Goal: Task Accomplishment & Management: Complete application form

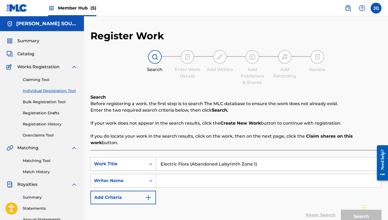
drag, startPoint x: 261, startPoint y: 159, endPoint x: 152, endPoint y: 158, distance: 109.7
click at [152, 158] on div "SearchWithCriteria381453e5-5d7c-45ff-8481-4a784928ccc2 Work Title Electric Flor…" at bounding box center [236, 164] width 291 height 14
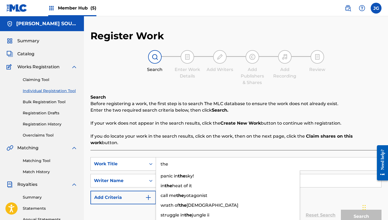
type input "the"
click at [32, 53] on span "Catalog" at bounding box center [25, 54] width 17 height 7
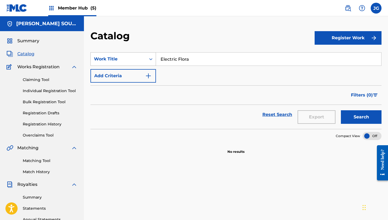
drag, startPoint x: 198, startPoint y: 63, endPoint x: 140, endPoint y: 55, distance: 58.2
click at [140, 55] on div "SearchWithCriteriaf6d80c93-b07b-4fd5-9034-ce5edcffc197 Work Title Electric Flora" at bounding box center [236, 59] width 291 height 14
drag, startPoint x: 182, startPoint y: 60, endPoint x: 149, endPoint y: 57, distance: 32.9
click at [149, 57] on div "SearchWithCriteriaf6d80c93-b07b-4fd5-9034-ce5edcffc197 Work Title the reso the …" at bounding box center [236, 59] width 291 height 14
paste input "Berserk & Chill (Frozen Temple Zone 3)"
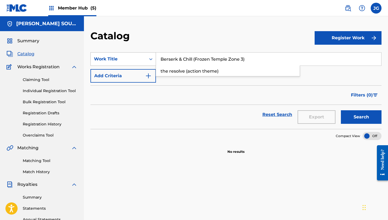
type input "Berserk & Chill (Frozen Temple Zone 3)"
click at [341, 110] on button "Search" at bounding box center [361, 117] width 41 height 14
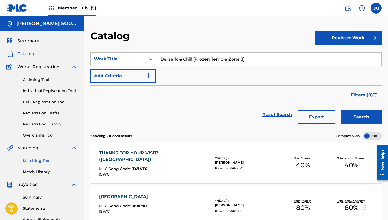
click at [40, 161] on link "Matching Tool" at bounding box center [50, 161] width 55 height 6
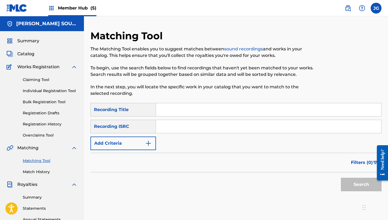
click at [209, 102] on div "Matching Tool The Matching Tool enables you to suggest matches between sound re…" at bounding box center [203, 66] width 224 height 73
click at [209, 107] on input "Search Form" at bounding box center [268, 109] width 225 height 13
paste input "Berserk & Chill (Frozen Temple Zone 3)"
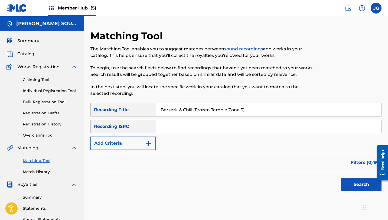
type input "Berserk & Chill (Frozen Temple Zone 3)"
click at [341, 178] on button "Search" at bounding box center [361, 185] width 41 height 14
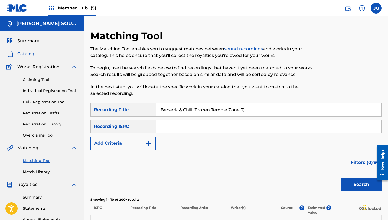
click at [24, 53] on span "Catalog" at bounding box center [25, 54] width 17 height 7
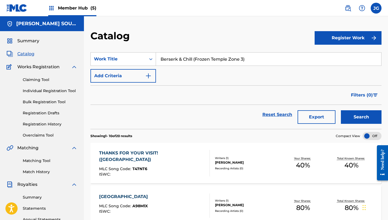
drag, startPoint x: 248, startPoint y: 61, endPoint x: 194, endPoint y: 58, distance: 54.2
click at [194, 58] on input "Berserk & Chill (Frozen Temple Zone 3)" at bounding box center [268, 59] width 225 height 13
type input "Berserk & Chill"
click at [341, 110] on button "Search" at bounding box center [361, 117] width 41 height 14
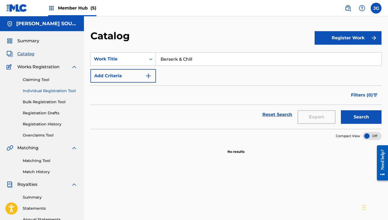
click at [38, 89] on link "Individual Registration Tool" at bounding box center [50, 91] width 55 height 6
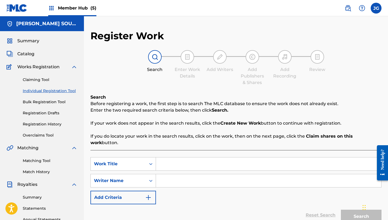
click at [174, 162] on input "Search Form" at bounding box center [268, 163] width 225 height 13
paste input "Berserk & Chill (Frozen Temple Zone 3)"
type input "Berserk & Chill (Frozen Temple Zone 3)"
click at [244, 165] on div "SearchWithCriteria381453e5-5d7c-45ff-8481-4a784928ccc2 Work Title Berserk & Chi…" at bounding box center [236, 180] width 291 height 47
click at [244, 174] on input "Search Form" at bounding box center [268, 180] width 225 height 13
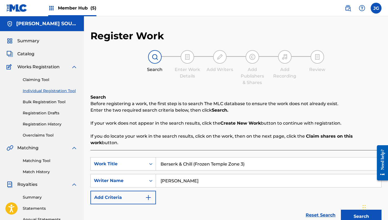
type input "[PERSON_NAME]"
click at [341, 210] on button "Search" at bounding box center [361, 217] width 41 height 14
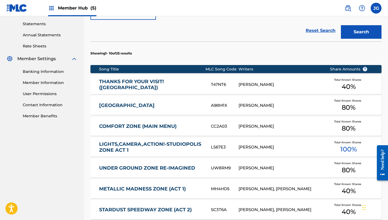
scroll to position [114, 0]
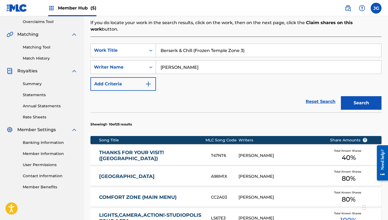
drag, startPoint x: 250, startPoint y: 47, endPoint x: 194, endPoint y: 46, distance: 55.6
click at [194, 46] on input "Berserk & Chill (Frozen Temple Zone 3)" at bounding box center [268, 50] width 225 height 13
click at [341, 96] on button "Search" at bounding box center [361, 103] width 41 height 14
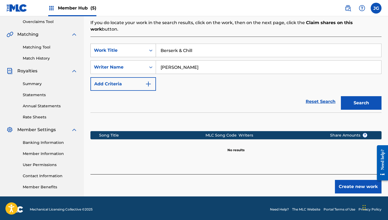
drag, startPoint x: 193, startPoint y: 45, endPoint x: 140, endPoint y: 42, distance: 53.2
click at [140, 44] on div "SearchWithCriteria381453e5-5d7c-45ff-8481-4a784928ccc2 Work Title Berserk & Chi…" at bounding box center [236, 51] width 291 height 14
paste input "(Frozen Temple Zone 3)"
type input "Berserk & Chill (Frozen Temple Zone 3)"
click at [341, 96] on button "Search" at bounding box center [361, 103] width 41 height 14
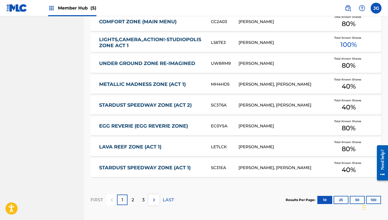
scroll to position [335, 0]
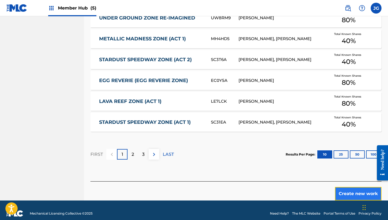
click at [348, 192] on button "Create new work" at bounding box center [358, 194] width 47 height 14
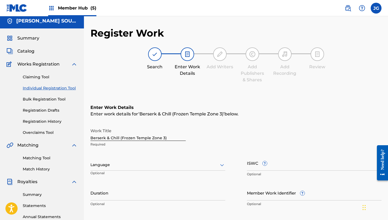
scroll to position [119, 0]
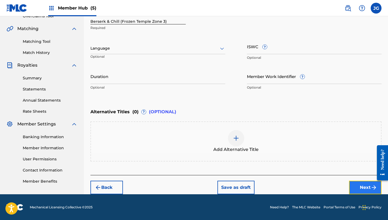
click at [363, 191] on button "Next" at bounding box center [365, 188] width 33 height 14
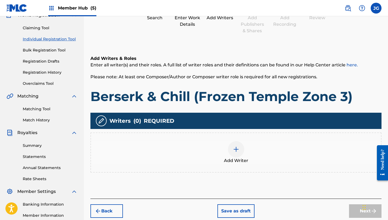
scroll to position [58, 0]
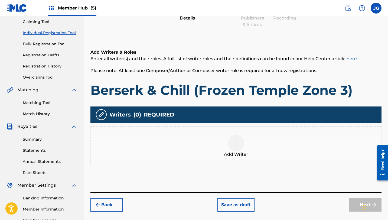
click at [234, 150] on div at bounding box center [236, 143] width 16 height 16
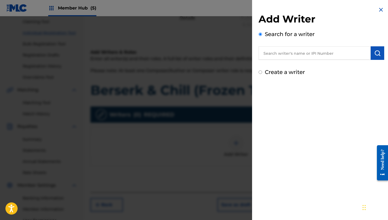
click at [301, 53] on input "text" at bounding box center [315, 53] width 112 height 14
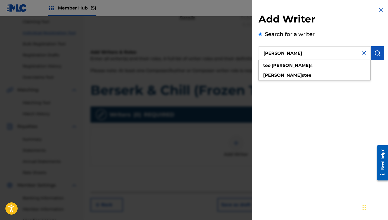
type input "[PERSON_NAME]"
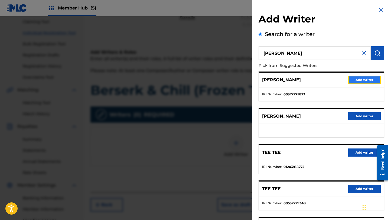
click at [360, 81] on button "Add writer" at bounding box center [364, 80] width 33 height 8
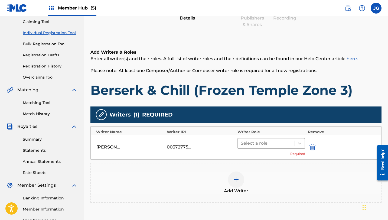
click at [255, 140] on div at bounding box center [266, 144] width 51 height 8
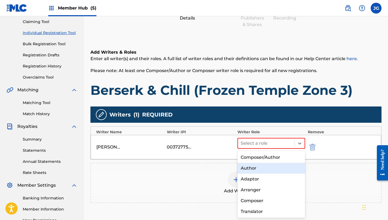
click at [257, 163] on div "Author" at bounding box center [272, 168] width 68 height 11
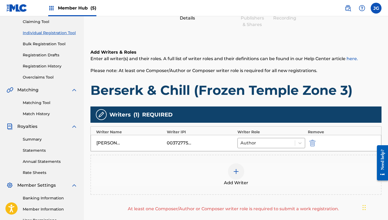
click at [257, 149] on div "[PERSON_NAME] 00372775823 Author" at bounding box center [236, 143] width 291 height 16
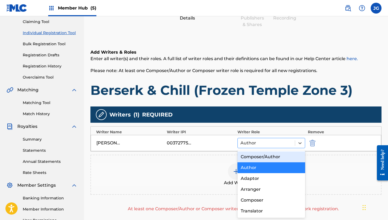
click at [257, 146] on div at bounding box center [267, 143] width 52 height 8
click at [259, 157] on div "Composer/Author" at bounding box center [272, 156] width 68 height 11
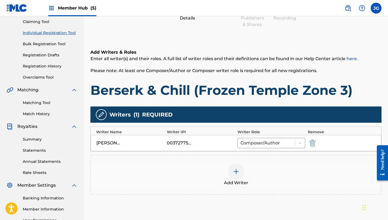
scroll to position [116, 0]
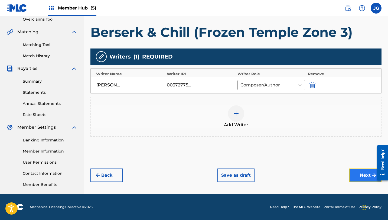
click at [363, 180] on button "Next" at bounding box center [365, 176] width 33 height 14
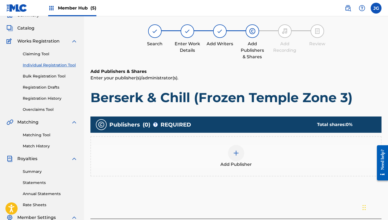
scroll to position [24, 0]
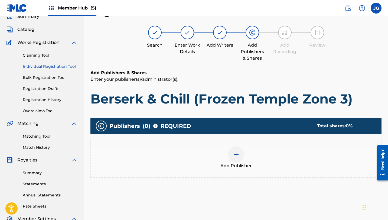
click at [241, 152] on div at bounding box center [236, 154] width 16 height 16
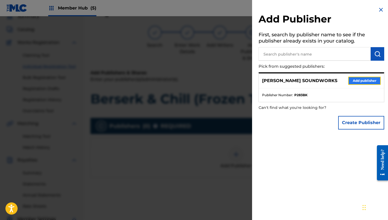
click at [351, 82] on button "Add publisher" at bounding box center [364, 81] width 33 height 8
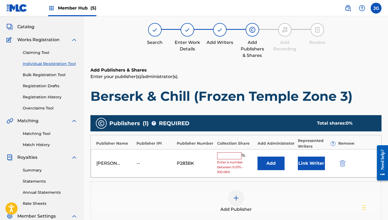
scroll to position [58, 0]
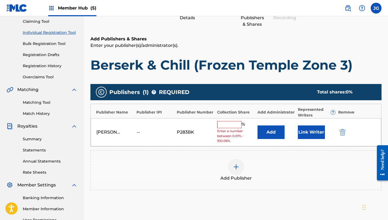
click at [227, 128] on div "% Enter a number between 0.01% - 100.06%" at bounding box center [236, 132] width 38 height 22
click at [227, 127] on input "text" at bounding box center [229, 124] width 24 height 7
type input "40"
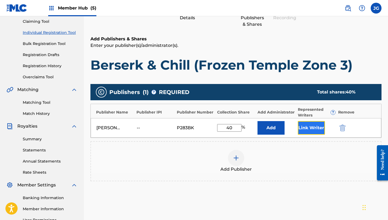
click at [312, 124] on button "Link Writer" at bounding box center [311, 128] width 27 height 14
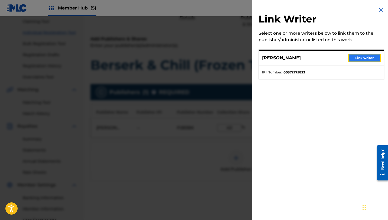
click at [352, 57] on button "Link writer" at bounding box center [364, 58] width 33 height 8
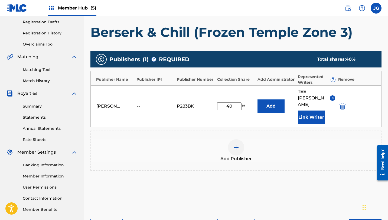
scroll to position [116, 0]
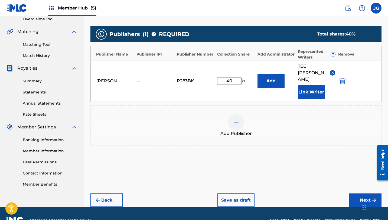
click at [355, 207] on footer "Mechanical Licensing Collective © 2025 Need Help? The MLC Website Portal Terms …" at bounding box center [194, 220] width 388 height 26
click at [353, 193] on button "Next" at bounding box center [365, 200] width 33 height 14
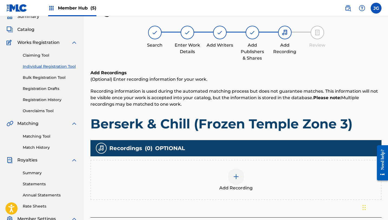
scroll to position [116, 0]
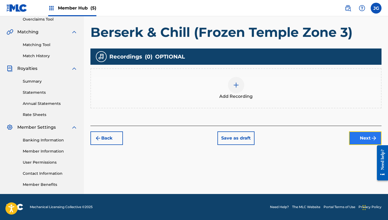
click at [353, 141] on button "Next" at bounding box center [365, 138] width 33 height 14
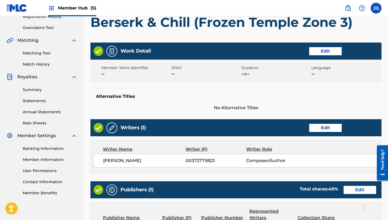
scroll to position [233, 0]
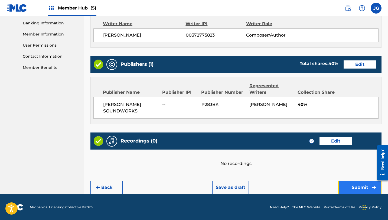
click at [357, 190] on button "Submit" at bounding box center [359, 188] width 43 height 14
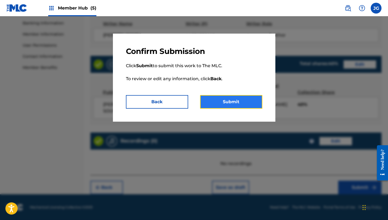
click at [242, 101] on button "Submit" at bounding box center [231, 102] width 62 height 14
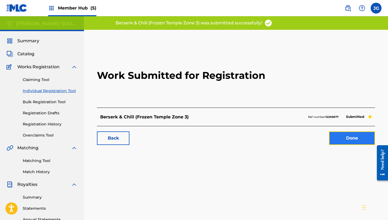
click at [340, 138] on link "Done" at bounding box center [352, 138] width 46 height 14
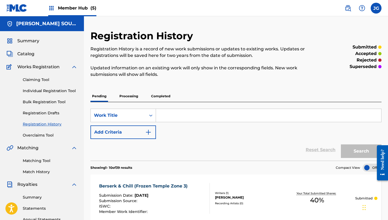
click at [180, 115] on input "Search Form" at bounding box center [268, 115] width 225 height 13
paste input "Acute [MEDICAL_DATA] (Sky Fort Zone 2)"
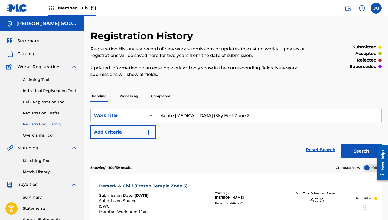
type input "Acute [MEDICAL_DATA] (Sky Fort Zone 2)"
click at [341, 144] on button "Search" at bounding box center [361, 151] width 41 height 14
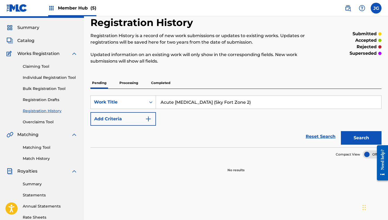
scroll to position [14, 0]
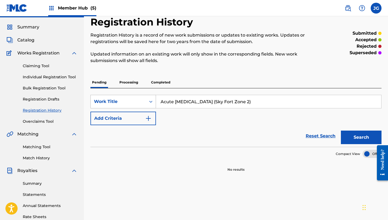
drag, startPoint x: 241, startPoint y: 104, endPoint x: 151, endPoint y: 101, distance: 89.5
click at [151, 101] on div "SearchWithCriteria22c2fff0-71eb-427d-a4d7-6e38100976b0 Work Title Acute [MEDICA…" at bounding box center [236, 102] width 291 height 14
click at [38, 77] on link "Individual Registration Tool" at bounding box center [50, 77] width 55 height 6
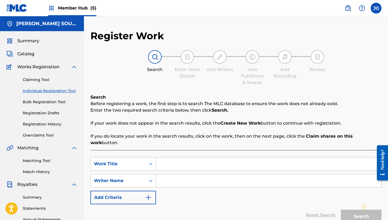
click at [195, 160] on input "Search Form" at bounding box center [268, 163] width 225 height 13
paste input "Acute [MEDICAL_DATA] (Sky Fort Zone 2)"
type input "Acute [MEDICAL_DATA] (Sky Fort Zone 2)"
click at [182, 175] on input "Search Form" at bounding box center [268, 180] width 225 height 13
type input "y"
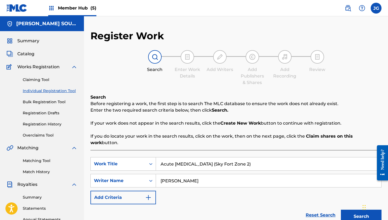
type input "[PERSON_NAME]"
click at [341, 210] on button "Search" at bounding box center [361, 217] width 41 height 14
drag, startPoint x: 240, startPoint y: 160, endPoint x: 201, endPoint y: 159, distance: 39.6
click at [201, 159] on input "Acute [MEDICAL_DATA] (Sky Fort Zone 2)" at bounding box center [268, 163] width 225 height 13
type input "Acute [MEDICAL_DATA]"
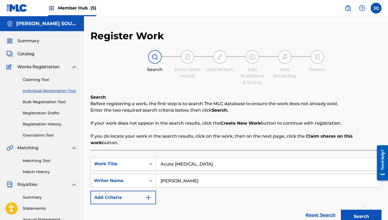
click at [341, 210] on button "Search" at bounding box center [361, 217] width 41 height 14
click at [32, 54] on span "Catalog" at bounding box center [25, 54] width 17 height 7
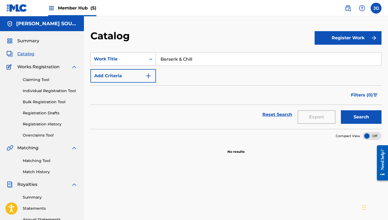
drag, startPoint x: 195, startPoint y: 60, endPoint x: 155, endPoint y: 58, distance: 39.6
click at [155, 58] on div "SearchWithCriteriaf6d80c93-b07b-4fd5-9034-ce5edcffc197 Work Title Berserk & Chi…" at bounding box center [236, 59] width 291 height 14
paste input "Acute [MEDICAL_DATA] (Sky Fort Zone 2)"
click at [341, 110] on button "Search" at bounding box center [361, 117] width 41 height 14
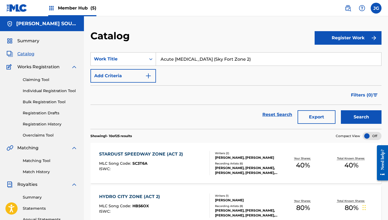
drag, startPoint x: 240, startPoint y: 60, endPoint x: 202, endPoint y: 59, distance: 37.7
click at [202, 59] on input "Acute [MEDICAL_DATA] (Sky Fort Zone 2)" at bounding box center [268, 59] width 225 height 13
type input "Acute [MEDICAL_DATA]"
click at [341, 110] on button "Search" at bounding box center [361, 117] width 41 height 14
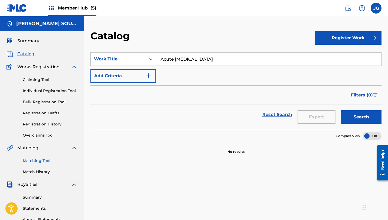
click at [34, 160] on link "Matching Tool" at bounding box center [50, 161] width 55 height 6
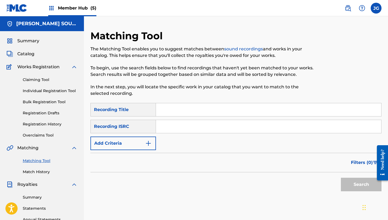
click at [205, 110] on input "Search Form" at bounding box center [268, 109] width 225 height 13
paste input "Acute [MEDICAL_DATA] (Sky Fort Zone 2)"
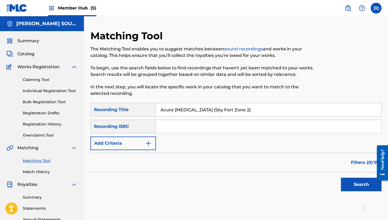
type input "Acute [MEDICAL_DATA] (Sky Fort Zone 2)"
click at [341, 178] on button "Search" at bounding box center [361, 185] width 41 height 14
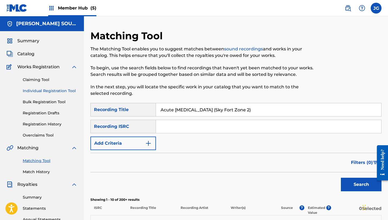
click at [40, 91] on link "Individual Registration Tool" at bounding box center [50, 91] width 55 height 6
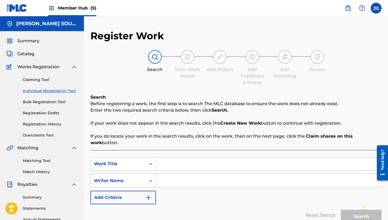
click at [179, 158] on input "Search Form" at bounding box center [268, 163] width 225 height 13
paste input "Acute [MEDICAL_DATA] (Sky Fort Zone 2)"
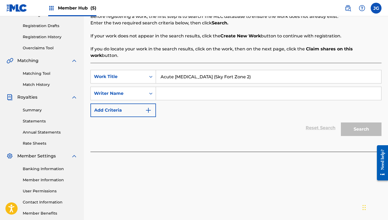
scroll to position [98, 0]
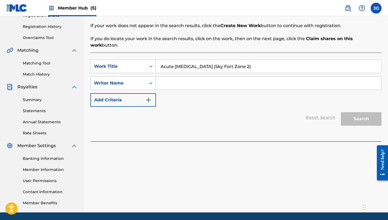
type input "Acute [MEDICAL_DATA] (Sky Fort Zone 2)"
click at [214, 77] on input "Search Form" at bounding box center [268, 83] width 225 height 13
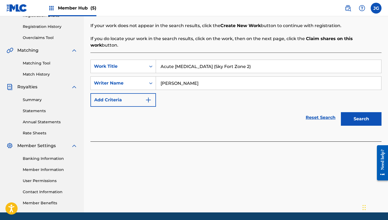
type input "[PERSON_NAME]"
click at [341, 112] on button "Search" at bounding box center [361, 119] width 41 height 14
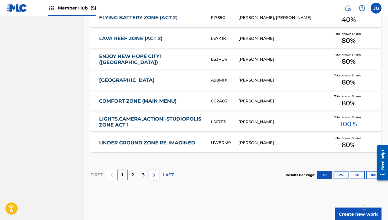
scroll to position [325, 0]
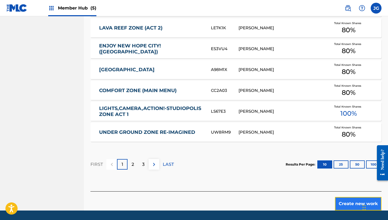
click at [345, 197] on button "Create new work" at bounding box center [358, 204] width 47 height 14
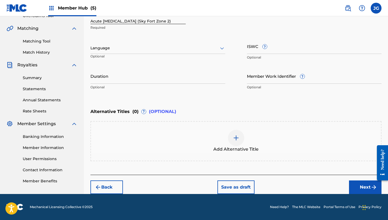
scroll to position [119, 0]
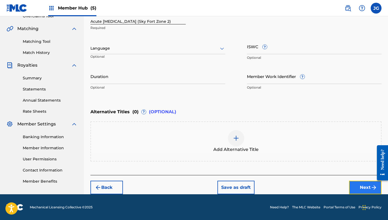
click at [361, 188] on button "Next" at bounding box center [365, 188] width 33 height 14
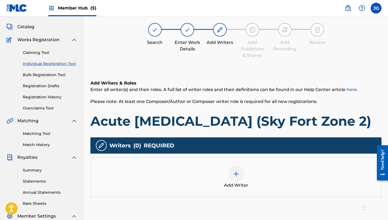
scroll to position [24, 0]
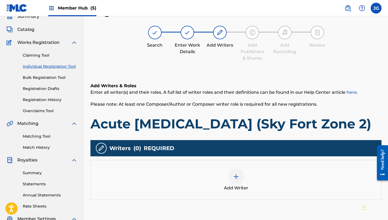
click at [237, 177] on img at bounding box center [236, 176] width 7 height 7
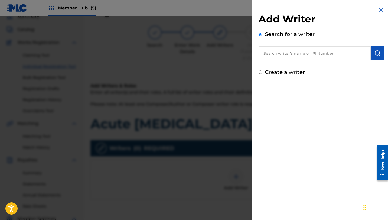
click at [334, 56] on input "text" at bounding box center [315, 53] width 112 height 14
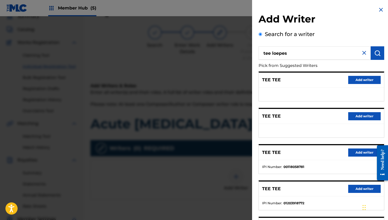
drag, startPoint x: 292, startPoint y: 53, endPoint x: 275, endPoint y: 52, distance: 16.8
click at [275, 52] on input "tee loepes" at bounding box center [315, 53] width 112 height 14
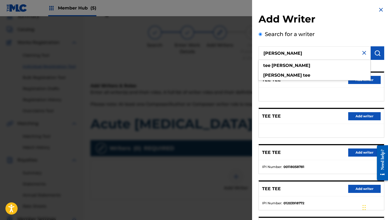
type input "[PERSON_NAME]"
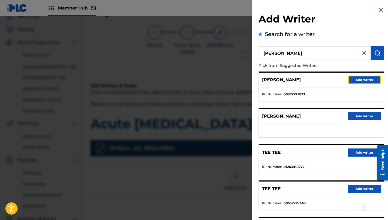
click at [352, 80] on button "Add writer" at bounding box center [364, 80] width 33 height 8
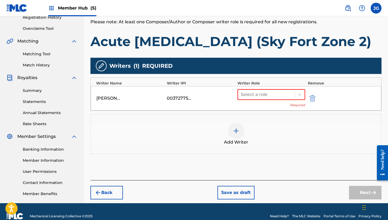
scroll to position [116, 0]
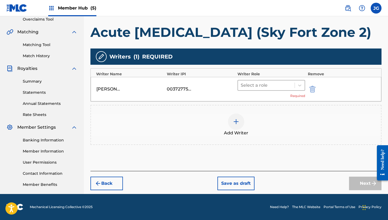
click at [251, 86] on div at bounding box center [266, 86] width 51 height 8
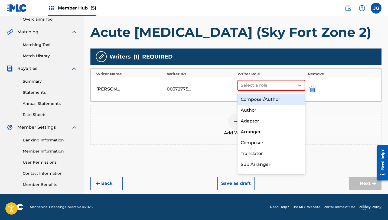
click at [254, 99] on div "Composer/Author" at bounding box center [272, 99] width 68 height 11
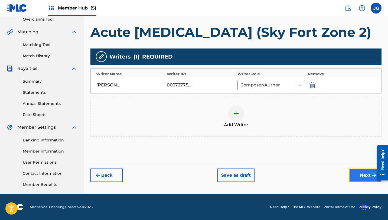
click at [365, 175] on button "Next" at bounding box center [365, 176] width 33 height 14
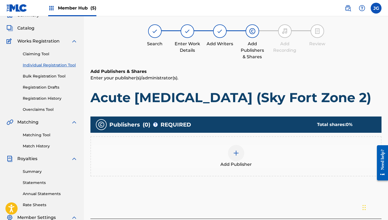
scroll to position [24, 0]
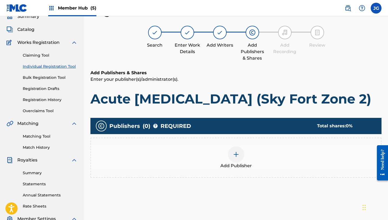
click at [232, 159] on div at bounding box center [236, 154] width 16 height 16
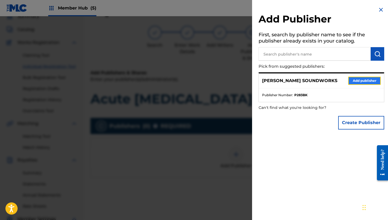
click at [349, 79] on button "Add publisher" at bounding box center [364, 81] width 33 height 8
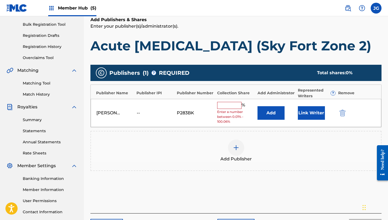
scroll to position [102, 0]
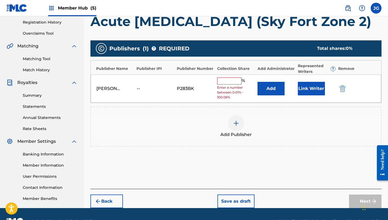
click at [235, 82] on input "text" at bounding box center [229, 80] width 24 height 7
type input "80"
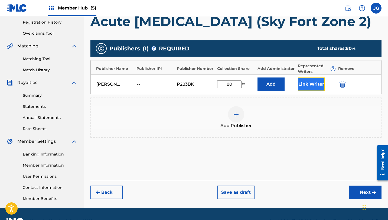
click at [314, 85] on button "Link Writer" at bounding box center [311, 84] width 27 height 14
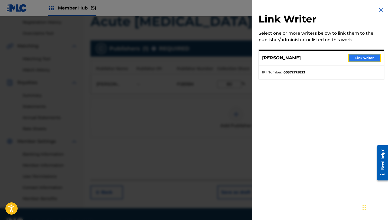
click at [363, 59] on button "Link writer" at bounding box center [364, 58] width 33 height 8
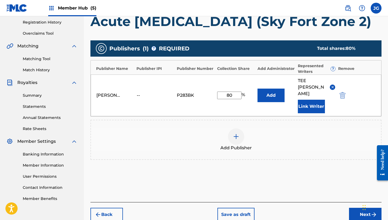
scroll to position [116, 0]
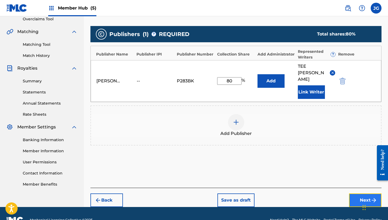
click at [356, 193] on button "Next" at bounding box center [365, 200] width 33 height 14
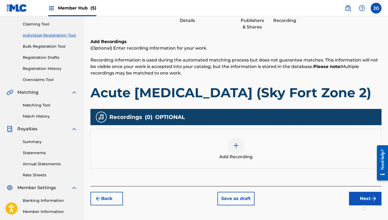
scroll to position [57, 0]
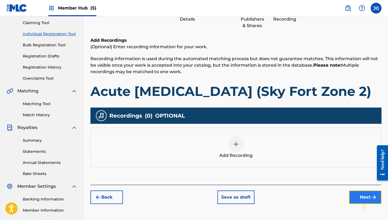
click at [354, 199] on button "Next" at bounding box center [365, 197] width 33 height 14
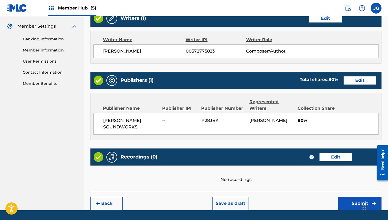
scroll to position [233, 0]
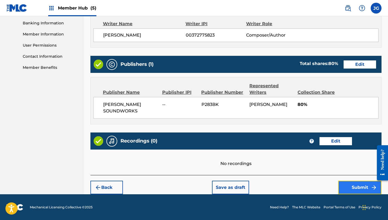
click at [353, 188] on button "Submit" at bounding box center [359, 188] width 43 height 14
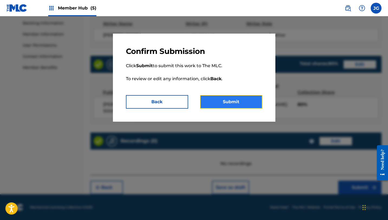
click at [236, 102] on button "Submit" at bounding box center [231, 102] width 62 height 14
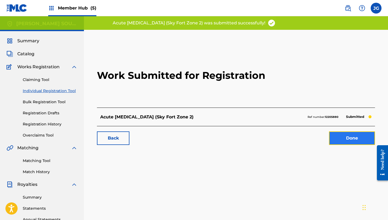
click at [342, 140] on link "Done" at bounding box center [352, 138] width 46 height 14
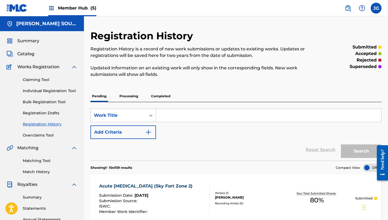
click at [23, 57] on div "Summary Catalog Works Registration Claiming Tool Individual Registration Tool B…" at bounding box center [42, 170] width 84 height 279
click at [24, 51] on span "Catalog" at bounding box center [25, 54] width 17 height 7
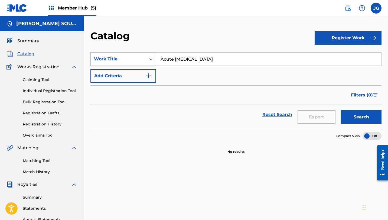
drag, startPoint x: 205, startPoint y: 61, endPoint x: 156, endPoint y: 59, distance: 49.4
click at [156, 59] on div "SearchWithCriteriaf6d80c93-b07b-4fd5-9034-ce5edcffc197 Work Title Acute [MEDICA…" at bounding box center [236, 59] width 291 height 14
paste input "Morbid Moves (Dark Fortress Zone 2)"
type input "Morbid Moves (Dark Fortress Zone 2)"
click at [341, 110] on button "Search" at bounding box center [361, 117] width 41 height 14
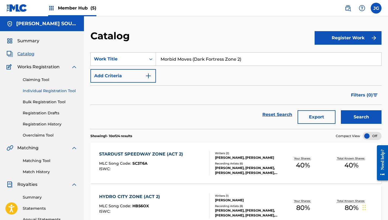
click at [52, 91] on link "Individual Registration Tool" at bounding box center [50, 91] width 55 height 6
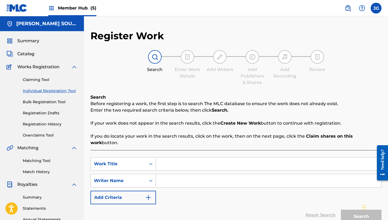
click at [176, 159] on input "Search Form" at bounding box center [268, 163] width 225 height 13
paste input "Morbid Moves (Dark Fortress Zone 2)"
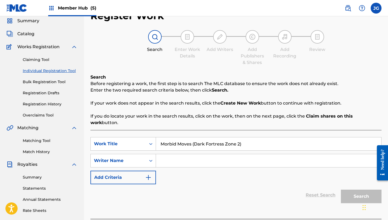
scroll to position [28, 0]
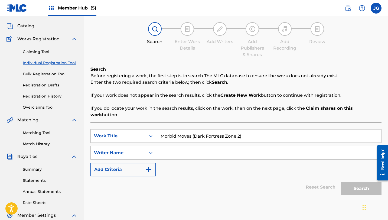
type input "Morbid Moves (Dark Fortress Zone 2)"
click at [175, 153] on div "SearchWithCriteria381453e5-5d7c-45ff-8481-4a784928ccc2 Work Title Morbid Moves …" at bounding box center [236, 152] width 291 height 47
click at [173, 148] on input "Search Form" at bounding box center [268, 152] width 225 height 13
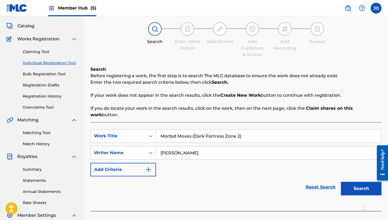
type input "[PERSON_NAME]"
click at [341, 182] on button "Search" at bounding box center [361, 189] width 41 height 14
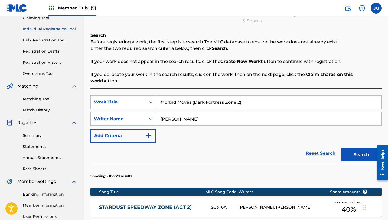
scroll to position [61, 0]
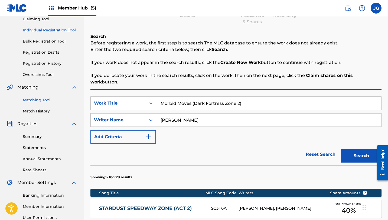
click at [41, 101] on link "Matching Tool" at bounding box center [50, 100] width 55 height 6
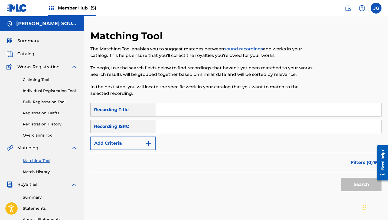
click at [217, 107] on input "Search Form" at bounding box center [268, 109] width 225 height 13
paste input "Morbid Moves (Dark Fortress Zone 2)"
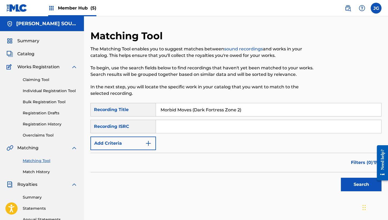
type input "Morbid Moves (Dark Fortress Zone 2)"
click at [341, 178] on button "Search" at bounding box center [361, 185] width 41 height 14
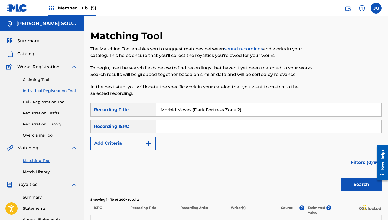
click at [39, 92] on link "Individual Registration Tool" at bounding box center [50, 91] width 55 height 6
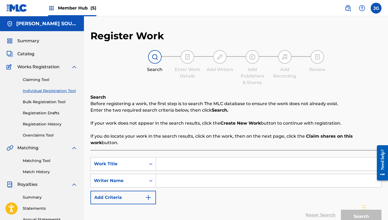
click at [200, 158] on input "Search Form" at bounding box center [268, 163] width 225 height 13
paste input "Morbid Moves (Dark Fortress Zone 2)"
drag, startPoint x: 245, startPoint y: 157, endPoint x: 193, endPoint y: 157, distance: 52.3
click at [193, 157] on input "Morbid Moves (Dark Fortress Zone 2)" at bounding box center [268, 163] width 225 height 13
type input "Morbid Moves"
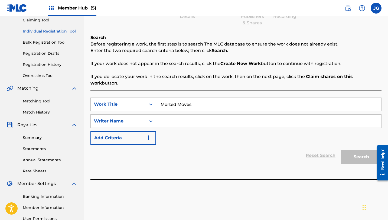
scroll to position [61, 0]
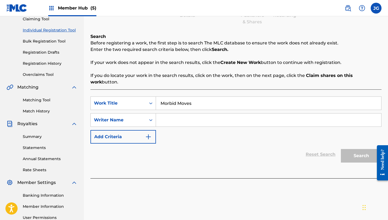
click at [183, 114] on input "Search Form" at bounding box center [268, 120] width 225 height 13
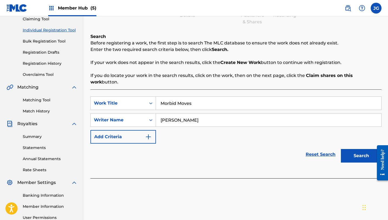
type input "[PERSON_NAME]"
click at [341, 149] on button "Search" at bounding box center [361, 156] width 41 height 14
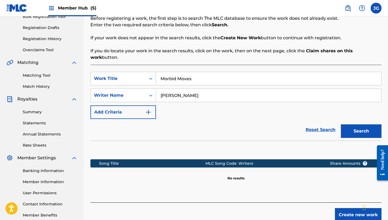
scroll to position [116, 0]
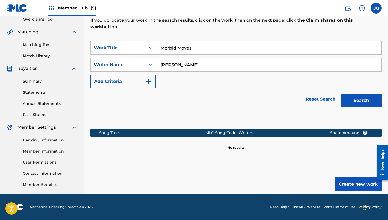
click at [194, 42] on input "Morbid Moves" at bounding box center [268, 47] width 225 height 13
drag, startPoint x: 194, startPoint y: 42, endPoint x: 151, endPoint y: 39, distance: 43.2
click at [151, 41] on div "SearchWithCriteria381453e5-5d7c-45ff-8481-4a784928ccc2 Work Title Morbid Moves" at bounding box center [236, 48] width 291 height 14
paste input "(Dark Fortress Zone 2)"
type input "Morbid Moves (Dark Fortress Zone 2)"
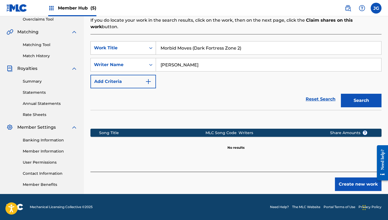
click at [341, 94] on button "Search" at bounding box center [361, 101] width 41 height 14
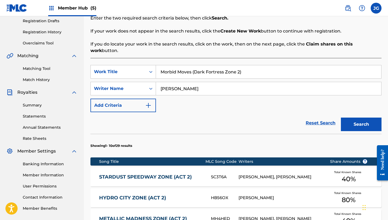
scroll to position [48, 0]
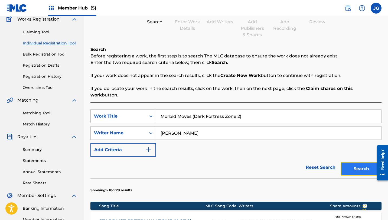
click at [357, 163] on button "Search" at bounding box center [361, 169] width 41 height 14
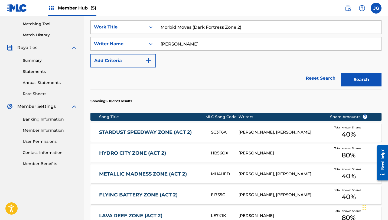
scroll to position [335, 0]
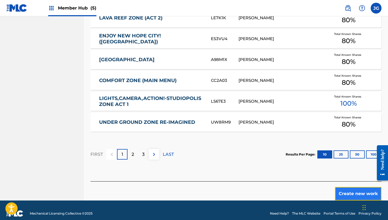
click at [344, 187] on button "Create new work" at bounding box center [358, 194] width 47 height 14
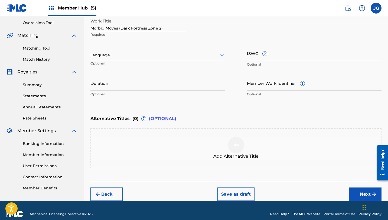
scroll to position [119, 0]
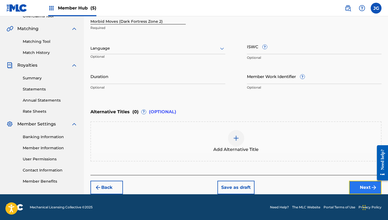
click at [360, 191] on button "Next" at bounding box center [365, 188] width 33 height 14
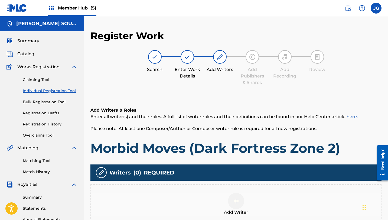
scroll to position [116, 0]
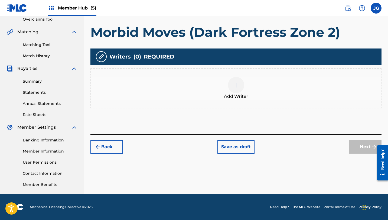
click at [235, 86] on img at bounding box center [236, 85] width 7 height 7
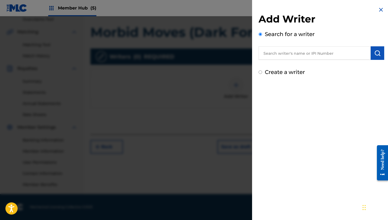
click at [311, 55] on input "text" at bounding box center [315, 53] width 112 height 14
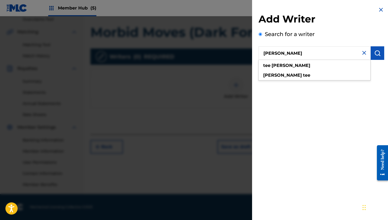
type input "[PERSON_NAME]"
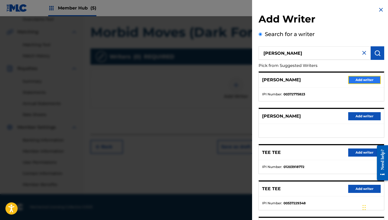
click at [357, 82] on button "Add writer" at bounding box center [364, 80] width 33 height 8
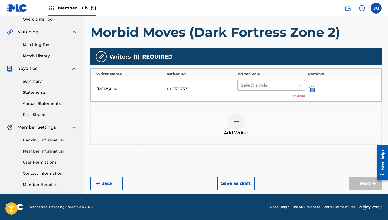
click at [261, 90] on div "Select a role" at bounding box center [272, 85] width 68 height 11
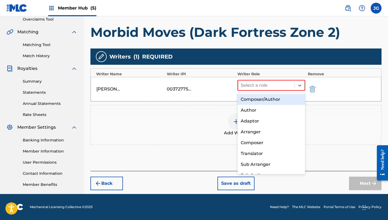
click at [259, 94] on div "Composer/Author" at bounding box center [272, 99] width 68 height 11
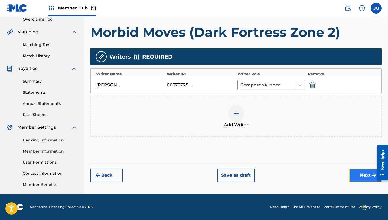
click at [359, 176] on button "Next" at bounding box center [365, 176] width 33 height 14
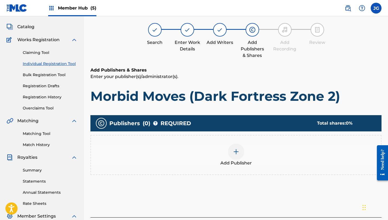
scroll to position [24, 0]
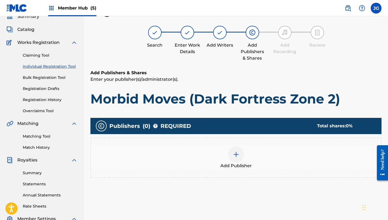
click at [248, 152] on div "Add Publisher" at bounding box center [236, 157] width 290 height 23
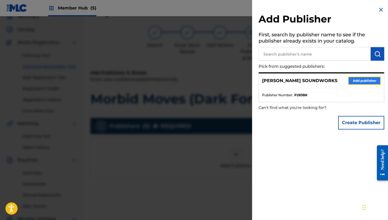
click at [362, 82] on button "Add publisher" at bounding box center [364, 81] width 33 height 8
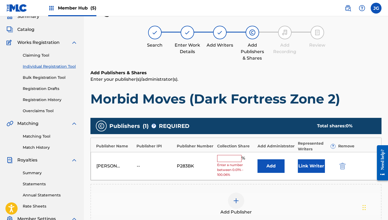
click at [227, 155] on input "text" at bounding box center [229, 158] width 24 height 7
click at [228, 157] on input "text" at bounding box center [229, 158] width 24 height 7
type input "80"
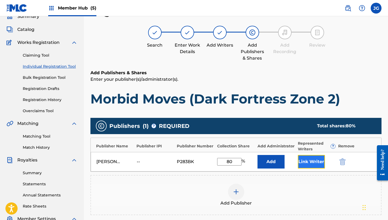
click at [311, 162] on button "Link Writer" at bounding box center [311, 162] width 27 height 14
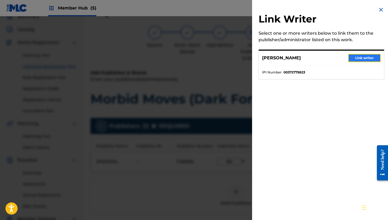
click at [364, 60] on button "Link writer" at bounding box center [364, 58] width 33 height 8
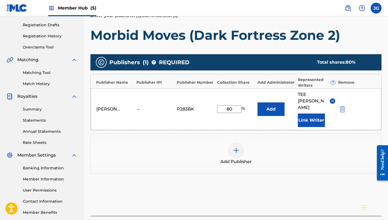
scroll to position [116, 0]
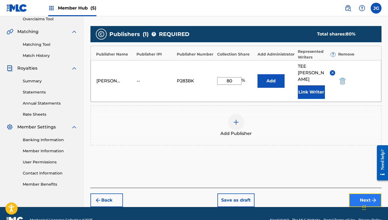
click at [359, 193] on button "Next" at bounding box center [365, 200] width 33 height 14
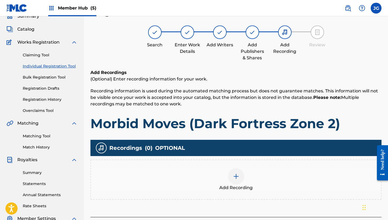
scroll to position [24, 0]
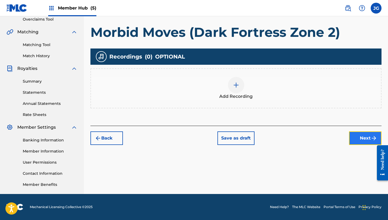
click at [360, 135] on button "Next" at bounding box center [365, 138] width 33 height 14
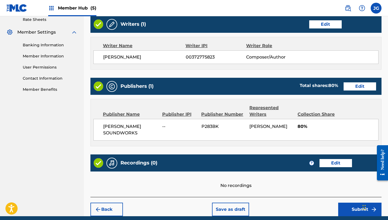
scroll to position [233, 0]
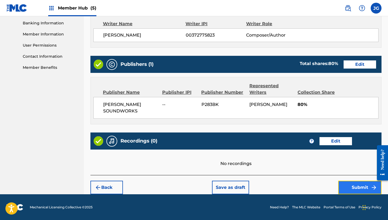
click at [365, 184] on button "Submit" at bounding box center [359, 188] width 43 height 14
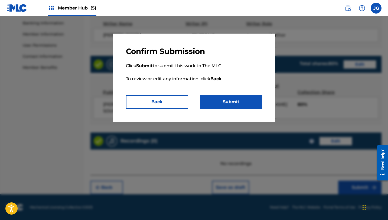
click at [227, 90] on p "Click Submit to submit this work to The MLC. To review or edit any information,…" at bounding box center [194, 75] width 137 height 39
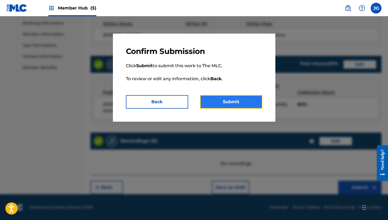
click at [227, 98] on button "Submit" at bounding box center [231, 102] width 62 height 14
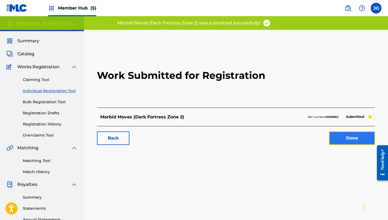
click at [344, 141] on link "Done" at bounding box center [352, 138] width 46 height 14
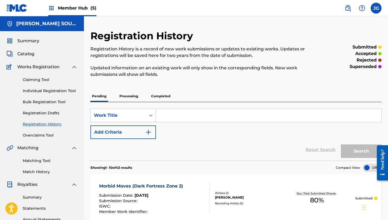
click at [79, 6] on span "Member Hub (5)" at bounding box center [77, 8] width 38 height 6
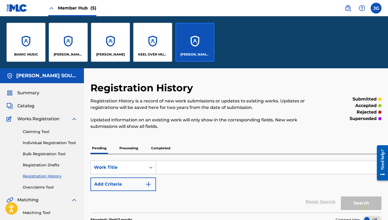
click at [185, 51] on div "[PERSON_NAME] SOUNDWORKS" at bounding box center [195, 42] width 39 height 39
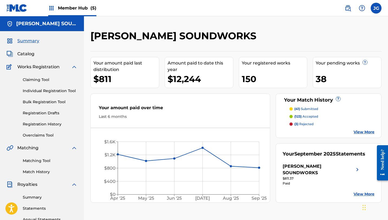
click at [315, 108] on p "(41) submitted" at bounding box center [307, 108] width 24 height 5
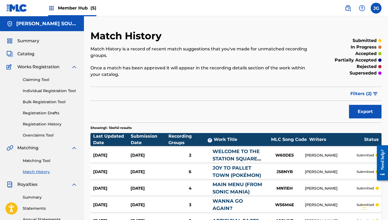
click at [19, 59] on div "Summary Catalog Works Registration Claiming Tool Individual Registration Tool B…" at bounding box center [42, 170] width 84 height 279
click at [21, 58] on div "Summary Catalog Works Registration Claiming Tool Individual Registration Tool B…" at bounding box center [42, 170] width 84 height 279
click at [24, 52] on span "Catalog" at bounding box center [25, 54] width 17 height 7
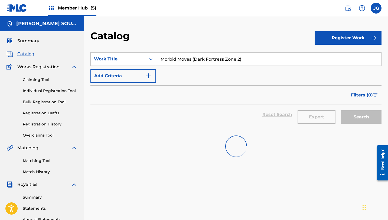
click at [158, 59] on input "Morbid Moves (Dark Fortress Zone 2)" at bounding box center [268, 59] width 225 height 13
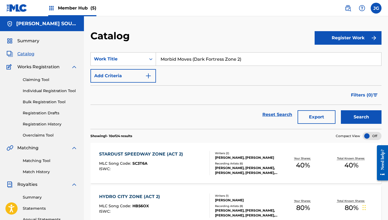
drag, startPoint x: 162, startPoint y: 59, endPoint x: 250, endPoint y: 59, distance: 88.6
click at [250, 59] on input "Morbid Moves (Dark Fortress Zone 2)" at bounding box center [268, 59] width 225 height 13
click at [341, 110] on button "Search" at bounding box center [361, 117] width 41 height 14
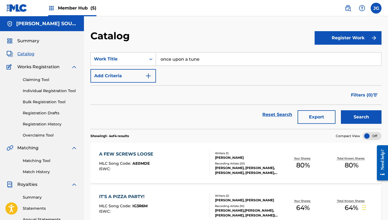
click at [197, 59] on input "once upon a tune" at bounding box center [268, 59] width 225 height 13
drag, startPoint x: 173, startPoint y: 59, endPoint x: 145, endPoint y: 59, distance: 27.9
click at [145, 59] on div "SearchWithCriteriaf6d80c93-b07b-4fd5-9034-ce5edcffc197 Work Title once upon a t…" at bounding box center [236, 59] width 291 height 14
click at [341, 110] on button "Search" at bounding box center [361, 117] width 41 height 14
type input "ones upon a tune"
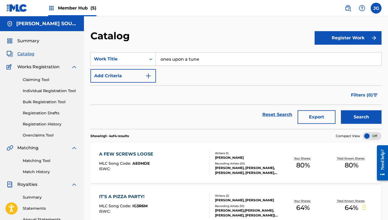
click at [341, 110] on button "Search" at bounding box center [361, 117] width 41 height 14
drag, startPoint x: 202, startPoint y: 61, endPoint x: 153, endPoint y: 58, distance: 48.3
click at [153, 59] on div "SearchWithCriteriaf6d80c93-b07b-4fd5-9034-ce5edcffc197 Work Title ones upon a t…" at bounding box center [236, 59] width 291 height 14
click at [41, 91] on link "Individual Registration Tool" at bounding box center [50, 91] width 55 height 6
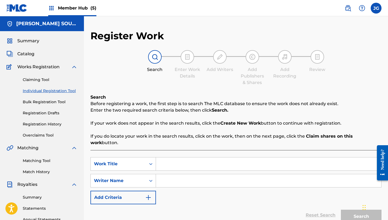
click at [177, 161] on input "Search Form" at bounding box center [268, 163] width 225 height 13
click at [189, 158] on input "Search Form" at bounding box center [268, 163] width 225 height 13
paste input "ones upon a tune"
type input "ones upon a tune"
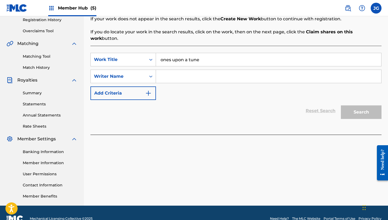
scroll to position [116, 0]
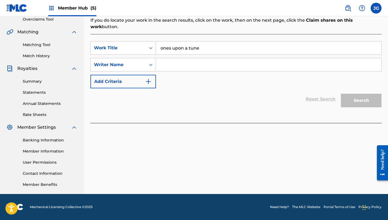
click at [191, 63] on input "Search Form" at bounding box center [268, 64] width 225 height 13
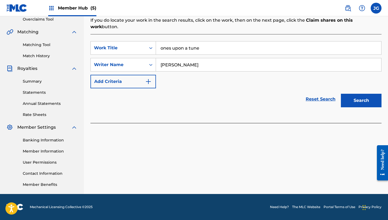
type input "[PERSON_NAME]"
click at [341, 94] on button "Search" at bounding box center [361, 101] width 41 height 14
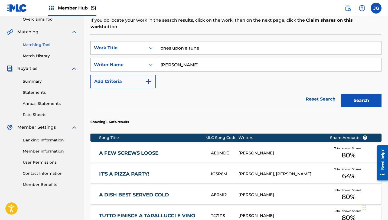
click at [44, 44] on link "Matching Tool" at bounding box center [50, 45] width 55 height 6
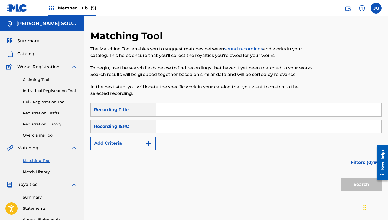
click at [191, 104] on input "Search Form" at bounding box center [268, 109] width 225 height 13
paste input "ones upon a tune"
type input "ones upon a tune"
click at [341, 178] on button "Search" at bounding box center [361, 185] width 41 height 14
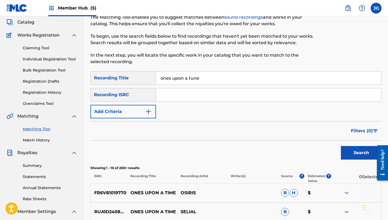
scroll to position [38, 0]
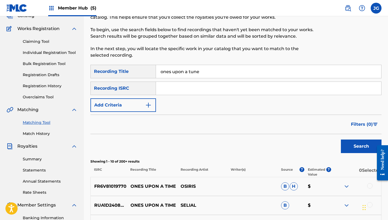
click at [123, 114] on form "SearchWithCriteriafc9bf583-783e-4f7d-af3f-e34d2ddaf34c Recording Title ones upo…" at bounding box center [236, 110] width 291 height 91
click at [130, 105] on button "Add Criteria" at bounding box center [124, 105] width 66 height 14
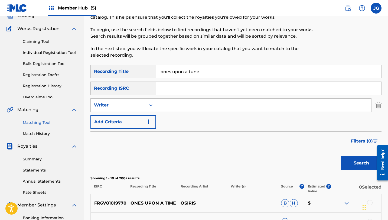
click at [164, 106] on input "Search Form" at bounding box center [263, 105] width 215 height 13
type input "[PERSON_NAME]"
click at [346, 159] on button "Search" at bounding box center [361, 163] width 41 height 14
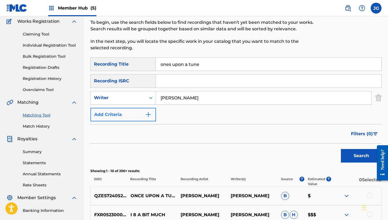
scroll to position [40, 0]
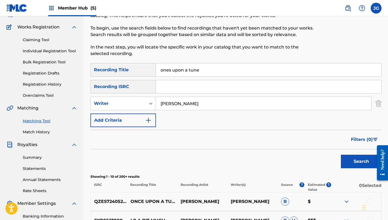
drag, startPoint x: 205, startPoint y: 71, endPoint x: 156, endPoint y: 68, distance: 49.1
click at [156, 68] on div "SearchWithCriteriafc9bf583-783e-4f7d-af3f-e34d2ddaf34c Recording Title ones upo…" at bounding box center [236, 70] width 291 height 14
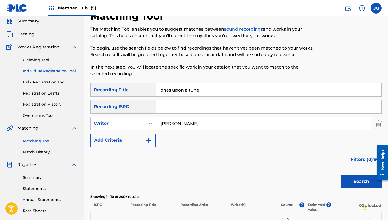
scroll to position [0, 0]
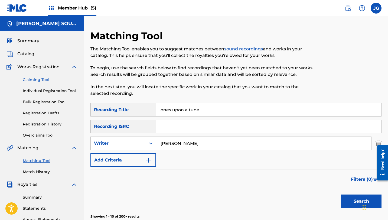
click at [44, 77] on link "Claiming Tool" at bounding box center [50, 80] width 55 height 6
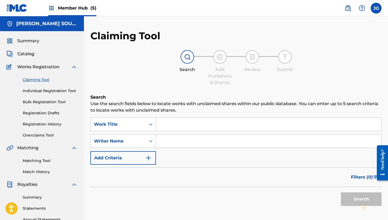
click at [178, 132] on div "SearchWithCriteria5876eaba-05f2-47e2-bb66-1eca48cd7961 Work Title SearchWithCri…" at bounding box center [236, 141] width 291 height 47
click at [178, 123] on input "Search Form" at bounding box center [268, 124] width 225 height 13
paste input "ones upon a tune"
type input "ones upon a tune"
click at [172, 142] on input "Search Form" at bounding box center [268, 141] width 225 height 13
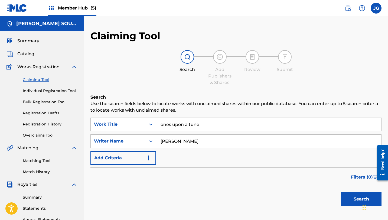
click at [341, 192] on button "Search" at bounding box center [361, 199] width 41 height 14
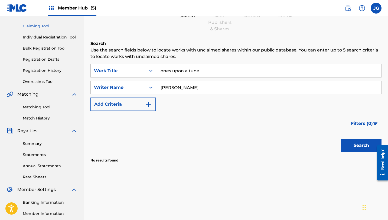
scroll to position [55, 0]
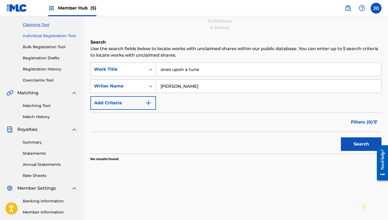
type input "[PERSON_NAME]"
click at [28, 38] on link "Individual Registration Tool" at bounding box center [50, 36] width 55 height 6
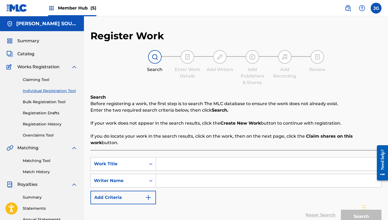
click at [163, 162] on input "Search Form" at bounding box center [268, 163] width 225 height 13
type input "v"
paste input "ones upon a tune"
type input "ones upon a tune"
click at [26, 56] on span "Catalog" at bounding box center [25, 54] width 17 height 7
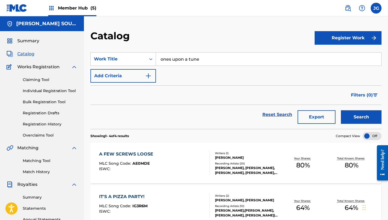
drag, startPoint x: 203, startPoint y: 62, endPoint x: 159, endPoint y: 59, distance: 44.6
click at [159, 59] on input "ones upon a tune" at bounding box center [268, 59] width 225 height 13
drag, startPoint x: 201, startPoint y: 60, endPoint x: 154, endPoint y: 57, distance: 47.2
click at [154, 57] on div "SearchWithCriteriaf6d80c93-b07b-4fd5-9034-ce5edcffc197 Work Title ones upon a t…" at bounding box center [236, 59] width 291 height 14
paste input "The Purpose (mission complete)"
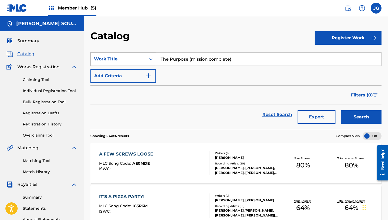
click at [341, 110] on button "Search" at bounding box center [361, 117] width 41 height 14
drag, startPoint x: 236, startPoint y: 61, endPoint x: 189, endPoint y: 58, distance: 47.5
click at [189, 58] on input "The Purpose (mission complete)" at bounding box center [268, 59] width 225 height 13
type input "The Purpose"
click at [341, 110] on button "Search" at bounding box center [361, 117] width 41 height 14
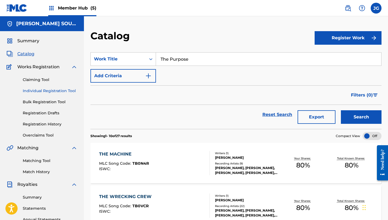
click at [55, 92] on link "Individual Registration Tool" at bounding box center [50, 91] width 55 height 6
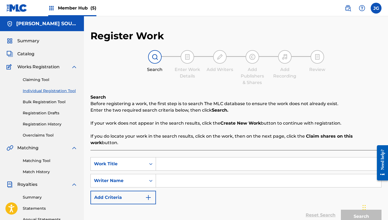
click at [165, 161] on input "Search Form" at bounding box center [268, 163] width 225 height 13
paste input "The Purpose (mission complete)"
type input "The Purpose (mission complete)"
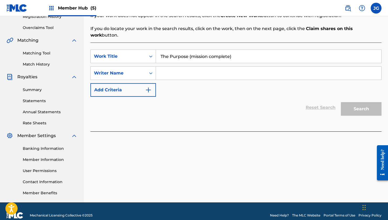
scroll to position [116, 0]
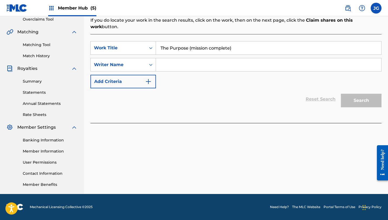
click at [210, 59] on input "Search Form" at bounding box center [268, 64] width 225 height 13
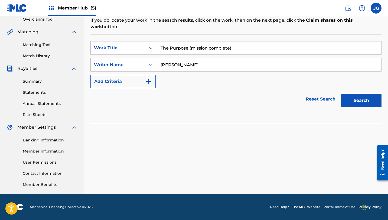
type input "[PERSON_NAME]"
click at [341, 94] on button "Search" at bounding box center [361, 101] width 41 height 14
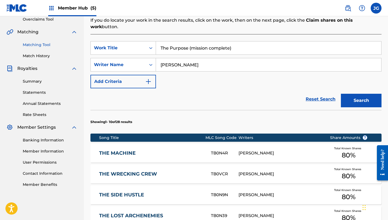
click at [35, 46] on link "Matching Tool" at bounding box center [50, 45] width 55 height 6
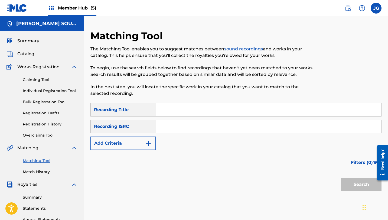
click at [198, 113] on input "Search Form" at bounding box center [268, 109] width 225 height 13
paste input "The Purpose (mission complete)"
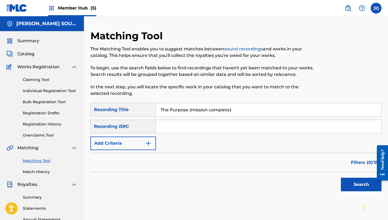
type input "The Purpose (mission complete)"
click at [341, 178] on button "Search" at bounding box center [361, 185] width 41 height 14
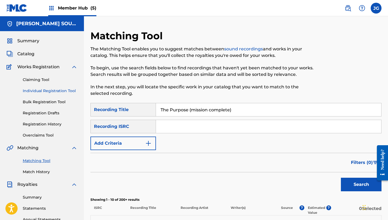
click at [49, 90] on link "Individual Registration Tool" at bounding box center [50, 91] width 55 height 6
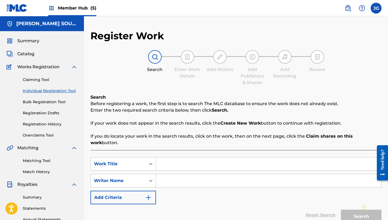
click at [165, 159] on input "Search Form" at bounding box center [268, 163] width 225 height 13
paste input "The Purpose (mission complete)"
type input "The Purpose (mission complete)"
click at [180, 174] on input "Search Form" at bounding box center [268, 180] width 225 height 13
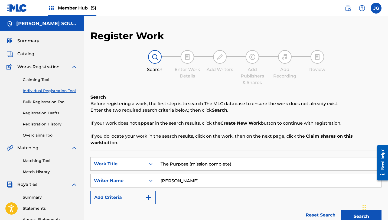
type input "[PERSON_NAME]"
click at [341, 210] on button "Search" at bounding box center [361, 217] width 41 height 14
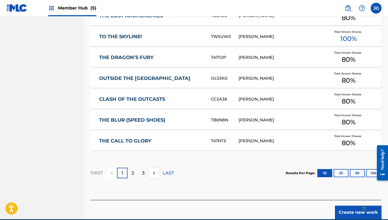
scroll to position [335, 0]
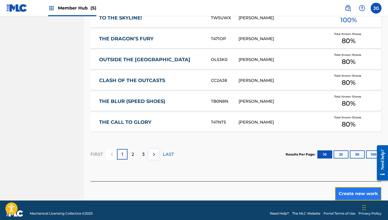
click at [350, 193] on button "Create new work" at bounding box center [358, 194] width 47 height 14
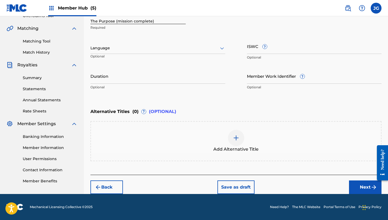
scroll to position [119, 0]
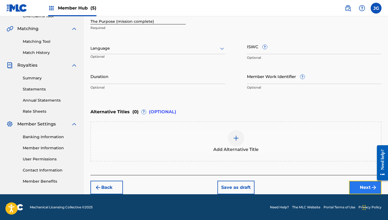
click at [360, 186] on button "Next" at bounding box center [365, 188] width 33 height 14
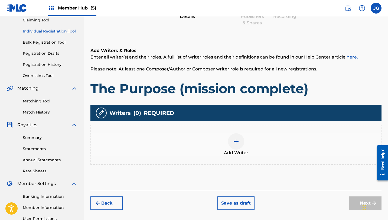
scroll to position [63, 0]
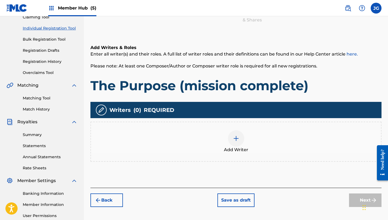
click at [243, 136] on div at bounding box center [236, 138] width 16 height 16
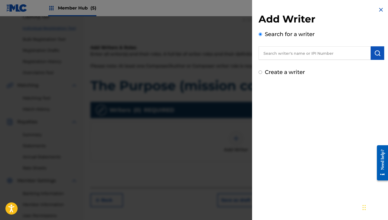
click at [310, 53] on input "text" at bounding box center [315, 53] width 112 height 14
click at [306, 53] on input "text" at bounding box center [315, 53] width 112 height 14
type input "[PERSON_NAME]"
click at [383, 52] on div "Add Writer Search for a writer [PERSON_NAME] Create a writer" at bounding box center [321, 41] width 139 height 83
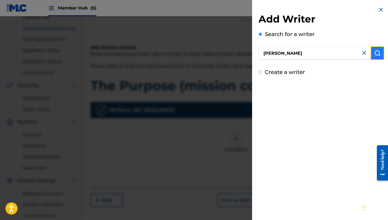
click at [379, 53] on img "submit" at bounding box center [377, 53] width 7 height 7
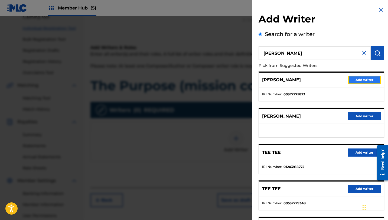
click at [349, 82] on button "Add writer" at bounding box center [364, 80] width 33 height 8
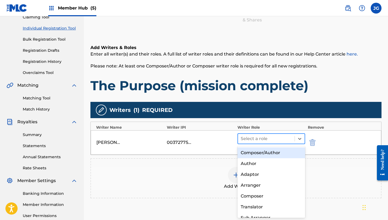
click at [250, 140] on div at bounding box center [266, 139] width 51 height 8
click at [251, 153] on div "Composer/Author" at bounding box center [272, 152] width 68 height 11
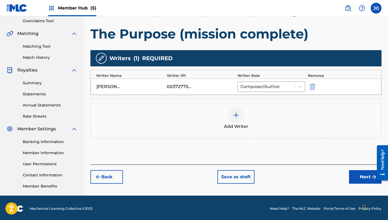
scroll to position [116, 0]
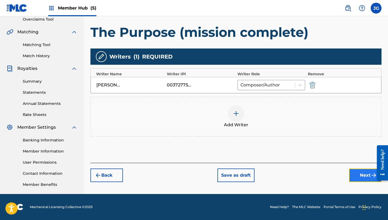
click at [356, 175] on button "Next" at bounding box center [365, 176] width 33 height 14
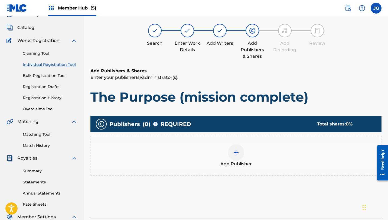
scroll to position [24, 0]
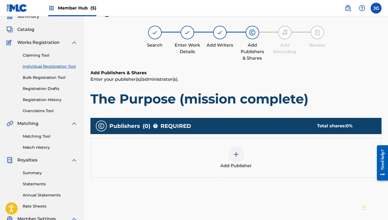
click at [234, 153] on img at bounding box center [236, 154] width 7 height 7
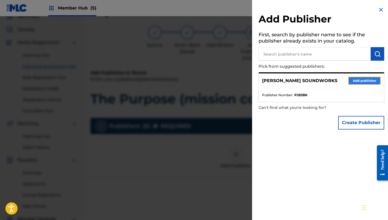
click at [363, 84] on button "Add publisher" at bounding box center [364, 81] width 33 height 8
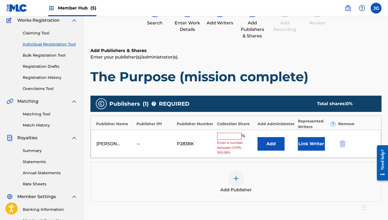
scroll to position [76, 0]
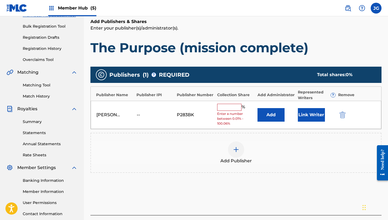
click at [238, 107] on input "text" at bounding box center [229, 107] width 24 height 7
type input "80"
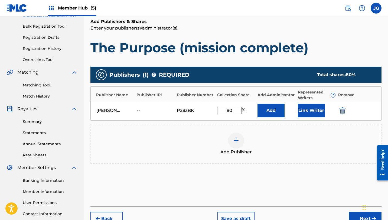
scroll to position [78, 0]
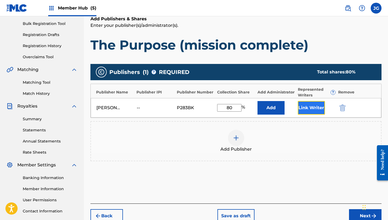
click at [311, 111] on button "Link Writer" at bounding box center [311, 108] width 27 height 14
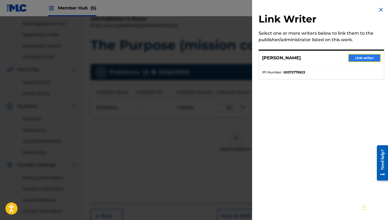
click at [369, 56] on button "Link writer" at bounding box center [364, 58] width 33 height 8
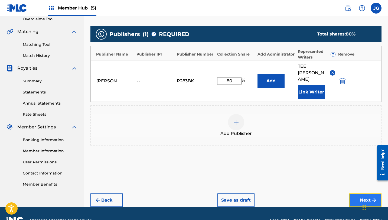
click at [354, 193] on button "Next" at bounding box center [365, 200] width 33 height 14
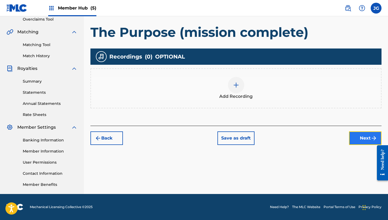
click at [358, 136] on button "Next" at bounding box center [365, 138] width 33 height 14
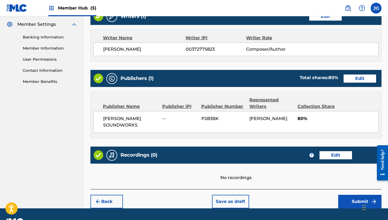
scroll to position [233, 0]
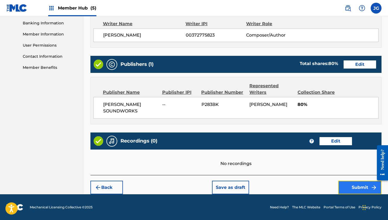
click at [349, 188] on button "Submit" at bounding box center [359, 188] width 43 height 14
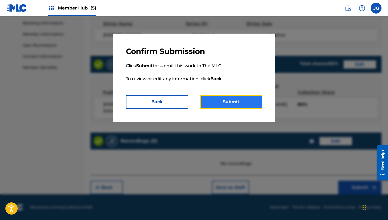
click at [243, 107] on button "Submit" at bounding box center [231, 102] width 62 height 14
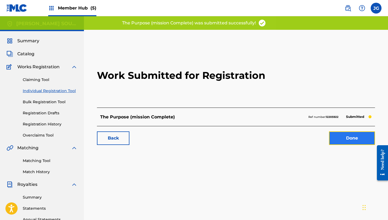
click at [341, 138] on link "Done" at bounding box center [352, 138] width 46 height 14
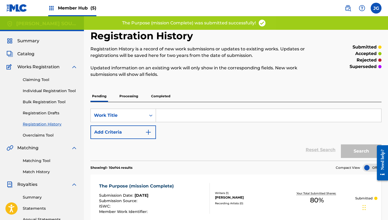
click at [80, 9] on span "Member Hub (5)" at bounding box center [77, 8] width 38 height 6
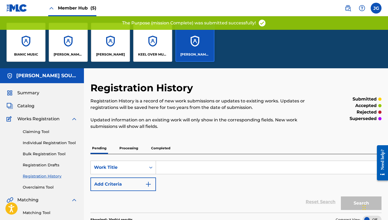
click at [205, 50] on div "[PERSON_NAME] SOUNDWORKS" at bounding box center [195, 42] width 39 height 39
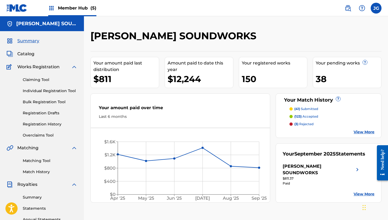
click at [29, 57] on div "Summary Catalog Works Registration Claiming Tool Individual Registration Tool B…" at bounding box center [42, 170] width 84 height 279
click at [30, 54] on span "Catalog" at bounding box center [25, 54] width 17 height 7
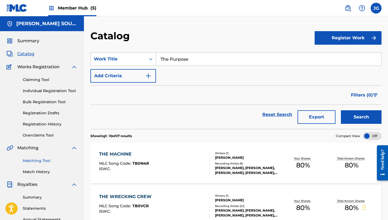
click at [35, 160] on link "Matching Tool" at bounding box center [50, 161] width 55 height 6
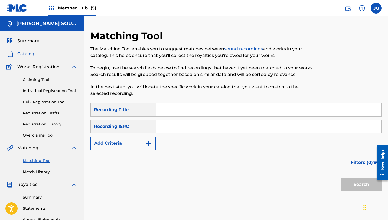
click at [28, 56] on span "Catalog" at bounding box center [25, 54] width 17 height 7
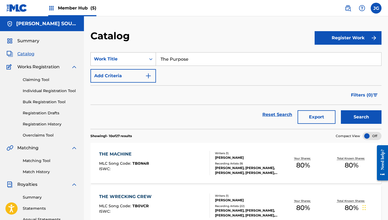
drag, startPoint x: 196, startPoint y: 61, endPoint x: 154, endPoint y: 60, distance: 42.3
click at [154, 60] on div "SearchWithCriteriaf6d80c93-b07b-4fd5-9034-ce5edcffc197 Work Title The Purpose" at bounding box center [236, 59] width 291 height 14
paste input "Go Berserker!"
type input "Go Berserker!"
click at [341, 110] on button "Search" at bounding box center [361, 117] width 41 height 14
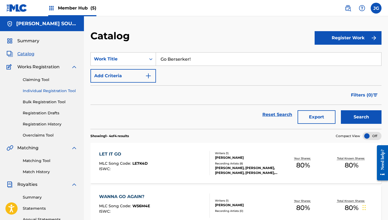
click at [46, 89] on link "Individual Registration Tool" at bounding box center [50, 91] width 55 height 6
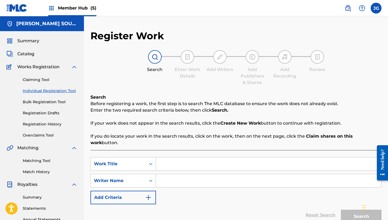
click at [163, 160] on input "Search Form" at bounding box center [268, 163] width 225 height 13
paste input "Go Berserker!"
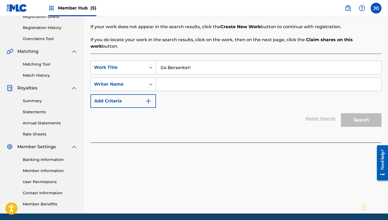
scroll to position [116, 0]
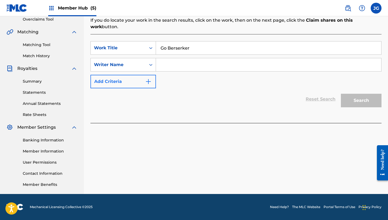
type input "Go Berserker"
click at [37, 42] on link "Matching Tool" at bounding box center [50, 45] width 55 height 6
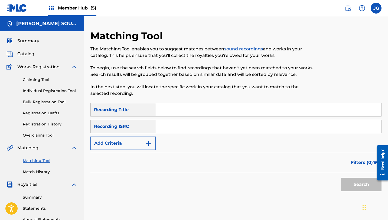
click at [172, 114] on input "Search Form" at bounding box center [268, 109] width 225 height 13
paste input "Go Berserker!"
type input "Go Berserker!"
click at [341, 178] on button "Search" at bounding box center [361, 185] width 41 height 14
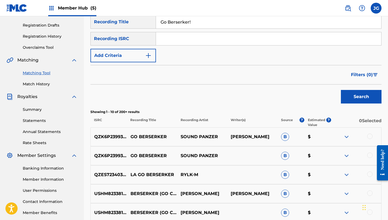
scroll to position [88, 0]
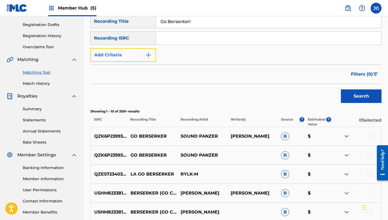
click at [136, 55] on button "Add Criteria" at bounding box center [124, 55] width 66 height 14
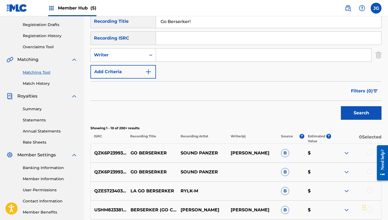
click at [168, 55] on input "Search Form" at bounding box center [263, 55] width 215 height 13
type input "[PERSON_NAME]"
click at [369, 111] on button "Search" at bounding box center [361, 113] width 41 height 14
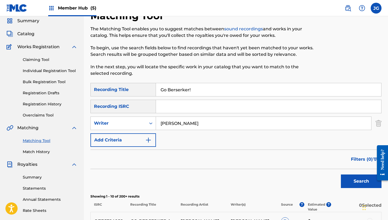
scroll to position [10, 0]
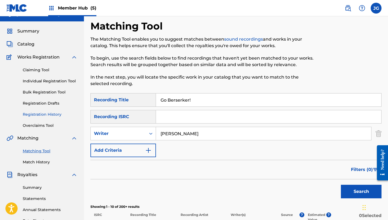
click at [44, 113] on link "Registration History" at bounding box center [50, 115] width 55 height 6
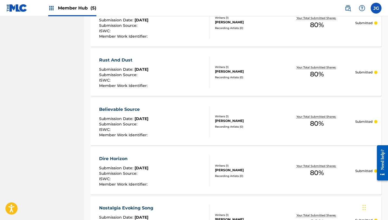
scroll to position [508, 0]
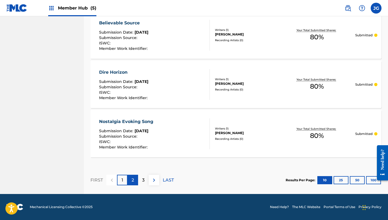
click at [134, 182] on p "2" at bounding box center [133, 180] width 2 height 7
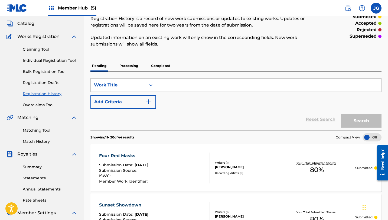
scroll to position [30, 0]
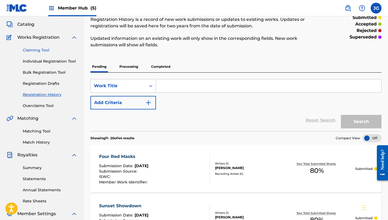
click at [37, 50] on link "Claiming Tool" at bounding box center [50, 50] width 55 height 6
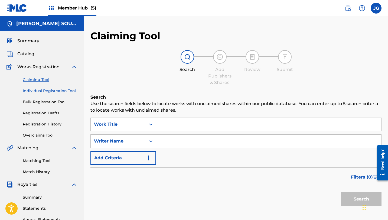
click at [57, 89] on link "Individual Registration Tool" at bounding box center [50, 91] width 55 height 6
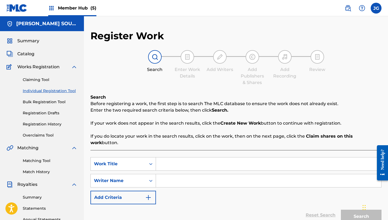
click at [184, 163] on input "Search Form" at bounding box center [268, 163] width 225 height 13
paste input "Go Berserker!"
type input "Go Berserker!"
click at [183, 176] on input "Search Form" at bounding box center [268, 180] width 225 height 13
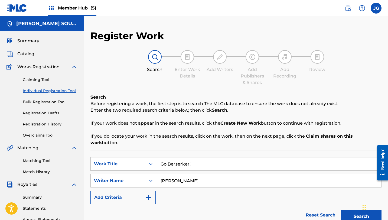
type input "[PERSON_NAME]"
click at [341, 210] on button "Search" at bounding box center [361, 217] width 41 height 14
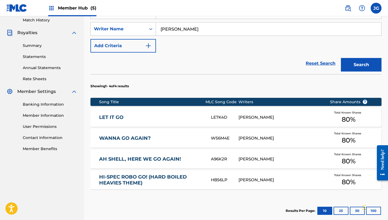
scroll to position [155, 0]
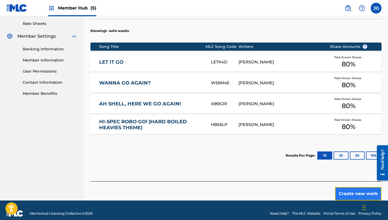
click at [343, 188] on button "Create new work" at bounding box center [358, 194] width 47 height 14
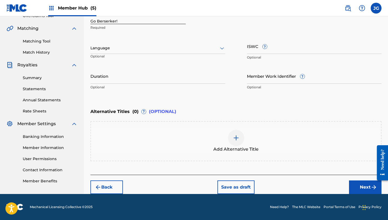
scroll to position [119, 0]
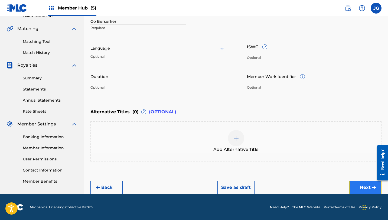
click at [363, 185] on button "Next" at bounding box center [365, 188] width 33 height 14
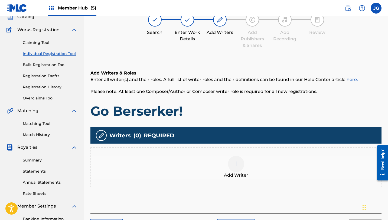
scroll to position [24, 0]
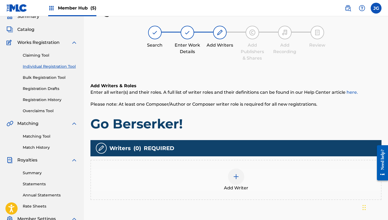
click at [231, 177] on div at bounding box center [236, 177] width 16 height 16
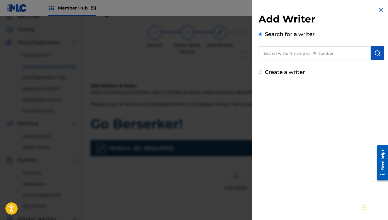
click at [332, 50] on input "text" at bounding box center [315, 53] width 112 height 14
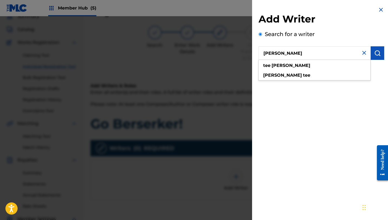
type input "[PERSON_NAME]"
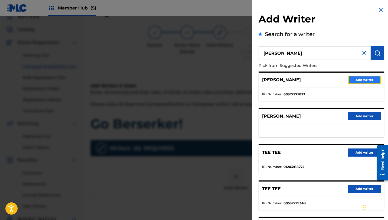
click at [365, 80] on button "Add writer" at bounding box center [364, 80] width 33 height 8
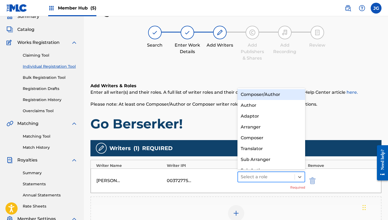
click at [254, 177] on div at bounding box center [266, 177] width 51 height 8
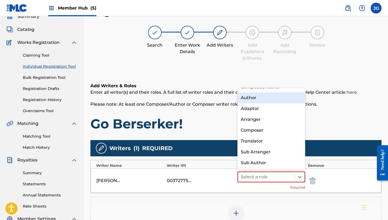
scroll to position [0, 0]
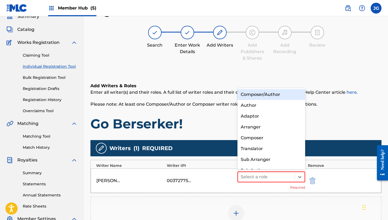
click at [258, 94] on div "Composer/Author" at bounding box center [272, 94] width 68 height 11
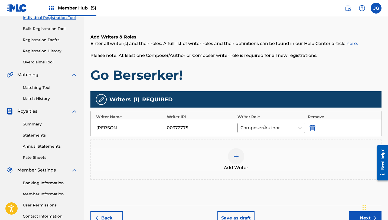
scroll to position [116, 0]
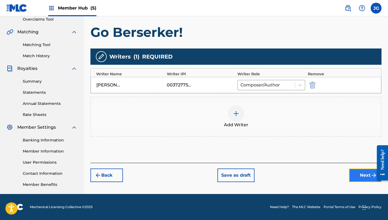
click at [357, 170] on button "Next" at bounding box center [365, 176] width 33 height 14
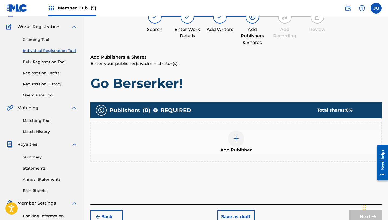
scroll to position [24, 0]
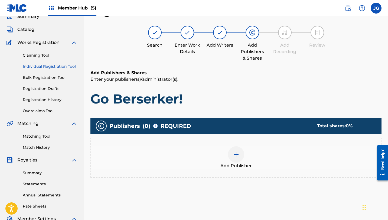
click at [233, 156] on img at bounding box center [236, 154] width 7 height 7
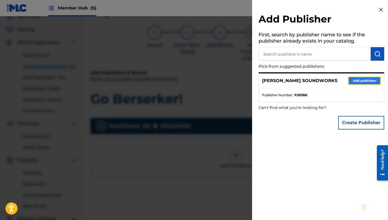
click at [357, 79] on button "Add publisher" at bounding box center [364, 81] width 33 height 8
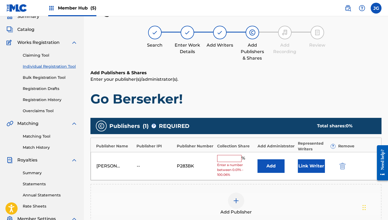
scroll to position [57, 0]
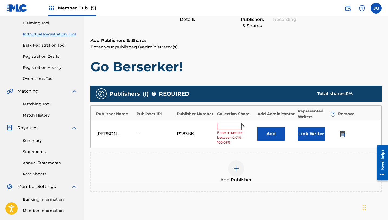
click at [217, 133] on div "[PERSON_NAME] SOUNDWORKS -- P283BK % Enter a number between 0.01% - 100.06% Add…" at bounding box center [236, 134] width 291 height 28
click at [222, 129] on input "text" at bounding box center [229, 126] width 24 height 7
type input "80"
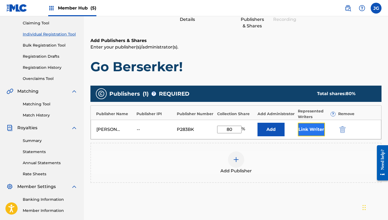
click at [310, 128] on button "Link Writer" at bounding box center [311, 130] width 27 height 14
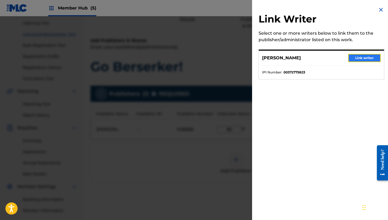
click at [356, 58] on button "Link writer" at bounding box center [364, 58] width 33 height 8
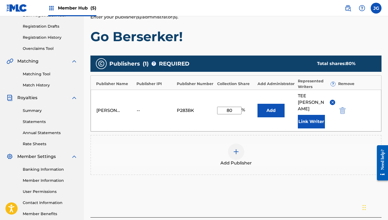
scroll to position [116, 0]
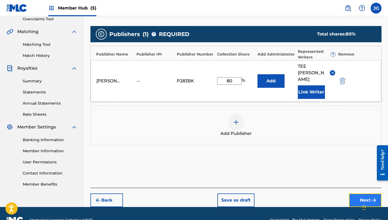
click at [357, 193] on button "Next" at bounding box center [365, 200] width 33 height 14
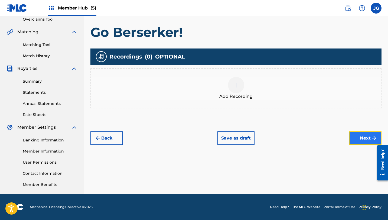
click at [367, 140] on button "Next" at bounding box center [365, 138] width 33 height 14
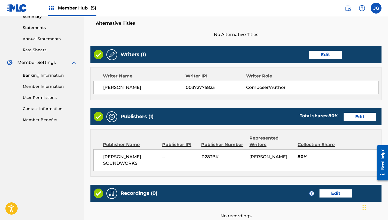
scroll to position [233, 0]
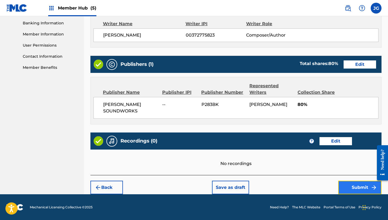
click at [352, 186] on button "Submit" at bounding box center [359, 188] width 43 height 14
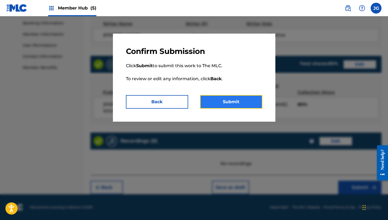
click at [231, 97] on button "Submit" at bounding box center [231, 102] width 62 height 14
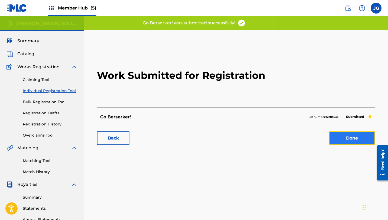
click at [341, 138] on link "Done" at bounding box center [352, 138] width 46 height 14
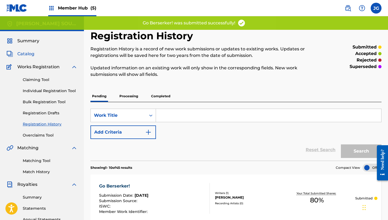
click at [31, 54] on span "Catalog" at bounding box center [25, 54] width 17 height 7
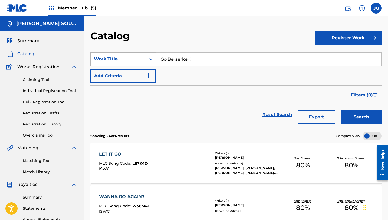
drag, startPoint x: 193, startPoint y: 61, endPoint x: 143, endPoint y: 56, distance: 50.6
click at [143, 56] on div "SearchWithCriteriaf6d80c93-b07b-4fd5-9034-ce5edcffc197 Work Title Go Berserker!" at bounding box center [236, 59] width 291 height 14
paste input "The Adventure Begins"
type input "The Adventure Begins"
click at [341, 110] on button "Search" at bounding box center [361, 117] width 41 height 14
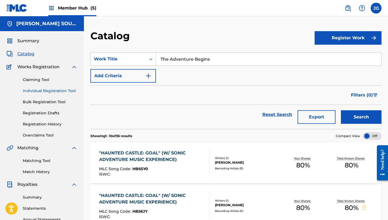
click at [38, 89] on link "Individual Registration Tool" at bounding box center [50, 91] width 55 height 6
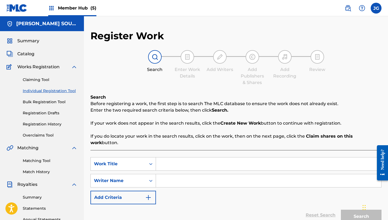
click at [182, 158] on input "Search Form" at bounding box center [268, 163] width 225 height 13
paste input "The Adventure Begins"
type input "The Adventure Begins"
click at [175, 178] on input "Search Form" at bounding box center [268, 180] width 225 height 13
type input "t"
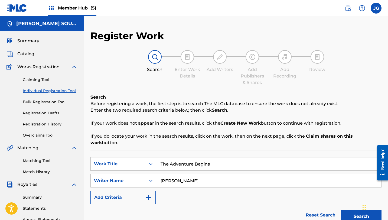
type input "[PERSON_NAME]"
click at [341, 210] on button "Search" at bounding box center [361, 217] width 41 height 14
drag, startPoint x: 169, startPoint y: 159, endPoint x: 149, endPoint y: 158, distance: 20.1
click at [149, 159] on div "SearchWithCriteria381453e5-5d7c-45ff-8481-4a784928ccc2 Work Title The Adventure…" at bounding box center [236, 164] width 291 height 14
type input "Adventure Begins"
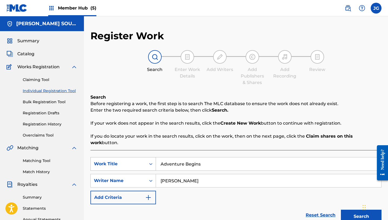
click at [341, 210] on button "Search" at bounding box center [361, 217] width 41 height 14
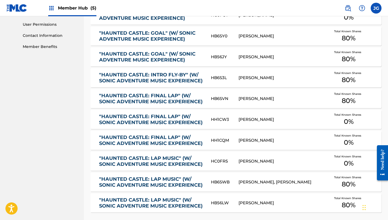
scroll to position [335, 0]
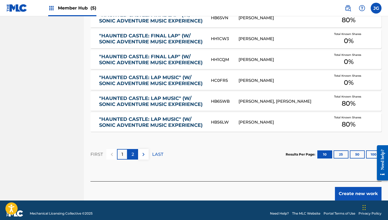
click at [131, 151] on div "2" at bounding box center [133, 154] width 11 height 11
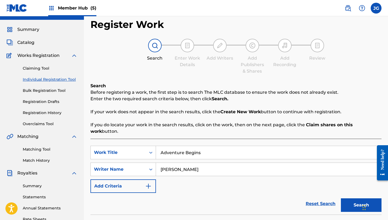
scroll to position [0, 0]
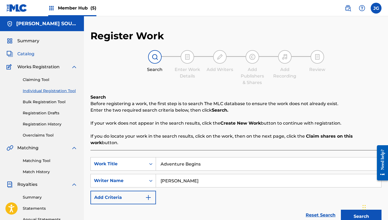
click at [29, 54] on span "Catalog" at bounding box center [25, 54] width 17 height 7
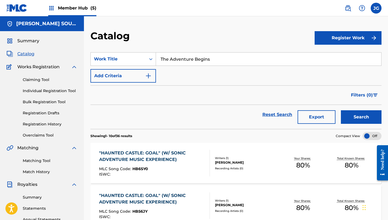
click at [29, 148] on span "Matching" at bounding box center [27, 148] width 21 height 7
click at [40, 166] on div "Matching Tool Match History" at bounding box center [42, 163] width 71 height 24
click at [40, 161] on link "Matching Tool" at bounding box center [50, 161] width 55 height 6
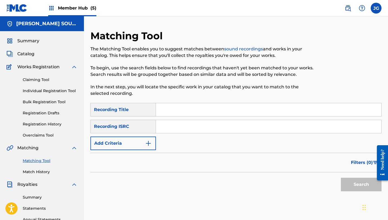
click at [185, 116] on input "Search Form" at bounding box center [268, 109] width 225 height 13
paste input "The Adventure Begins"
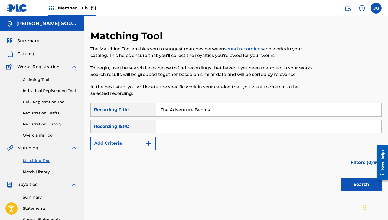
type input "The Adventure Begins"
click at [341, 178] on button "Search" at bounding box center [361, 185] width 41 height 14
click at [176, 125] on input "Search Form" at bounding box center [268, 126] width 225 height 13
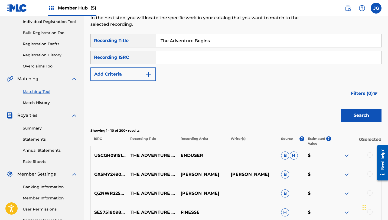
scroll to position [53, 0]
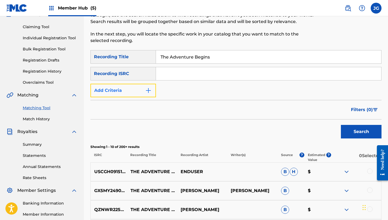
click at [142, 91] on button "Add Criteria" at bounding box center [124, 91] width 66 height 14
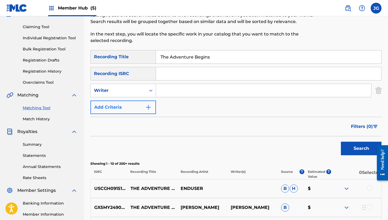
click at [179, 92] on input "Search Form" at bounding box center [263, 90] width 215 height 13
type input "[PERSON_NAME]"
click at [341, 142] on button "Search" at bounding box center [361, 149] width 41 height 14
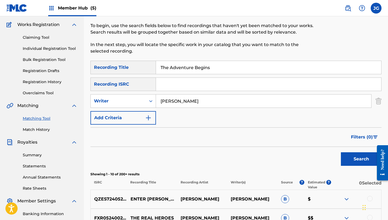
scroll to position [35, 0]
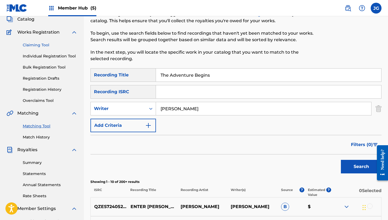
click at [34, 43] on link "Claiming Tool" at bounding box center [50, 45] width 55 height 6
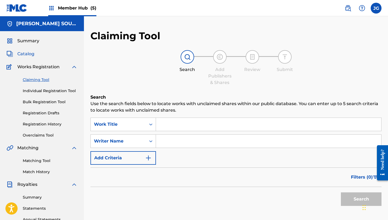
click at [30, 56] on span "Catalog" at bounding box center [25, 54] width 17 height 7
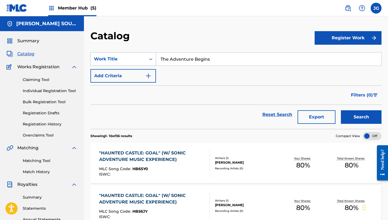
drag, startPoint x: 208, startPoint y: 61, endPoint x: 143, endPoint y: 59, distance: 65.3
click at [143, 59] on div "SearchWithCriteriaf6d80c93-b07b-4fd5-9034-ce5edcffc197 Work Title The Adventure…" at bounding box center [236, 59] width 291 height 14
type input "s"
drag, startPoint x: 177, startPoint y: 62, endPoint x: 150, endPoint y: 52, distance: 28.5
click at [150, 52] on div "SearchWithCriteriaf6d80c93-b07b-4fd5-9034-ce5edcffc197 Work Title thanks thanks…" at bounding box center [236, 59] width 291 height 14
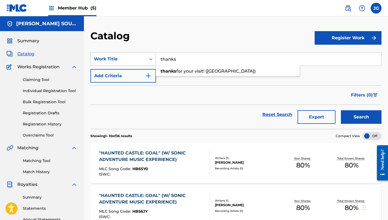
paste input "Synthetic Fauna (Abandoned Labyrinth Zone 2)"
click at [341, 110] on button "Search" at bounding box center [361, 117] width 41 height 14
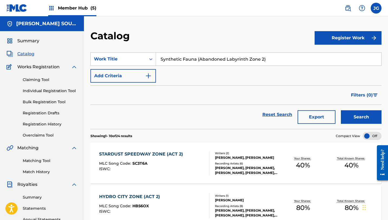
drag, startPoint x: 273, startPoint y: 59, endPoint x: 196, endPoint y: 60, distance: 76.4
click at [196, 60] on input "Synthetic Fauna (Abandoned Labyrinth Zone 2)" at bounding box center [268, 59] width 225 height 13
type input "Synthetic Fauna"
click at [341, 110] on button "Search" at bounding box center [361, 117] width 41 height 14
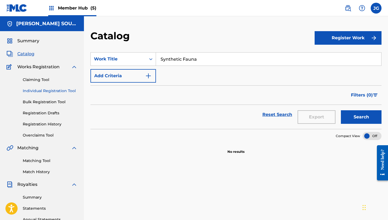
click at [57, 92] on link "Individual Registration Tool" at bounding box center [50, 91] width 55 height 6
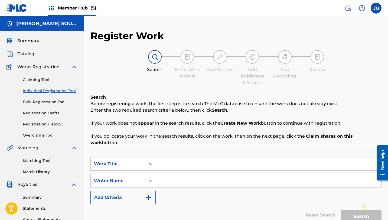
click at [177, 157] on input "Search Form" at bounding box center [268, 163] width 225 height 13
paste input "Synthetic Fauna (Abandoned Labyrinth Zone 2)"
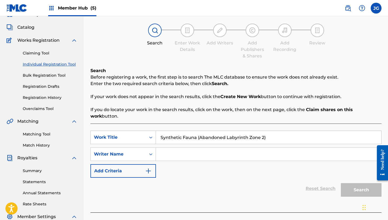
scroll to position [37, 0]
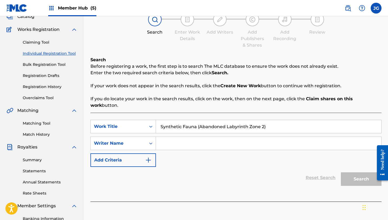
drag, startPoint x: 267, startPoint y: 121, endPoint x: 197, endPoint y: 121, distance: 69.4
click at [197, 121] on input "Synthetic Fauna (Abandoned Labyrinth Zone 2)" at bounding box center [268, 126] width 225 height 13
type input "Synthetic Fauna"
click at [189, 137] on input "Search Form" at bounding box center [268, 143] width 225 height 13
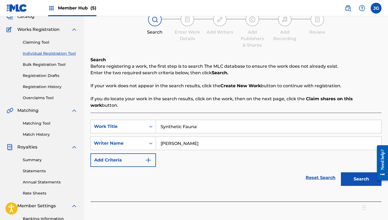
type input "[PERSON_NAME]"
click at [341, 172] on button "Search" at bounding box center [361, 179] width 41 height 14
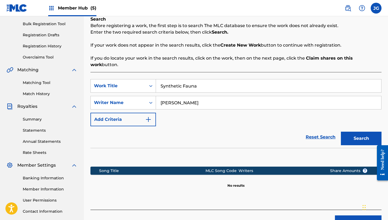
scroll to position [79, 0]
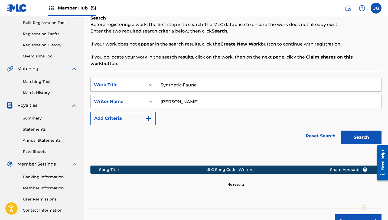
click at [209, 80] on input "Synthetic Fauna" at bounding box center [268, 84] width 225 height 13
drag, startPoint x: 209, startPoint y: 79, endPoint x: 135, endPoint y: 77, distance: 74.0
click at [135, 78] on div "SearchWithCriteria381453e5-5d7c-45ff-8481-4a784928ccc2 Work Title Synthetic Fau…" at bounding box center [236, 85] width 291 height 14
type input "v"
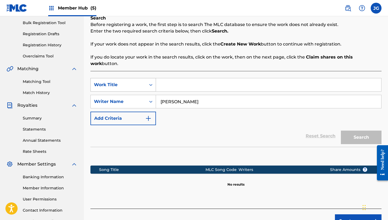
paste input "Synthetic Fauna (Abandoned Labyrinth Zone 2)"
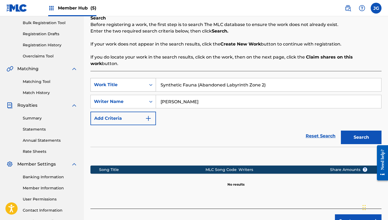
type input "Synthetic Fauna (Abandoned Labyrinth Zone 2)"
click at [341, 131] on button "Search" at bounding box center [361, 138] width 41 height 14
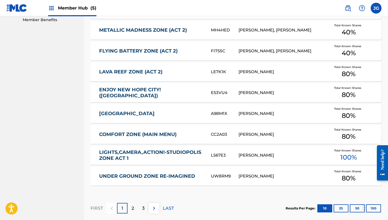
scroll to position [282, 0]
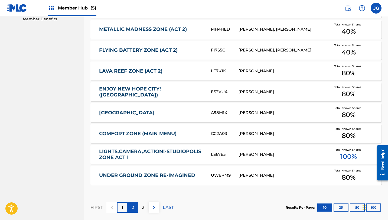
click at [136, 202] on div "2" at bounding box center [133, 207] width 11 height 11
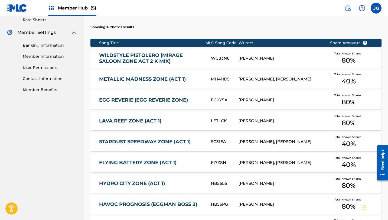
scroll to position [335, 0]
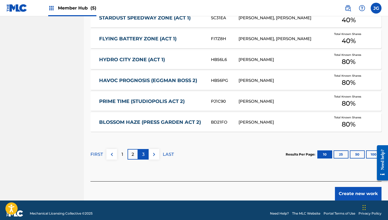
click at [142, 152] on div "3" at bounding box center [143, 154] width 11 height 11
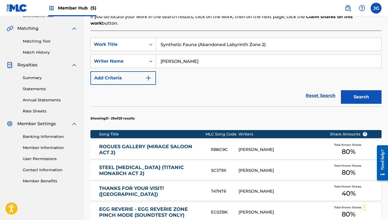
scroll to position [109, 0]
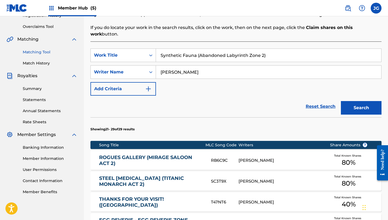
click at [38, 51] on link "Matching Tool" at bounding box center [50, 52] width 55 height 6
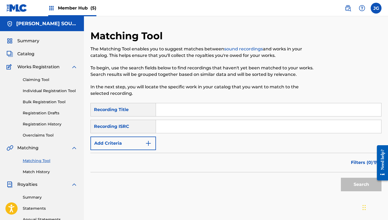
click at [167, 111] on input "Search Form" at bounding box center [268, 109] width 225 height 13
paste input "Synthetic Fauna (Abandoned Labyrinth Zone 2)"
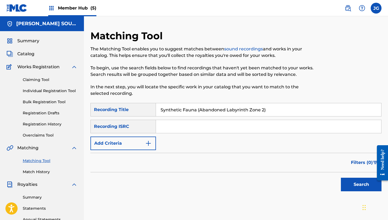
type input "Synthetic Fauna (Abandoned Labyrinth Zone 2)"
click at [341, 178] on button "Search" at bounding box center [361, 185] width 41 height 14
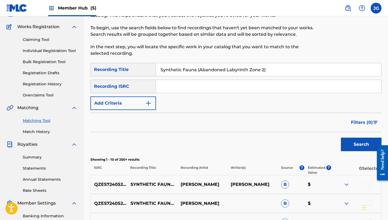
scroll to position [21, 0]
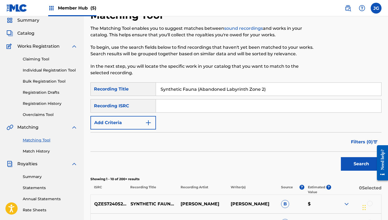
drag, startPoint x: 267, startPoint y: 90, endPoint x: 155, endPoint y: 85, distance: 112.0
click at [155, 85] on div "SearchWithCriteriafc9bf583-783e-4f7d-af3f-e34d2ddaf34c Recording Title Syntheti…" at bounding box center [236, 89] width 291 height 14
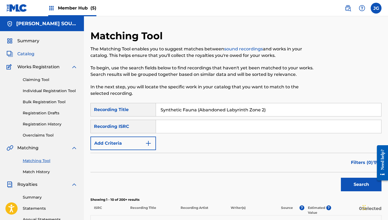
click at [27, 54] on span "Catalog" at bounding box center [25, 54] width 17 height 7
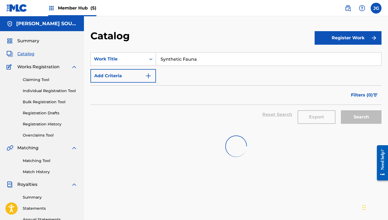
click at [59, 96] on div "Claiming Tool Individual Registration Tool Bulk Registration Tool Registration …" at bounding box center [42, 104] width 71 height 68
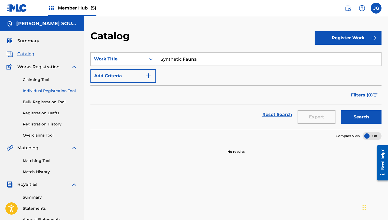
click at [58, 91] on link "Individual Registration Tool" at bounding box center [50, 91] width 55 height 6
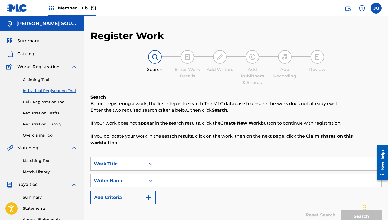
click at [181, 160] on input "Search Form" at bounding box center [268, 163] width 225 height 13
paste input "Synthetic Fauna (Abandoned Labyrinth Zone 2)"
type input "Synthetic Fauna (Abandoned Labyrinth Zone 2)"
click at [165, 177] on input "Search Form" at bounding box center [268, 180] width 225 height 13
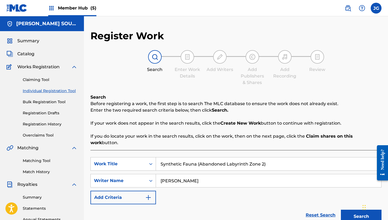
type input "[PERSON_NAME]"
click at [341, 210] on button "Search" at bounding box center [361, 217] width 41 height 14
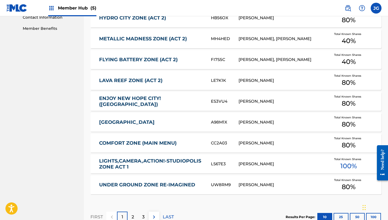
scroll to position [335, 0]
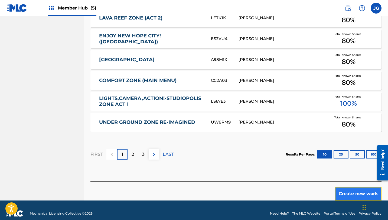
click at [351, 187] on button "Create new work" at bounding box center [358, 194] width 47 height 14
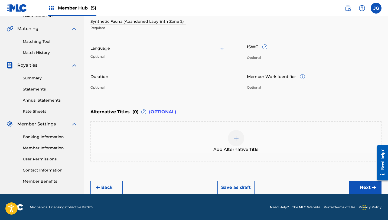
scroll to position [115, 0]
click at [361, 187] on button "Next" at bounding box center [365, 188] width 33 height 14
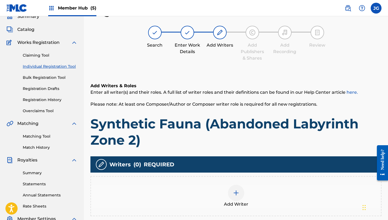
scroll to position [70, 0]
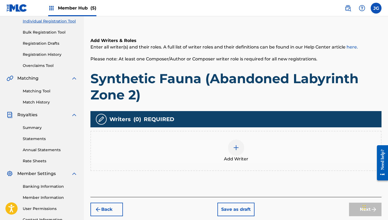
click at [237, 148] on img at bounding box center [236, 147] width 7 height 7
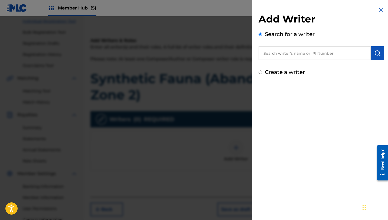
click at [316, 60] on input "text" at bounding box center [315, 53] width 112 height 14
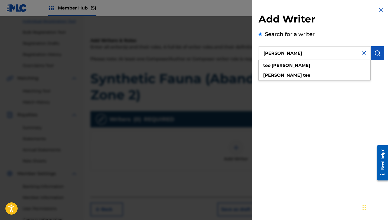
type input "[PERSON_NAME]"
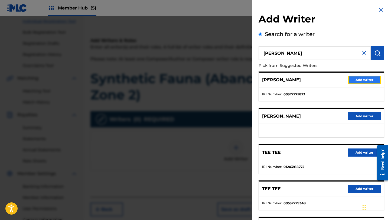
click at [367, 81] on button "Add writer" at bounding box center [364, 80] width 33 height 8
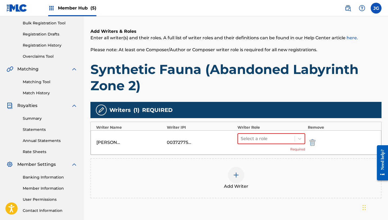
scroll to position [90, 0]
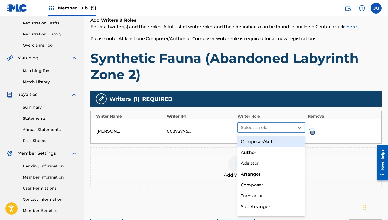
click at [257, 130] on div at bounding box center [266, 128] width 51 height 8
click at [257, 138] on div "Composer/Author" at bounding box center [272, 141] width 68 height 11
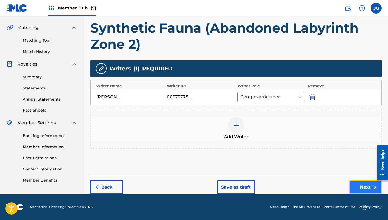
click at [362, 188] on button "Next" at bounding box center [365, 187] width 33 height 14
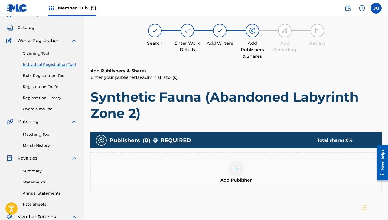
scroll to position [24, 0]
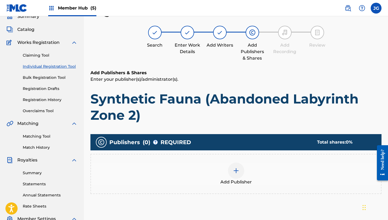
click at [232, 173] on div at bounding box center [236, 171] width 16 height 16
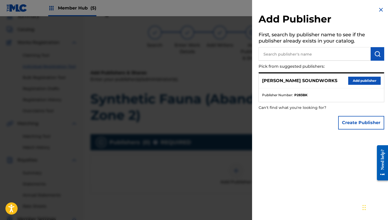
click at [349, 48] on input "text" at bounding box center [315, 54] width 112 height 14
click at [358, 77] on button "Add publisher" at bounding box center [364, 81] width 33 height 8
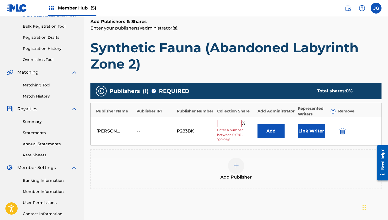
scroll to position [82, 0]
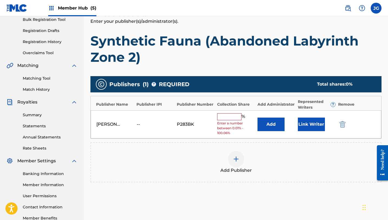
click at [232, 118] on input "text" at bounding box center [229, 116] width 24 height 7
type input "80"
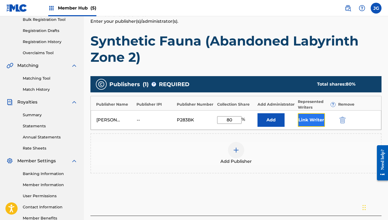
click at [299, 124] on button "Link Writer" at bounding box center [311, 120] width 27 height 14
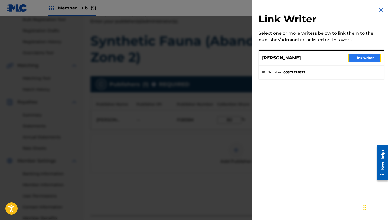
click at [357, 57] on button "Link writer" at bounding box center [364, 58] width 33 height 8
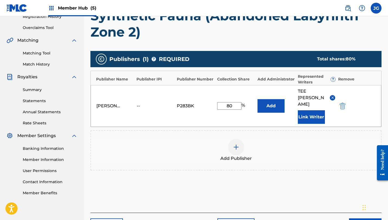
scroll to position [133, 0]
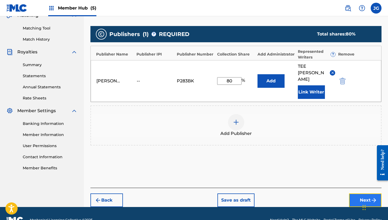
click at [356, 193] on button "Next" at bounding box center [365, 200] width 33 height 14
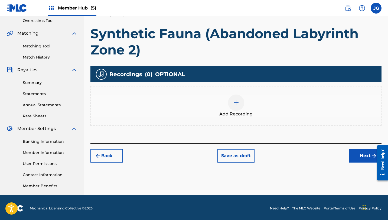
scroll to position [116, 0]
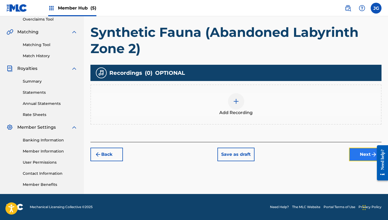
click at [361, 158] on button "Next" at bounding box center [365, 155] width 33 height 14
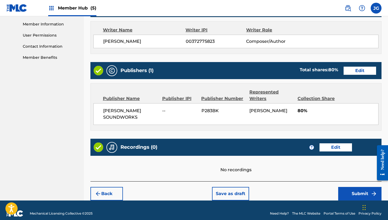
scroll to position [249, 0]
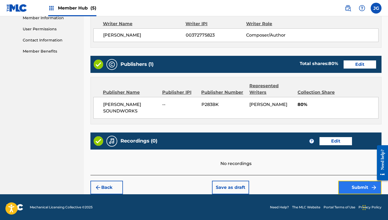
click at [345, 183] on button "Submit" at bounding box center [359, 188] width 43 height 14
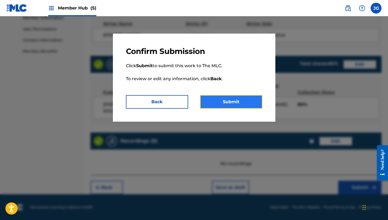
click at [240, 105] on button "Submit" at bounding box center [231, 102] width 62 height 14
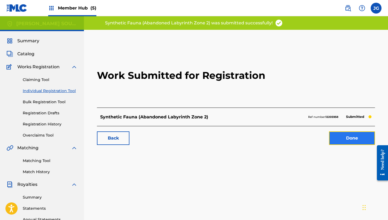
click at [348, 137] on link "Done" at bounding box center [352, 138] width 46 height 14
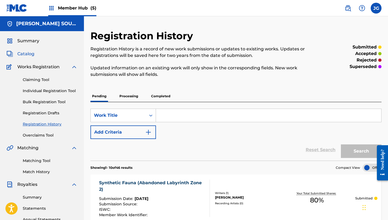
click at [22, 57] on span "Catalog" at bounding box center [25, 54] width 17 height 7
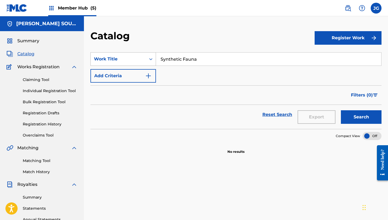
drag, startPoint x: 200, startPoint y: 60, endPoint x: 153, endPoint y: 56, distance: 47.8
click at [153, 56] on div "SearchWithCriteriaf6d80c93-b07b-4fd5-9034-ce5edcffc197 Work Title Synthetic Fau…" at bounding box center [236, 59] width 291 height 14
paste input "Icy Echoes (Frozen Temple Zone 1)"
click at [341, 110] on button "Search" at bounding box center [361, 117] width 41 height 14
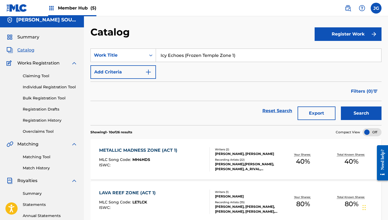
scroll to position [2, 0]
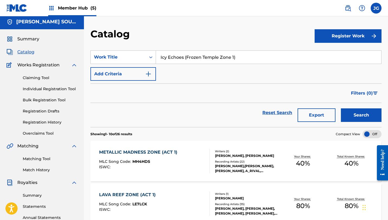
drag, startPoint x: 241, startPoint y: 56, endPoint x: 185, endPoint y: 57, distance: 55.6
click at [185, 57] on input "Icy Echoes (Frozen Temple Zone 1)" at bounding box center [268, 57] width 225 height 13
type input "Icy Echoes"
click at [341, 108] on button "Search" at bounding box center [361, 115] width 41 height 14
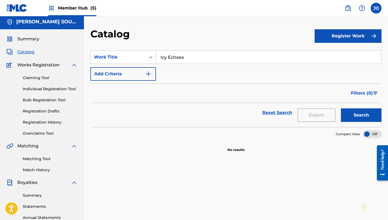
click at [57, 85] on div "Claiming Tool Individual Registration Tool Bulk Registration Tool Registration …" at bounding box center [42, 102] width 71 height 68
click at [57, 87] on link "Individual Registration Tool" at bounding box center [50, 89] width 55 height 6
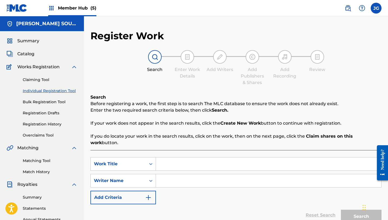
click at [166, 162] on input "Search Form" at bounding box center [268, 163] width 225 height 13
type input "v"
paste input "Icy Echoes (Frozen Temple Zone 1)"
type input "Icy Echoes (Frozen Temple Zone 1)"
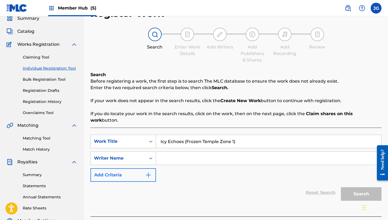
scroll to position [24, 0]
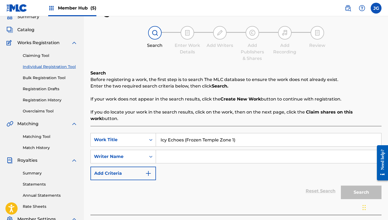
click at [175, 151] on input "Search Form" at bounding box center [268, 156] width 225 height 13
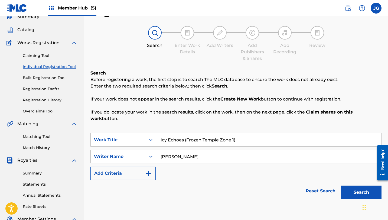
type input "[PERSON_NAME]"
click at [341, 186] on button "Search" at bounding box center [361, 193] width 41 height 14
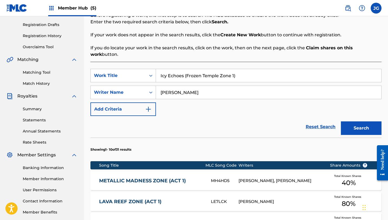
scroll to position [86, 0]
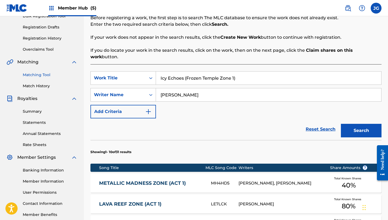
click at [43, 76] on link "Matching Tool" at bounding box center [50, 75] width 55 height 6
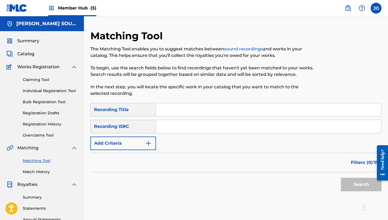
click at [175, 118] on div "SearchWithCriteriafc9bf583-783e-4f7d-af3f-e34d2ddaf34c Recording Title SearchWi…" at bounding box center [236, 126] width 291 height 47
click at [175, 116] on div "Search Form" at bounding box center [269, 110] width 226 height 14
click at [175, 111] on input "Search Form" at bounding box center [268, 109] width 225 height 13
paste input "Icy Echoes (Frozen Temple Zone 1)"
type input "t"
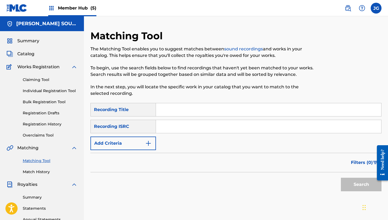
paste input "Icy Echoes (Frozen Temple Zone 1)"
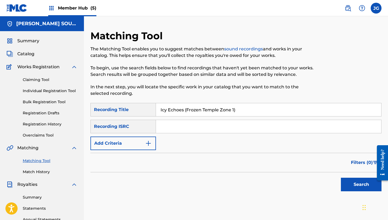
type input "Icy Echoes (Frozen Temple Zone 1)"
click at [341, 178] on button "Search" at bounding box center [361, 185] width 41 height 14
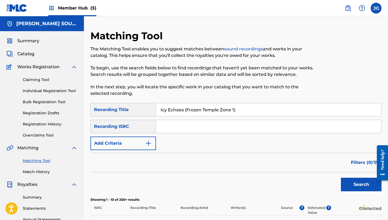
click at [168, 124] on input "Search Form" at bounding box center [268, 126] width 225 height 13
click at [341, 178] on button "Search" at bounding box center [361, 185] width 41 height 14
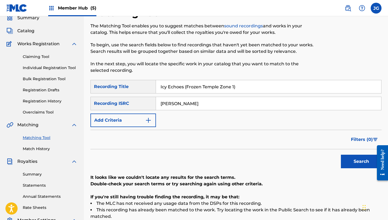
scroll to position [22, 0]
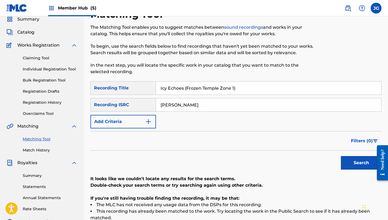
drag, startPoint x: 208, startPoint y: 108, endPoint x: 162, endPoint y: 107, distance: 46.1
click at [162, 107] on input "[PERSON_NAME]" at bounding box center [268, 104] width 225 height 13
type input "t"
click at [341, 156] on button "Search" at bounding box center [361, 163] width 41 height 14
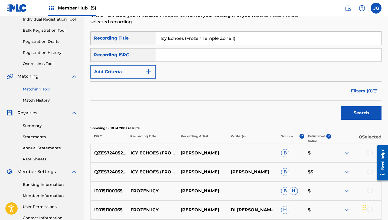
scroll to position [75, 0]
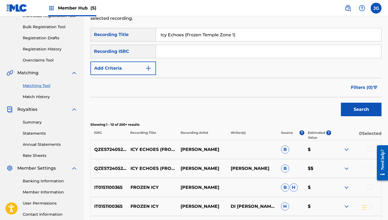
drag, startPoint x: 237, startPoint y: 35, endPoint x: 185, endPoint y: 33, distance: 51.8
click at [185, 33] on input "Icy Echoes (Frozen Temple Zone 1)" at bounding box center [268, 34] width 225 height 13
type input "Icy Echoes"
click at [341, 103] on button "Search" at bounding box center [361, 110] width 41 height 14
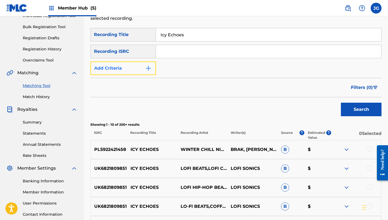
click at [130, 69] on button "Add Criteria" at bounding box center [124, 69] width 66 height 14
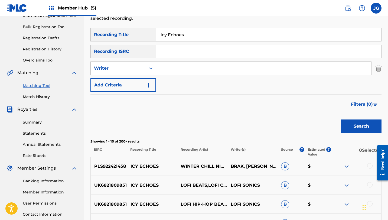
click at [188, 67] on input "Search Form" at bounding box center [263, 68] width 215 height 13
type input "y"
type input "[PERSON_NAME]"
click at [341, 119] on button "Search" at bounding box center [361, 126] width 41 height 14
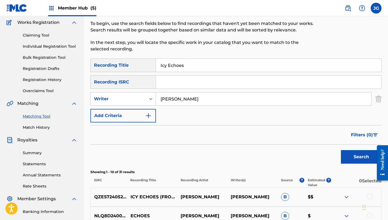
scroll to position [39, 0]
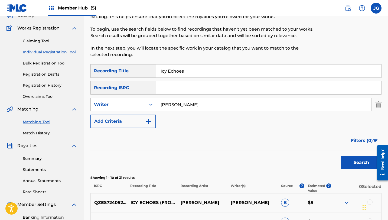
click at [51, 53] on link "Individual Registration Tool" at bounding box center [50, 52] width 55 height 6
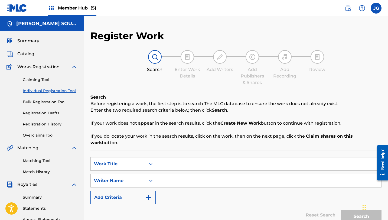
click at [182, 160] on input "Search Form" at bounding box center [268, 163] width 225 height 13
type input "x"
paste input "Icy Echoes (Frozen Temple Zone 1)"
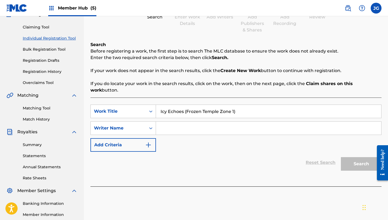
scroll to position [54, 0]
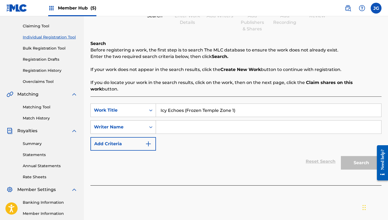
type input "Icy Echoes (Frozen Temple Zone 1)"
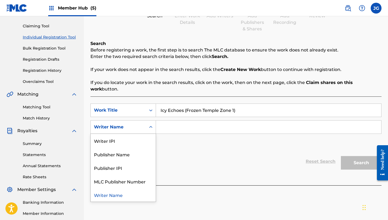
click at [124, 124] on div "Writer Name" at bounding box center [118, 127] width 49 height 7
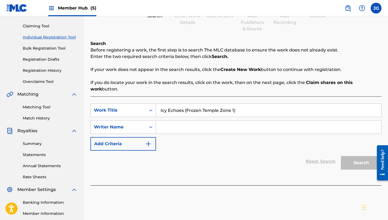
click at [174, 123] on input "Search Form" at bounding box center [268, 127] width 225 height 13
click at [341, 156] on button "Search" at bounding box center [361, 163] width 41 height 14
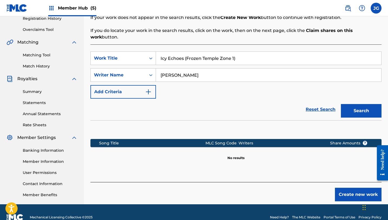
scroll to position [116, 0]
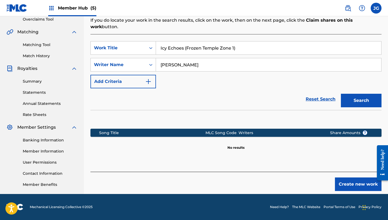
type input "[PERSON_NAME]"
click at [383, 95] on div "Register Work Search Enter Work Details Add Writers Add Publishers & Shares Add…" at bounding box center [236, 54] width 304 height 280
click at [370, 96] on button "Search" at bounding box center [361, 101] width 41 height 14
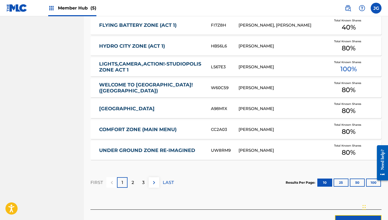
click at [338, 215] on button "Create new work" at bounding box center [358, 222] width 47 height 14
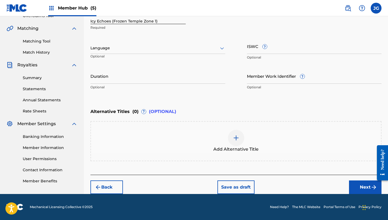
scroll to position [119, 0]
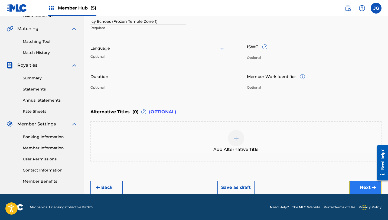
click at [356, 192] on button "Next" at bounding box center [365, 188] width 33 height 14
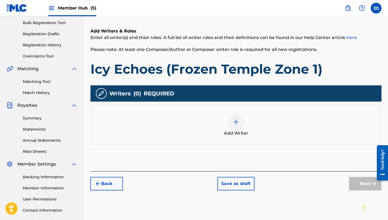
scroll to position [116, 0]
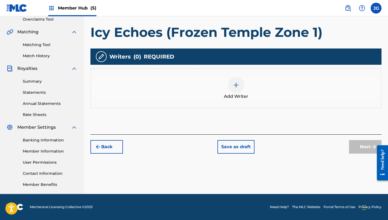
click at [234, 87] on img at bounding box center [236, 85] width 7 height 7
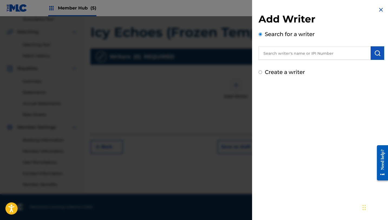
click at [348, 53] on input "text" at bounding box center [315, 53] width 112 height 14
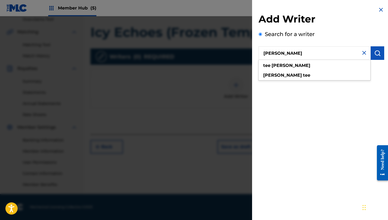
type input "[PERSON_NAME]"
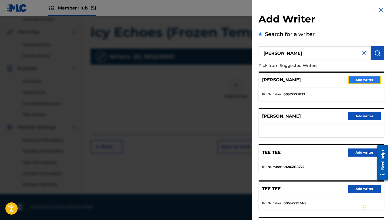
click at [356, 79] on button "Add writer" at bounding box center [364, 80] width 33 height 8
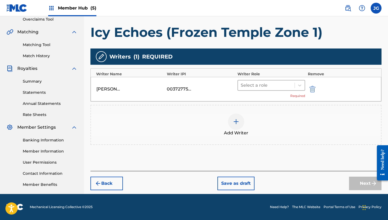
click at [261, 87] on div at bounding box center [266, 86] width 51 height 8
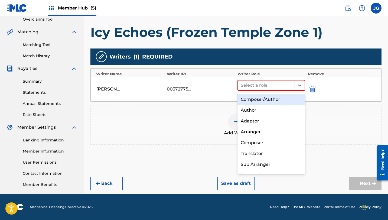
click at [261, 97] on div "Composer/Author" at bounding box center [272, 99] width 68 height 11
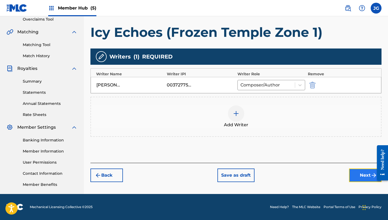
click at [351, 175] on button "Next" at bounding box center [365, 176] width 33 height 14
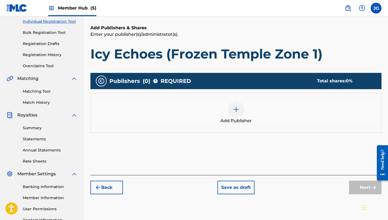
scroll to position [73, 0]
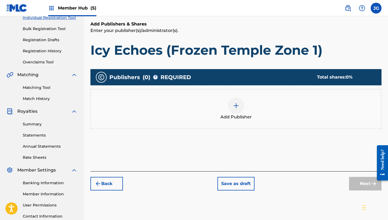
click at [234, 109] on div at bounding box center [236, 106] width 16 height 16
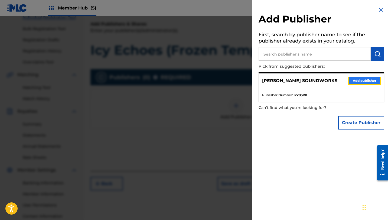
click at [352, 79] on button "Add publisher" at bounding box center [364, 81] width 33 height 8
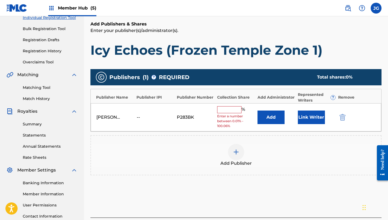
click at [231, 112] on input "text" at bounding box center [229, 109] width 24 height 7
type input "80"
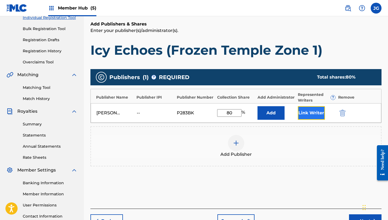
click at [312, 108] on button "Link Writer" at bounding box center [311, 113] width 27 height 14
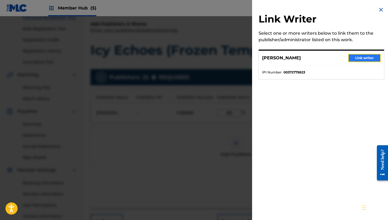
click at [369, 60] on button "Link writer" at bounding box center [364, 58] width 33 height 8
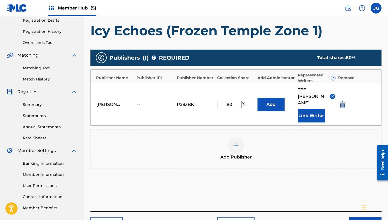
scroll to position [116, 0]
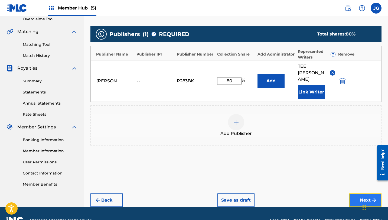
click at [358, 193] on button "Next" at bounding box center [365, 200] width 33 height 14
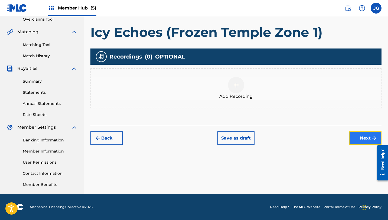
click at [375, 134] on button "Next" at bounding box center [365, 138] width 33 height 14
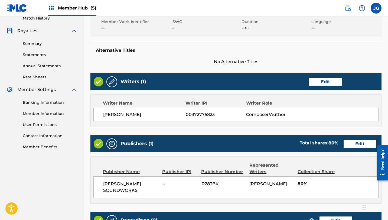
scroll to position [233, 0]
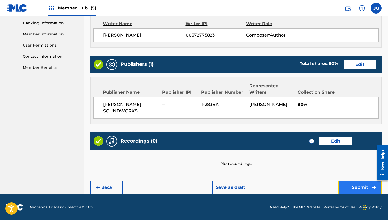
click at [346, 185] on button "Submit" at bounding box center [359, 188] width 43 height 14
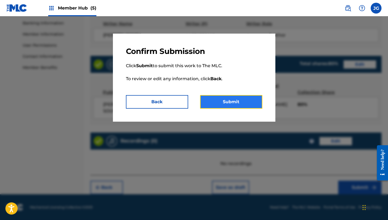
click at [231, 102] on button "Submit" at bounding box center [231, 102] width 62 height 14
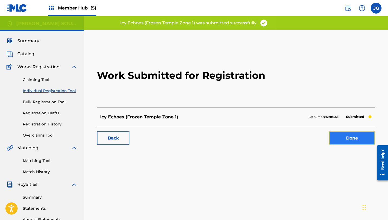
click at [344, 141] on link "Done" at bounding box center [352, 138] width 46 height 14
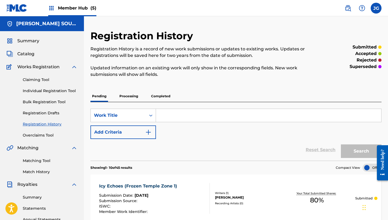
click at [170, 118] on input "Search Form" at bounding box center [268, 115] width 225 height 13
paste input "You Got a Fiend in Me (boss theme)"
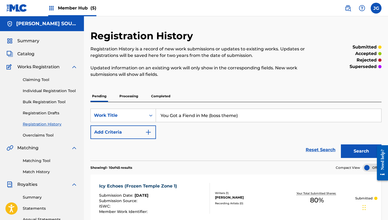
type input "You Got a Fiend in Me (boss theme)"
click at [341, 144] on button "Search" at bounding box center [361, 151] width 41 height 14
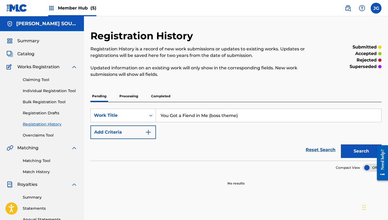
click at [242, 114] on input "You Got a Fiend in Me (boss theme)" at bounding box center [268, 115] width 225 height 13
click at [68, 88] on link "Individual Registration Tool" at bounding box center [50, 91] width 55 height 6
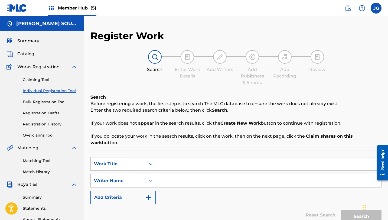
click at [200, 165] on div "SearchWithCriteria381453e5-5d7c-45ff-8481-4a784928ccc2 Work Title SearchWithCri…" at bounding box center [236, 180] width 291 height 47
click at [200, 161] on input "Search Form" at bounding box center [268, 163] width 225 height 13
paste input "You Got a Fiend in Me (boss theme)"
type input "You Got a Fiend in Me (boss theme)"
click at [22, 52] on span "Catalog" at bounding box center [25, 54] width 17 height 7
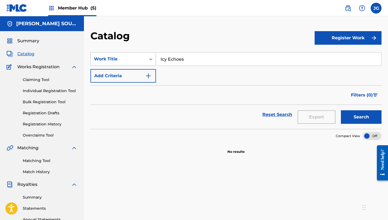
drag, startPoint x: 183, startPoint y: 62, endPoint x: 146, endPoint y: 62, distance: 37.9
click at [146, 62] on div "SearchWithCriteriaf6d80c93-b07b-4fd5-9034-ce5edcffc197 Work Title Icy Echoes" at bounding box center [236, 59] width 291 height 14
paste input "You Got a Fiend in Me (boss theme)"
type input "You Got a Fiend in Me (boss theme)"
click at [341, 110] on button "Search" at bounding box center [361, 117] width 41 height 14
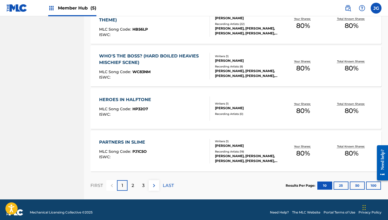
scroll to position [400, 0]
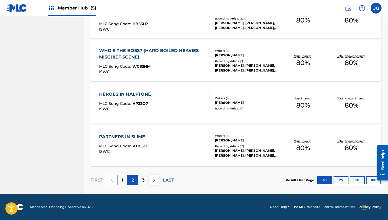
click at [137, 177] on div "2" at bounding box center [133, 180] width 11 height 11
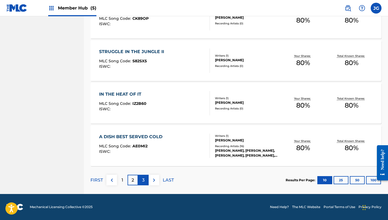
click at [144, 177] on p "3" at bounding box center [143, 180] width 2 height 7
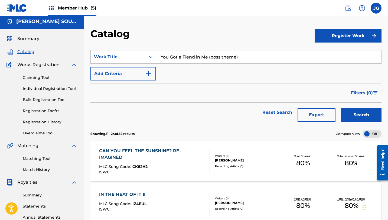
scroll to position [0, 0]
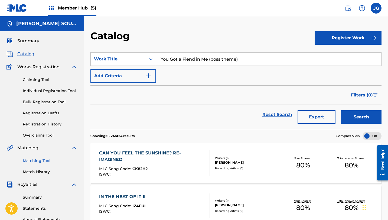
click at [31, 162] on link "Matching Tool" at bounding box center [50, 161] width 55 height 6
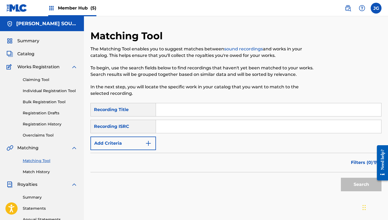
click at [182, 119] on div "SearchWithCriteriafc9bf583-783e-4f7d-af3f-e34d2ddaf34c Recording Title SearchWi…" at bounding box center [236, 126] width 291 height 47
drag, startPoint x: 182, startPoint y: 117, endPoint x: 180, endPoint y: 109, distance: 8.2
click at [180, 109] on div "SearchWithCriteriafc9bf583-783e-4f7d-af3f-e34d2ddaf34c Recording Title SearchWi…" at bounding box center [236, 126] width 291 height 47
click at [215, 109] on input "Search Form" at bounding box center [268, 109] width 225 height 13
paste input "You Got a Fiend in Me (boss theme)"
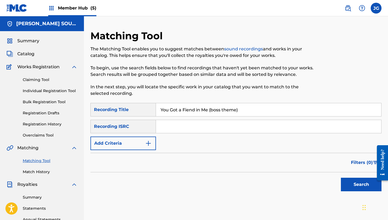
type input "You Got a Fiend in Me (boss theme)"
click at [341, 178] on button "Search" at bounding box center [361, 185] width 41 height 14
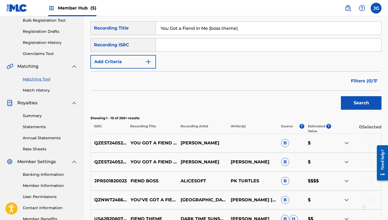
scroll to position [80, 0]
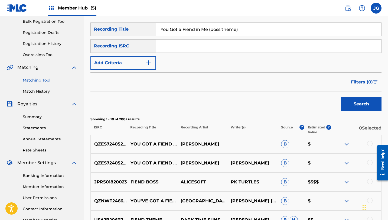
drag, startPoint x: 241, startPoint y: 30, endPoint x: 148, endPoint y: 28, distance: 93.2
click at [148, 28] on div "SearchWithCriteriafc9bf583-783e-4f7d-af3f-e34d2ddaf34c Recording Title You Got …" at bounding box center [236, 29] width 291 height 14
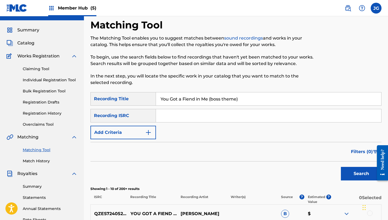
scroll to position [8, 0]
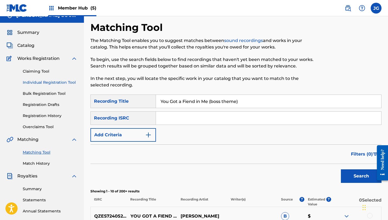
click at [39, 84] on link "Individual Registration Tool" at bounding box center [50, 83] width 55 height 6
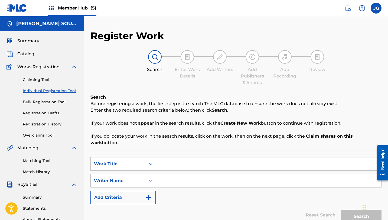
click at [167, 162] on input "Search Form" at bounding box center [268, 163] width 225 height 13
paste input "You Got a Fiend in Me (boss theme)"
type input "You Got a Fiend in Me (boss theme)"
click at [182, 181] on div "SearchWithCriteria381453e5-5d7c-45ff-8481-4a784928ccc2 Work Title You Got a Fie…" at bounding box center [236, 180] width 291 height 47
click at [182, 177] on input "Search Form" at bounding box center [268, 180] width 225 height 13
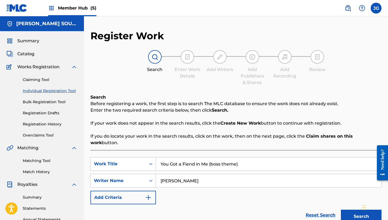
type input "[PERSON_NAME]"
click at [341, 210] on button "Search" at bounding box center [361, 217] width 41 height 14
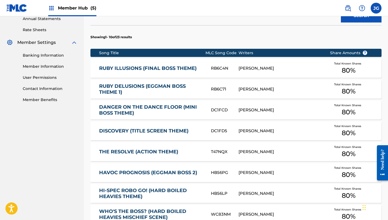
scroll to position [335, 0]
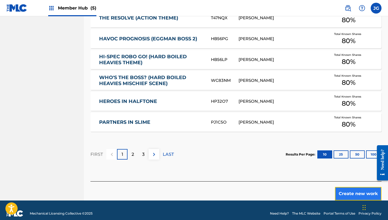
click at [349, 188] on button "Create new work" at bounding box center [358, 194] width 47 height 14
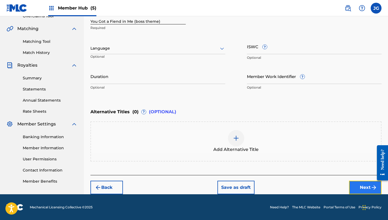
click at [367, 192] on button "Next" at bounding box center [365, 188] width 33 height 14
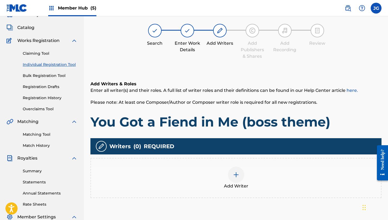
scroll to position [24, 0]
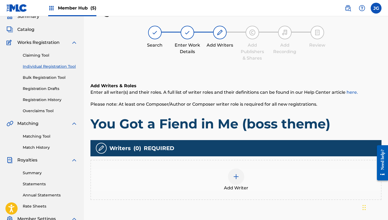
click at [237, 176] on img at bounding box center [236, 176] width 7 height 7
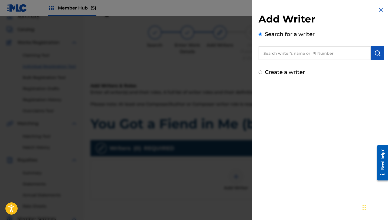
click at [330, 59] on input "text" at bounding box center [315, 53] width 112 height 14
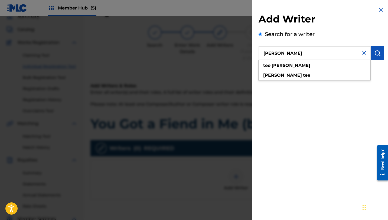
type input "[PERSON_NAME]"
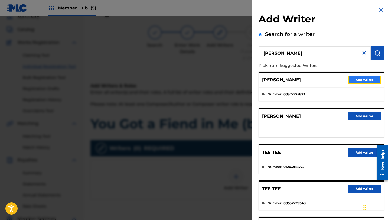
click at [357, 79] on button "Add writer" at bounding box center [364, 80] width 33 height 8
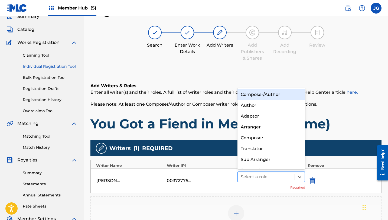
click at [254, 174] on div at bounding box center [266, 177] width 51 height 8
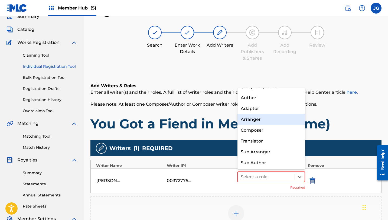
scroll to position [0, 0]
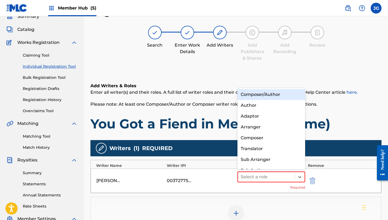
click at [273, 95] on div "Composer/Author" at bounding box center [272, 94] width 68 height 11
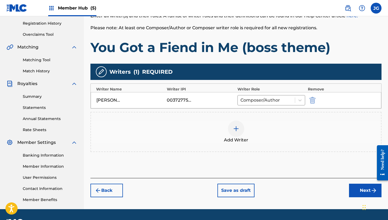
scroll to position [116, 0]
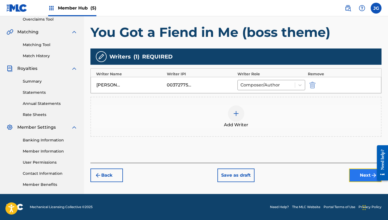
click at [361, 180] on button "Next" at bounding box center [365, 176] width 33 height 14
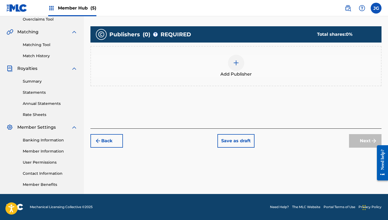
click at [236, 61] on img at bounding box center [236, 63] width 7 height 7
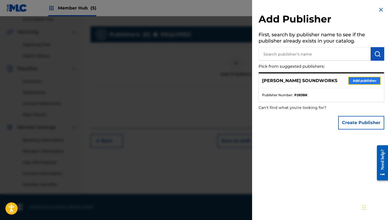
click at [348, 83] on button "Add publisher" at bounding box center [364, 81] width 33 height 8
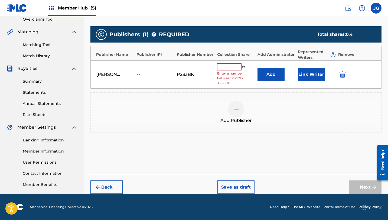
click at [236, 68] on input "text" at bounding box center [229, 66] width 24 height 7
type input "80"
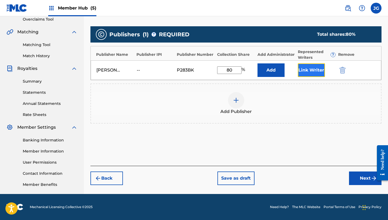
click at [318, 73] on button "Link Writer" at bounding box center [311, 70] width 27 height 14
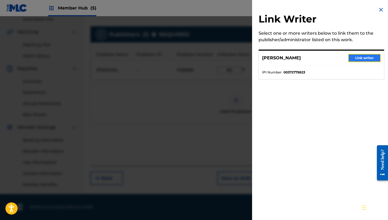
click at [357, 59] on button "Link writer" at bounding box center [364, 58] width 33 height 8
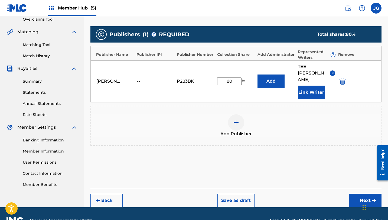
scroll to position [116, 0]
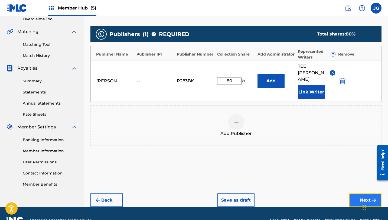
click at [356, 193] on button "Next" at bounding box center [365, 200] width 33 height 14
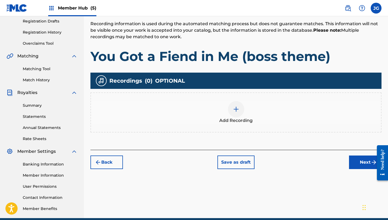
scroll to position [116, 0]
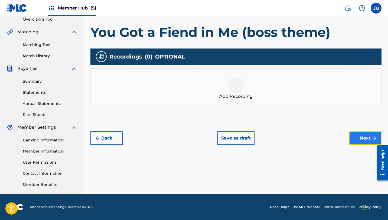
click at [358, 139] on button "Next" at bounding box center [365, 138] width 33 height 14
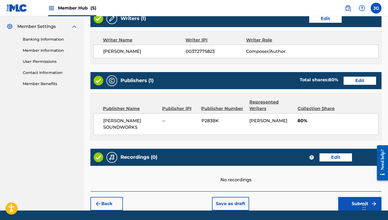
scroll to position [233, 0]
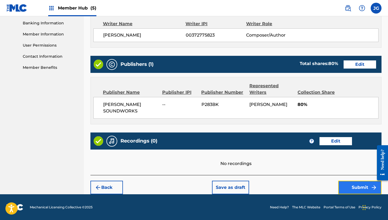
click at [354, 188] on button "Submit" at bounding box center [359, 188] width 43 height 14
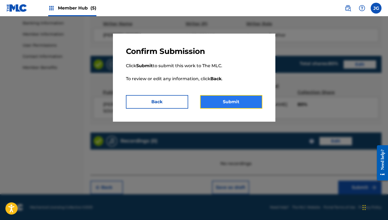
click at [230, 102] on button "Submit" at bounding box center [231, 102] width 62 height 14
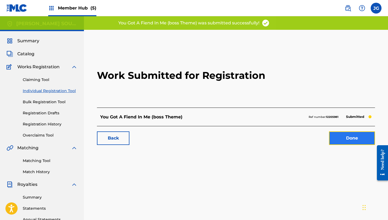
click at [352, 140] on link "Done" at bounding box center [352, 138] width 46 height 14
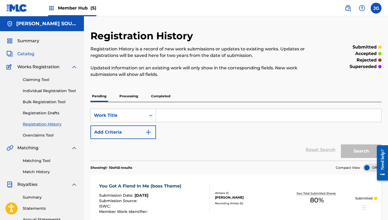
click at [30, 53] on span "Catalog" at bounding box center [25, 54] width 17 height 7
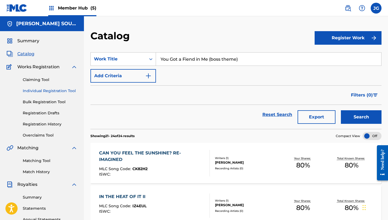
click at [62, 92] on link "Individual Registration Tool" at bounding box center [50, 91] width 55 height 6
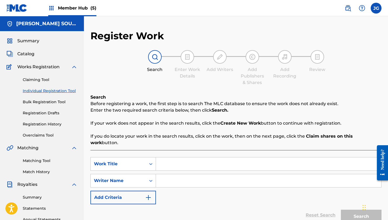
click at [170, 163] on input "Search Form" at bounding box center [268, 163] width 225 height 13
paste input "Up Here ([GEOGRAPHIC_DATA] 3)"
type input "Up Here ([GEOGRAPHIC_DATA] 3)"
click at [174, 174] on input "Search Form" at bounding box center [268, 180] width 225 height 13
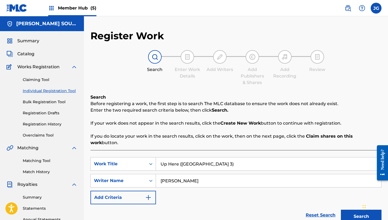
type input "[PERSON_NAME]"
click at [341, 210] on button "Search" at bounding box center [361, 217] width 41 height 14
click at [27, 50] on div "Summary Catalog Works Registration Claiming Tool Individual Registration Tool B…" at bounding box center [42, 170] width 84 height 279
click at [28, 56] on span "Catalog" at bounding box center [25, 54] width 17 height 7
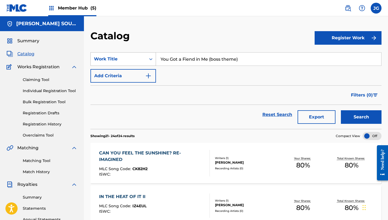
drag, startPoint x: 244, startPoint y: 57, endPoint x: 140, endPoint y: 54, distance: 103.8
click at [140, 54] on div "SearchWithCriteriaf6d80c93-b07b-4fd5-9034-ce5edcffc197 Work Title You Got a Fie…" at bounding box center [236, 59] width 291 height 14
paste input "Up Here ([GEOGRAPHIC_DATA] 3"
click at [341, 110] on button "Search" at bounding box center [361, 117] width 41 height 14
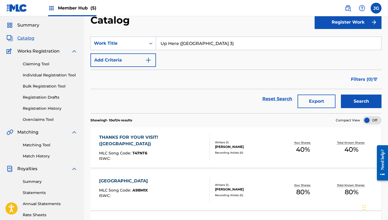
scroll to position [1, 0]
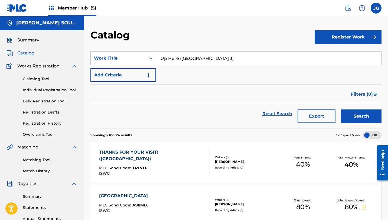
drag, startPoint x: 221, startPoint y: 58, endPoint x: 178, endPoint y: 59, distance: 43.1
click at [178, 59] on input "Up Here ([GEOGRAPHIC_DATA] 3)" at bounding box center [268, 58] width 225 height 13
type input "Up Here"
click at [341, 109] on button "Search" at bounding box center [361, 116] width 41 height 14
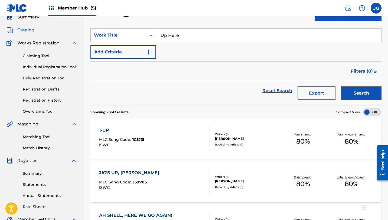
scroll to position [0, 0]
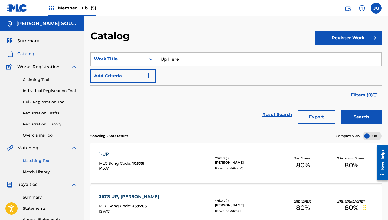
click at [46, 160] on link "Matching Tool" at bounding box center [50, 161] width 55 height 6
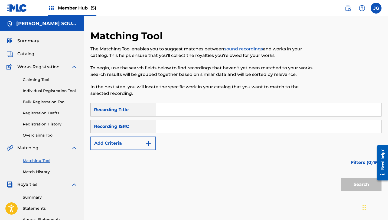
click at [216, 108] on input "Search Form" at bounding box center [268, 109] width 225 height 13
type input "v"
paste input "Up Here ([GEOGRAPHIC_DATA] 3)"
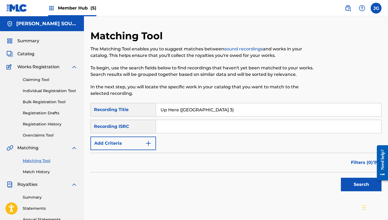
type input "Up Here ([GEOGRAPHIC_DATA] 3)"
click at [341, 178] on button "Search" at bounding box center [361, 185] width 41 height 14
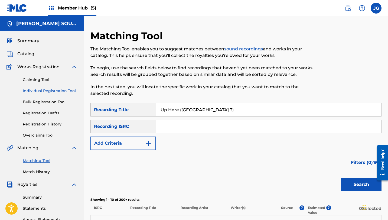
click at [36, 91] on link "Individual Registration Tool" at bounding box center [50, 91] width 55 height 6
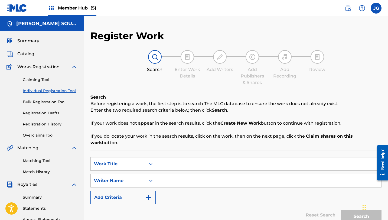
click at [182, 158] on input "Search Form" at bounding box center [268, 163] width 225 height 13
paste input "Up Here ([GEOGRAPHIC_DATA] 3)"
type input "Up Here ([GEOGRAPHIC_DATA] 3)"
click at [174, 175] on input "Search Form" at bounding box center [268, 180] width 225 height 13
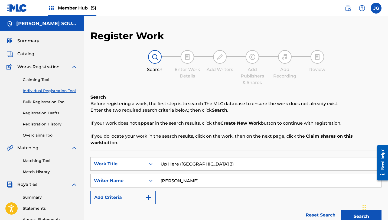
type input "[PERSON_NAME]"
click at [341, 210] on button "Search" at bounding box center [361, 217] width 41 height 14
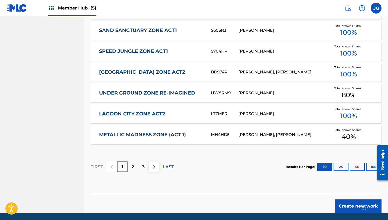
scroll to position [335, 0]
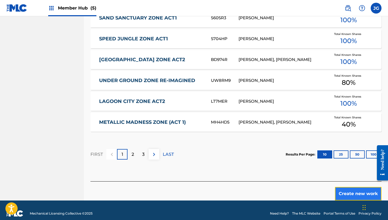
click at [341, 187] on button "Create new work" at bounding box center [358, 194] width 47 height 14
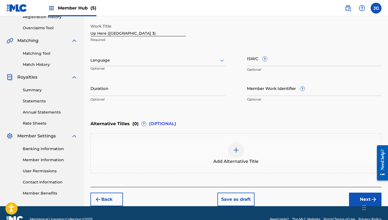
scroll to position [119, 0]
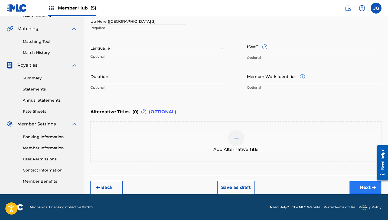
click at [363, 185] on button "Next" at bounding box center [365, 188] width 33 height 14
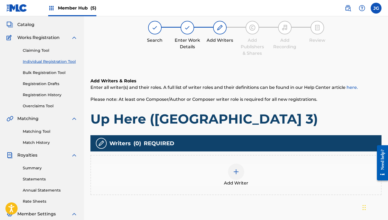
scroll to position [24, 0]
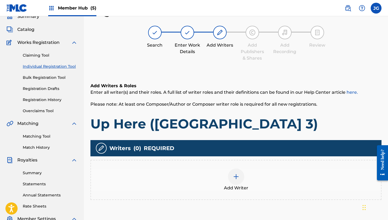
click at [232, 179] on div at bounding box center [236, 177] width 16 height 16
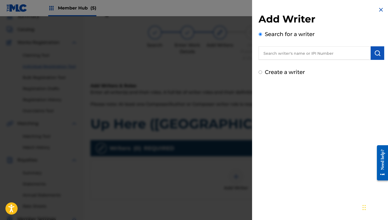
click at [322, 55] on input "text" at bounding box center [315, 53] width 112 height 14
type input "e"
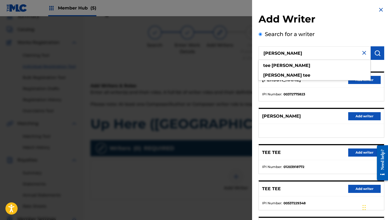
type input "[PERSON_NAME]"
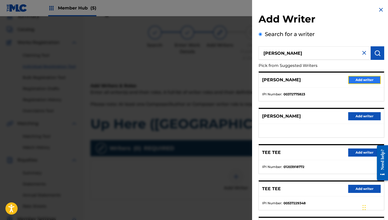
click at [367, 79] on button "Add writer" at bounding box center [364, 80] width 33 height 8
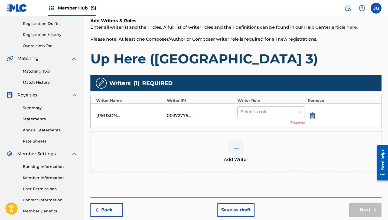
scroll to position [103, 0]
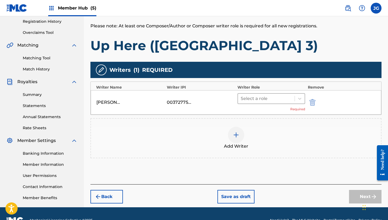
click at [260, 99] on div at bounding box center [266, 99] width 51 height 8
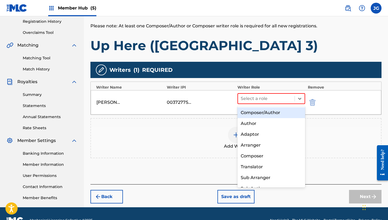
click at [261, 113] on div "Composer/Author" at bounding box center [272, 112] width 68 height 11
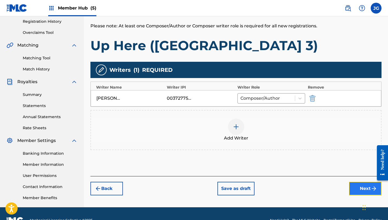
click at [354, 184] on button "Next" at bounding box center [365, 189] width 33 height 14
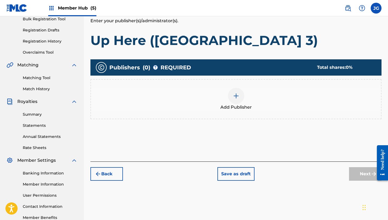
scroll to position [89, 0]
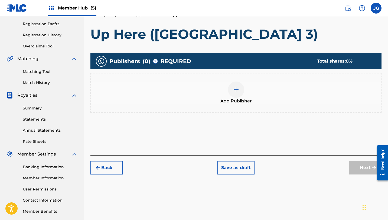
click at [234, 79] on div "Add Publisher" at bounding box center [236, 93] width 291 height 40
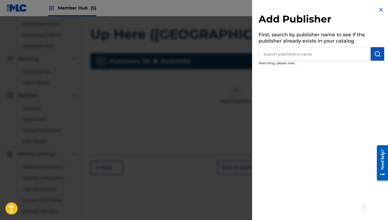
click at [235, 90] on div at bounding box center [194, 126] width 388 height 220
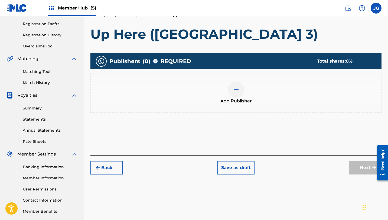
click at [234, 96] on div at bounding box center [236, 90] width 16 height 16
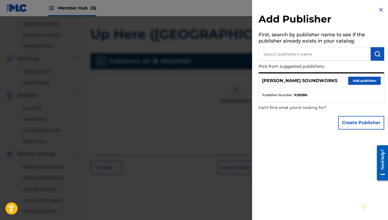
click at [356, 85] on div "[PERSON_NAME] SOUNDWORKS Add publisher" at bounding box center [321, 80] width 125 height 15
click at [355, 82] on button "Add publisher" at bounding box center [364, 81] width 33 height 8
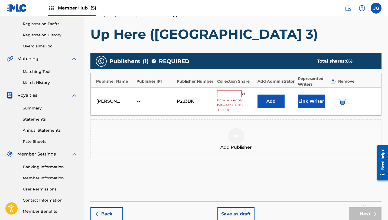
click at [238, 91] on input "text" at bounding box center [229, 93] width 24 height 7
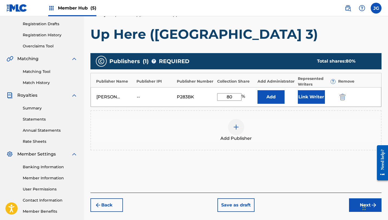
click at [231, 95] on input "80" at bounding box center [229, 97] width 24 height 8
drag, startPoint x: 237, startPoint y: 98, endPoint x: 213, endPoint y: 97, distance: 23.3
click at [213, 97] on div "[PERSON_NAME] SOUNDWORKS -- P283BK 80 % Add Link Writer" at bounding box center [236, 97] width 291 height 20
type input "40"
click at [306, 99] on button "Link Writer" at bounding box center [311, 97] width 27 height 14
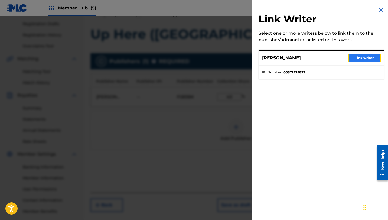
click at [365, 57] on button "Link writer" at bounding box center [364, 58] width 33 height 8
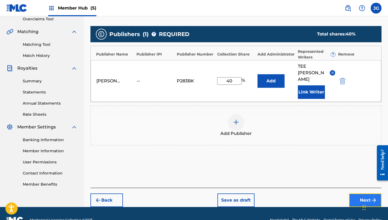
click at [353, 193] on button "Next" at bounding box center [365, 200] width 33 height 14
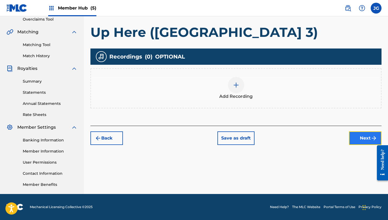
click at [371, 140] on img "submit" at bounding box center [374, 138] width 7 height 7
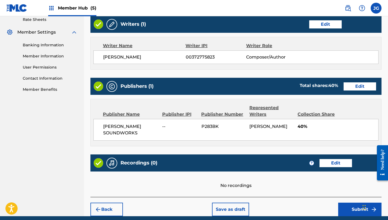
scroll to position [233, 0]
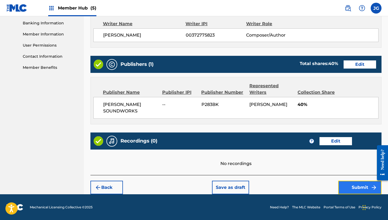
click at [357, 191] on button "Submit" at bounding box center [359, 188] width 43 height 14
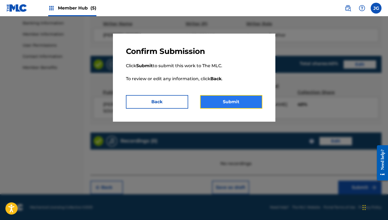
click at [237, 102] on button "Submit" at bounding box center [231, 102] width 62 height 14
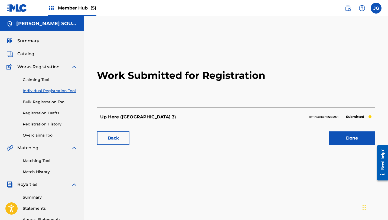
click at [22, 60] on div "Summary Catalog Works Registration Claiming Tool Individual Registration Tool B…" at bounding box center [42, 170] width 84 height 279
click at [22, 58] on div "Summary Catalog Works Registration Claiming Tool Individual Registration Tool B…" at bounding box center [42, 170] width 84 height 279
click at [347, 139] on link "Done" at bounding box center [352, 138] width 46 height 14
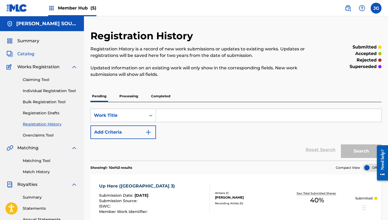
click at [28, 52] on span "Catalog" at bounding box center [25, 54] width 17 height 7
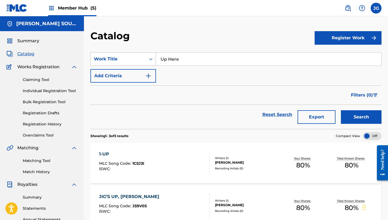
drag, startPoint x: 186, startPoint y: 61, endPoint x: 142, endPoint y: 59, distance: 44.0
click at [142, 59] on div "SearchWithCriteriaf6d80c93-b07b-4fd5-9034-ce5edcffc197 Work Title Up Here" at bounding box center [236, 59] width 291 height 14
paste input "grim grin (dark fortress zone 3) ([PERSON_NAME] remix)"
click at [341, 110] on button "Search" at bounding box center [361, 117] width 41 height 14
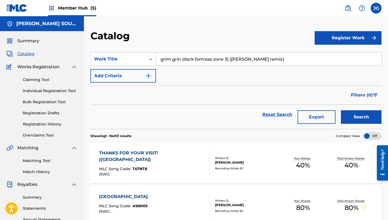
drag, startPoint x: 279, startPoint y: 60, endPoint x: 182, endPoint y: 59, distance: 96.7
click at [182, 59] on input "grim grin (dark fortress zone 3) ([PERSON_NAME] remix)" at bounding box center [268, 59] width 225 height 13
type input "grim grin"
click at [341, 110] on button "Search" at bounding box center [361, 117] width 41 height 14
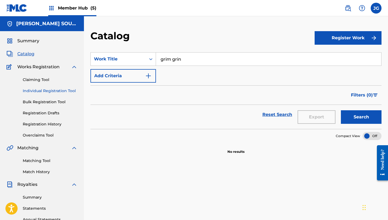
click at [43, 91] on link "Individual Registration Tool" at bounding box center [50, 91] width 55 height 6
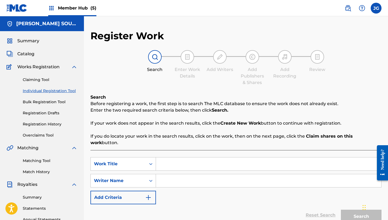
click at [176, 161] on input "Search Form" at bounding box center [268, 163] width 225 height 13
paste input "grim grin (dark fortress zone 3) ([PERSON_NAME] remix)"
type input "grim grin (dark fortress zone 3) ([PERSON_NAME] remix)"
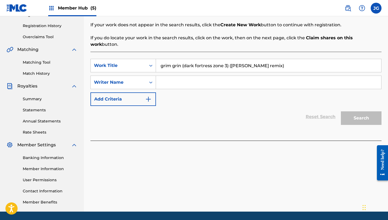
scroll to position [116, 0]
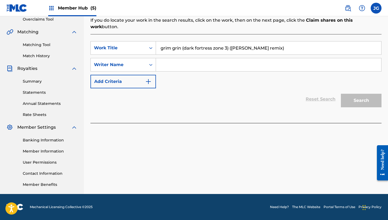
click at [180, 58] on input "Search Form" at bounding box center [268, 64] width 225 height 13
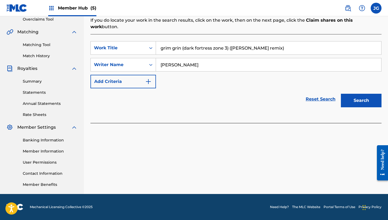
type input "[PERSON_NAME]"
click at [341, 94] on button "Search" at bounding box center [361, 101] width 41 height 14
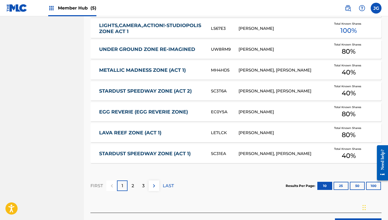
scroll to position [306, 0]
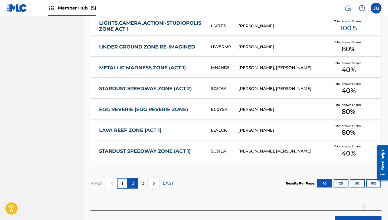
click at [136, 181] on div "2" at bounding box center [133, 183] width 11 height 11
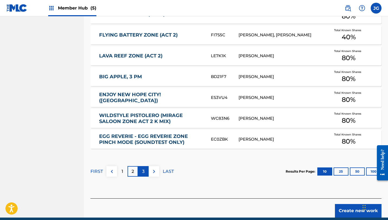
click at [142, 168] on p "3" at bounding box center [143, 171] width 2 height 7
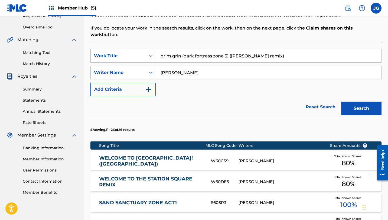
scroll to position [88, 0]
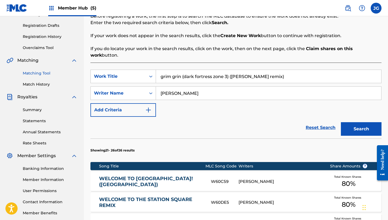
click at [30, 73] on link "Matching Tool" at bounding box center [50, 73] width 55 height 6
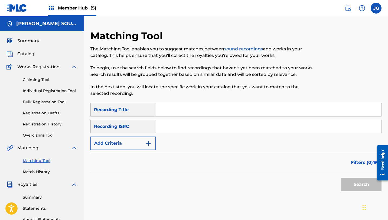
click at [179, 106] on input "Search Form" at bounding box center [268, 109] width 225 height 13
paste input "grim grin (dark fortress zone 3) ([PERSON_NAME] remix)"
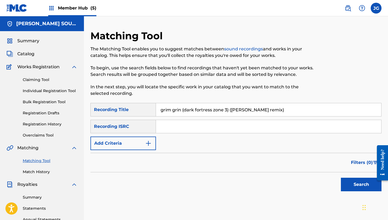
type input "grim grin (dark fortress zone 3) ([PERSON_NAME] remix)"
click at [341, 178] on button "Search" at bounding box center [361, 185] width 41 height 14
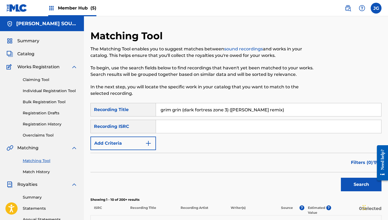
drag, startPoint x: 276, startPoint y: 110, endPoint x: 114, endPoint y: 106, distance: 161.8
click at [114, 106] on div "SearchWithCriteriafc9bf583-783e-4f7d-af3f-e34d2ddaf34c Recording Title grim gri…" at bounding box center [236, 110] width 291 height 14
click at [40, 90] on link "Individual Registration Tool" at bounding box center [50, 91] width 55 height 6
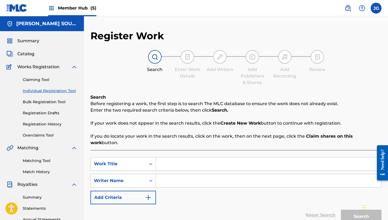
click at [168, 158] on input "Search Form" at bounding box center [268, 163] width 225 height 13
paste input "grim grin (dark fortress zone 3) ([PERSON_NAME] remix)"
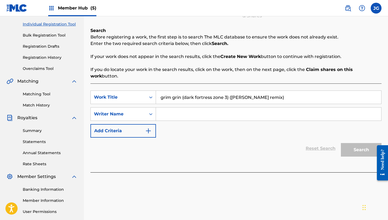
scroll to position [67, 0]
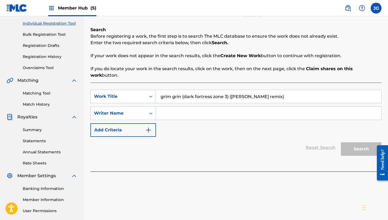
click at [174, 114] on div "SearchWithCriteria381453e5-5d7c-45ff-8481-4a784928ccc2 Work Title grim grin (da…" at bounding box center [236, 113] width 291 height 47
click at [174, 108] on input "Search Form" at bounding box center [268, 113] width 225 height 13
drag, startPoint x: 274, startPoint y: 89, endPoint x: 117, endPoint y: 83, distance: 157.6
click at [117, 83] on div "SearchWithCriteria381453e5-5d7c-45ff-8481-4a784928ccc2 Work Title grim grin (da…" at bounding box center [236, 127] width 291 height 89
paste input "[PERSON_NAME] Grim Grin (Dark Fortress Zone 3"
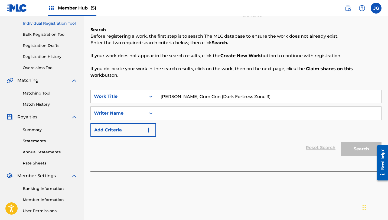
type input "[PERSON_NAME] Grim Grin (Dark Fortress Zone 3)"
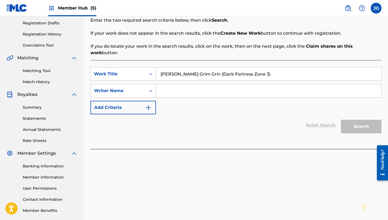
scroll to position [92, 0]
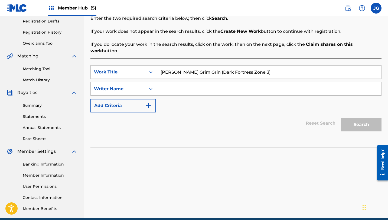
click at [33, 75] on div "Matching Tool Match History" at bounding box center [42, 71] width 71 height 24
click at [35, 69] on link "Matching Tool" at bounding box center [50, 69] width 55 height 6
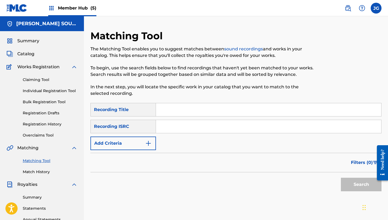
click at [203, 113] on input "Search Form" at bounding box center [268, 109] width 225 height 13
paste input "[PERSON_NAME] Grim Grin (Dark Fortress Zone 3)"
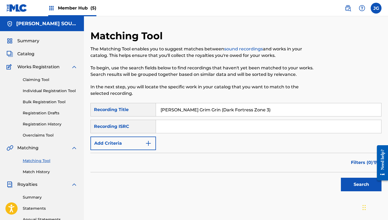
type input "[PERSON_NAME] Grim Grin (Dark Fortress Zone 3)"
click at [341, 178] on button "Search" at bounding box center [361, 185] width 41 height 14
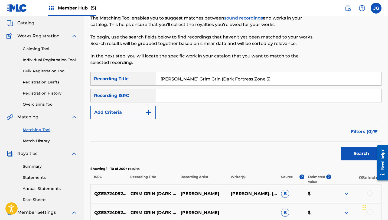
scroll to position [11, 0]
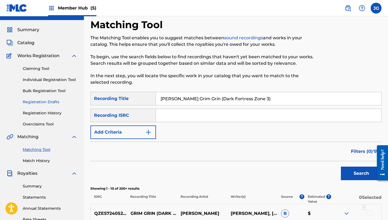
click at [41, 100] on link "Registration Drafts" at bounding box center [50, 102] width 55 height 6
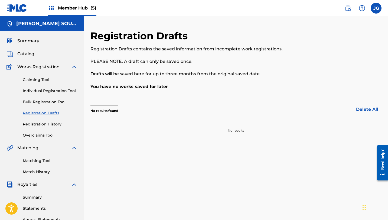
click at [44, 86] on div "Claiming Tool Individual Registration Tool Bulk Registration Tool Registration …" at bounding box center [42, 104] width 71 height 68
click at [46, 91] on link "Individual Registration Tool" at bounding box center [50, 91] width 55 height 6
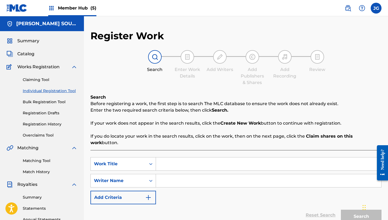
click at [183, 157] on input "Search Form" at bounding box center [268, 163] width 225 height 13
paste input "[PERSON_NAME] Grim Grin (Dark Fortress Zone 3)"
type input "[PERSON_NAME] Grim Grin (Dark Fortress Zone 3)"
click at [169, 179] on input "Search Form" at bounding box center [268, 180] width 225 height 13
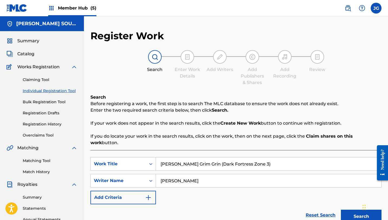
click at [341, 210] on button "Search" at bounding box center [361, 217] width 41 height 14
type input "[PERSON_NAME]"
click at [341, 210] on button "Search" at bounding box center [361, 217] width 41 height 14
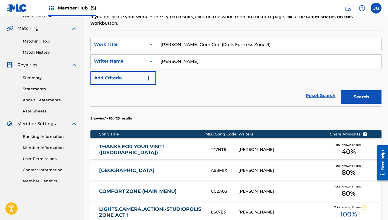
scroll to position [121, 0]
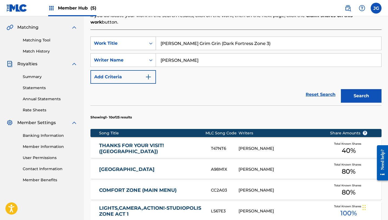
drag, startPoint x: 184, startPoint y: 37, endPoint x: 140, endPoint y: 36, distance: 44.4
click at [140, 37] on div "SearchWithCriteria381453e5-5d7c-45ff-8481-4a784928ccc2 Work Title Tee [PERSON_N…" at bounding box center [236, 44] width 291 height 14
click at [341, 89] on button "Search" at bounding box center [361, 96] width 41 height 14
type input "Grim Grin (Dark Fortress Zone 3)"
click at [341, 89] on button "Search" at bounding box center [361, 96] width 41 height 14
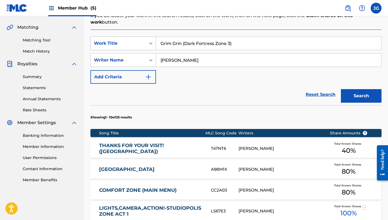
drag, startPoint x: 236, startPoint y: 38, endPoint x: 146, endPoint y: 35, distance: 90.3
click at [146, 37] on div "SearchWithCriteria381453e5-5d7c-45ff-8481-4a784928ccc2 Work Title Grim Grin (Da…" at bounding box center [236, 44] width 291 height 14
click at [45, 38] on link "Matching Tool" at bounding box center [50, 40] width 55 height 6
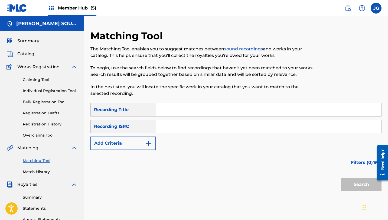
click at [164, 116] on div "Search Form" at bounding box center [269, 110] width 226 height 14
click at [165, 110] on input "Search Form" at bounding box center [268, 109] width 225 height 13
paste input "Grim Grin (Dark Fortress Zone 3)"
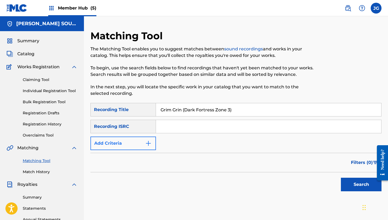
type input "Grim Grin (Dark Fortress Zone 3)"
click at [138, 138] on button "Add Criteria" at bounding box center [124, 144] width 66 height 14
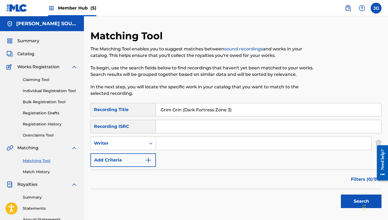
click at [171, 140] on input "Search Form" at bounding box center [263, 143] width 215 height 13
type input "[PERSON_NAME]"
click at [343, 196] on button "Search" at bounding box center [361, 202] width 41 height 14
click at [51, 89] on link "Individual Registration Tool" at bounding box center [50, 91] width 55 height 6
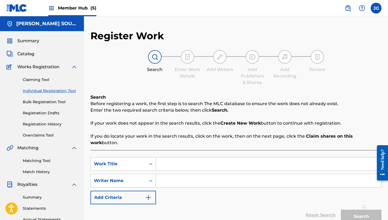
click at [190, 157] on input "Search Form" at bounding box center [268, 163] width 225 height 13
paste input "Grim Grin (Dark Fortress Zone 3)"
type input "Grim Grin (Dark Fortress Zone 3)"
click at [189, 181] on div "SearchWithCriteria381453e5-5d7c-45ff-8481-4a784928ccc2 Work Title Grim Grin (Da…" at bounding box center [236, 180] width 291 height 47
click at [188, 175] on input "Search Form" at bounding box center [268, 180] width 225 height 13
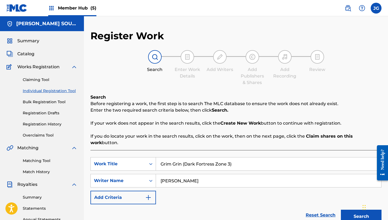
type input "[PERSON_NAME]"
click at [341, 210] on button "Search" at bounding box center [361, 217] width 41 height 14
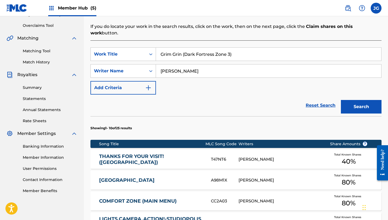
scroll to position [113, 0]
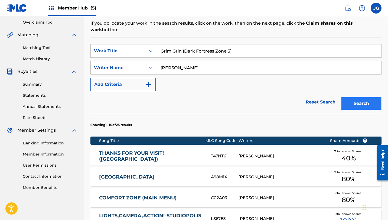
click at [351, 100] on button "Search" at bounding box center [361, 104] width 41 height 14
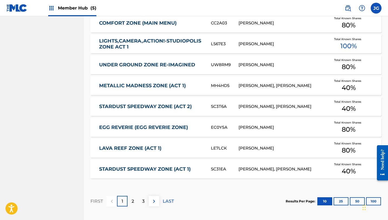
scroll to position [335, 0]
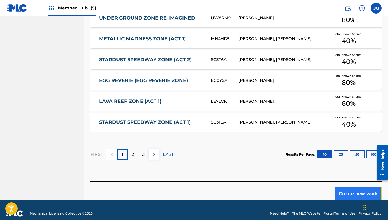
click at [347, 187] on button "Create new work" at bounding box center [358, 194] width 47 height 14
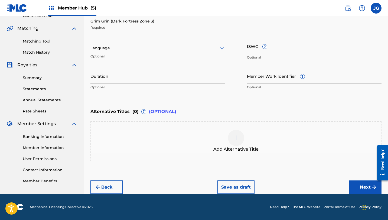
scroll to position [119, 0]
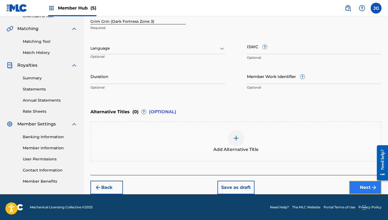
click at [358, 184] on button "Next" at bounding box center [365, 188] width 33 height 14
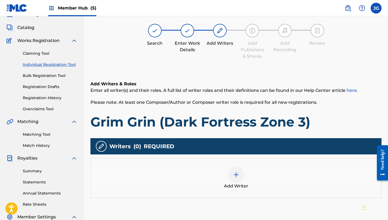
scroll to position [24, 0]
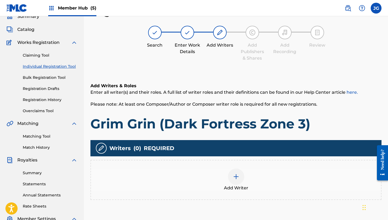
click at [242, 172] on div at bounding box center [236, 177] width 16 height 16
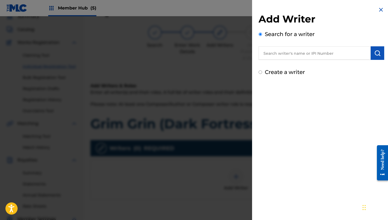
click at [326, 54] on input "text" at bounding box center [315, 53] width 112 height 14
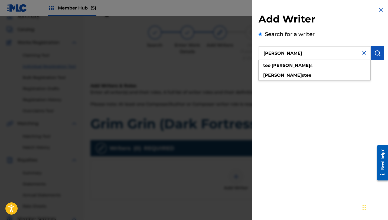
type input "[PERSON_NAME]"
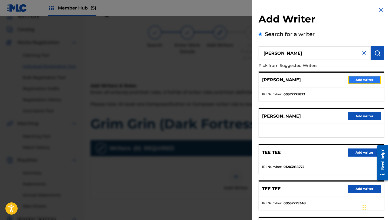
click at [363, 81] on button "Add writer" at bounding box center [364, 80] width 33 height 8
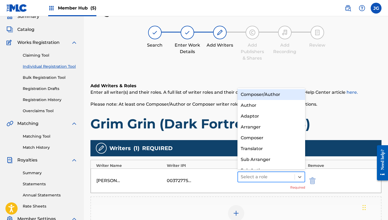
click at [262, 180] on div at bounding box center [266, 177] width 51 height 8
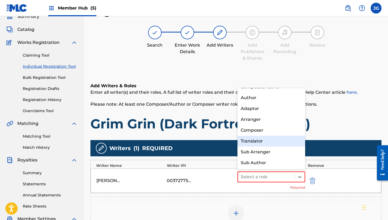
scroll to position [0, 0]
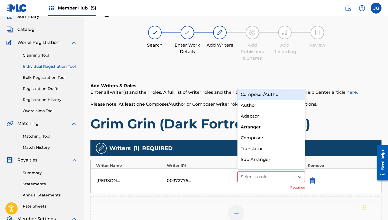
click at [261, 95] on div "Composer/Author" at bounding box center [272, 94] width 68 height 11
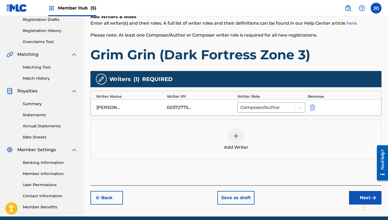
scroll to position [116, 0]
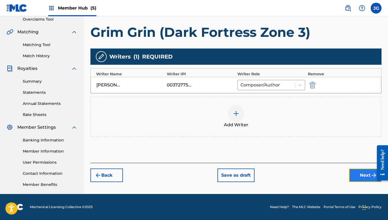
click at [358, 173] on button "Next" at bounding box center [365, 176] width 33 height 14
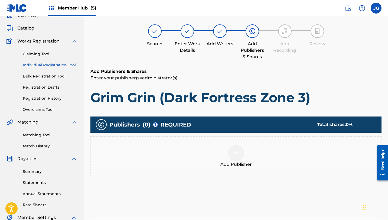
scroll to position [24, 0]
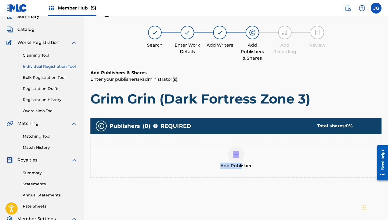
click at [242, 163] on span "Add Publisher" at bounding box center [236, 166] width 31 height 7
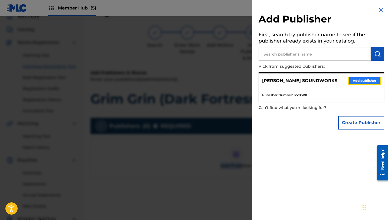
click at [365, 80] on button "Add publisher" at bounding box center [364, 81] width 33 height 8
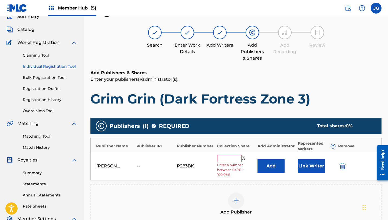
click at [234, 157] on input "text" at bounding box center [229, 158] width 24 height 7
type input "40"
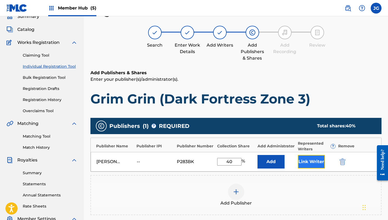
click at [322, 156] on button "Link Writer" at bounding box center [311, 162] width 27 height 14
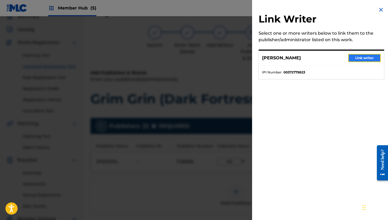
click at [369, 58] on button "Link writer" at bounding box center [364, 58] width 33 height 8
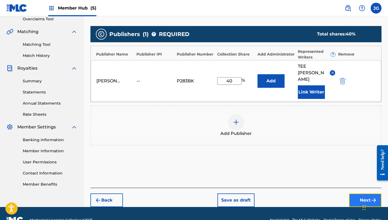
click at [360, 193] on button "Next" at bounding box center [365, 200] width 33 height 14
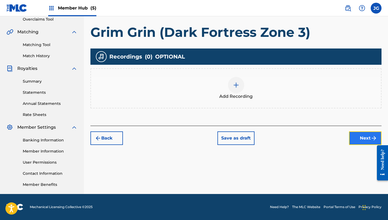
click at [354, 141] on button "Next" at bounding box center [365, 138] width 33 height 14
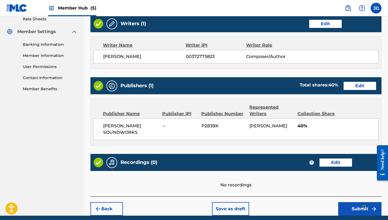
scroll to position [233, 0]
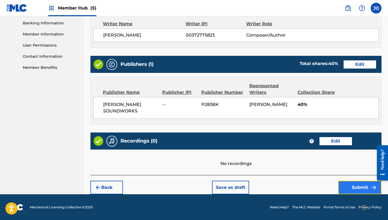
click at [357, 191] on button "Submit" at bounding box center [359, 188] width 43 height 14
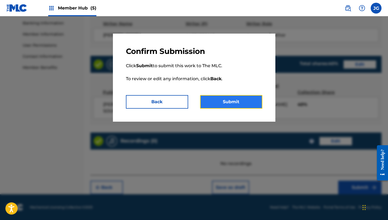
click at [230, 105] on button "Submit" at bounding box center [231, 102] width 62 height 14
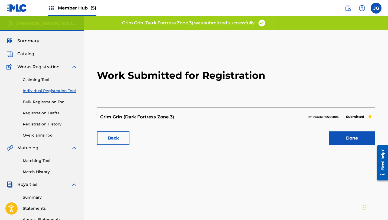
click at [349, 148] on div "Work Submitted for Registration Grim Grin (Dark Fortress Zone 3) Ref number: 12…" at bounding box center [236, 96] width 291 height 107
click at [348, 136] on link "Done" at bounding box center [352, 138] width 46 height 14
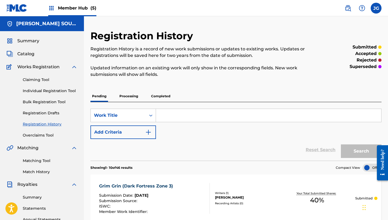
click at [173, 113] on input "Search Form" at bounding box center [268, 115] width 225 height 13
paste input "Omenition"
type input "Omenition"
click at [341, 144] on button "Search" at bounding box center [361, 151] width 41 height 14
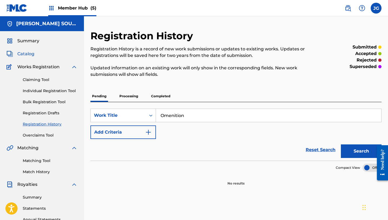
click at [23, 57] on span "Catalog" at bounding box center [25, 54] width 17 height 7
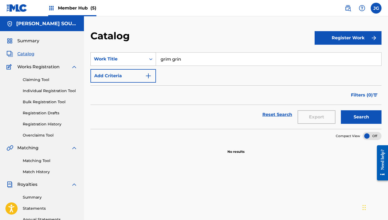
drag, startPoint x: 194, startPoint y: 62, endPoint x: 152, endPoint y: 58, distance: 41.9
click at [152, 59] on div "SearchWithCriteriaf6d80c93-b07b-4fd5-9034-ce5edcffc197 Work Title grim grin" at bounding box center [236, 59] width 291 height 14
paste input "Omenition"
type input "Omenition"
click at [341, 110] on button "Search" at bounding box center [361, 117] width 41 height 14
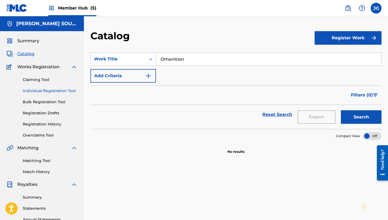
click at [43, 92] on link "Individual Registration Tool" at bounding box center [50, 91] width 55 height 6
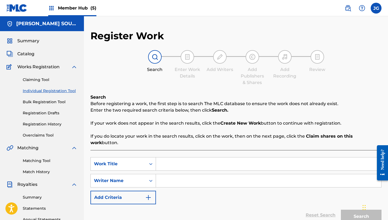
click at [167, 157] on input "Search Form" at bounding box center [268, 163] width 225 height 13
paste input "Omenition"
type input "Omenition"
click at [167, 178] on input "Search Form" at bounding box center [268, 180] width 225 height 13
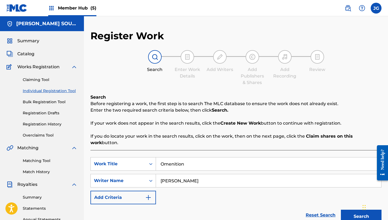
type input "[PERSON_NAME]"
click at [341, 210] on button "Search" at bounding box center [361, 217] width 41 height 14
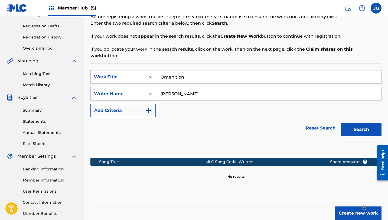
scroll to position [88, 0]
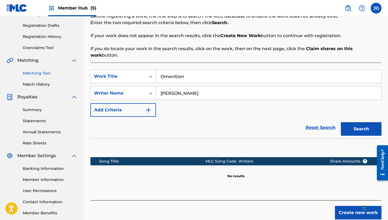
click at [40, 75] on link "Matching Tool" at bounding box center [50, 73] width 55 height 6
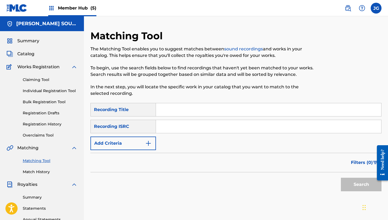
click at [211, 108] on input "Search Form" at bounding box center [268, 109] width 225 height 13
paste input "Omenition"
type input "Omenition"
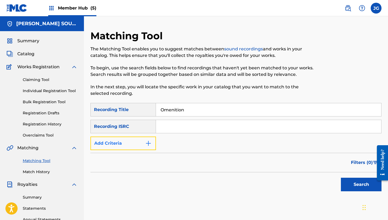
click at [134, 148] on button "Add Criteria" at bounding box center [124, 144] width 66 height 14
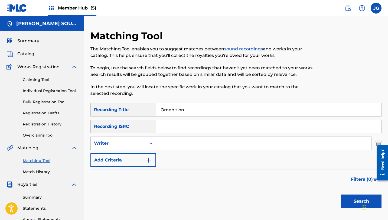
click at [179, 143] on input "Search Form" at bounding box center [263, 143] width 215 height 13
type input "[PERSON_NAME]"
click at [345, 203] on button "Search" at bounding box center [361, 202] width 41 height 14
click at [53, 92] on link "Individual Registration Tool" at bounding box center [50, 91] width 55 height 6
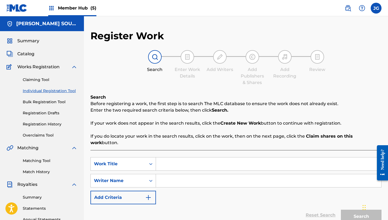
click at [160, 166] on div "SearchWithCriteria381453e5-5d7c-45ff-8481-4a784928ccc2 Work Title SearchWithCri…" at bounding box center [236, 180] width 291 height 47
click at [162, 161] on input "Search Form" at bounding box center [268, 163] width 225 height 13
paste input "Omenition"
type input "Omenition"
click at [176, 176] on input "Search Form" at bounding box center [268, 180] width 225 height 13
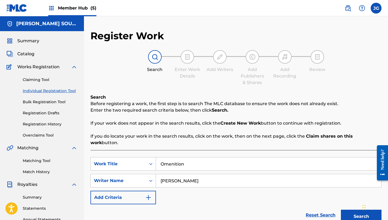
type input "[PERSON_NAME]"
click at [341, 210] on button "Search" at bounding box center [361, 217] width 41 height 14
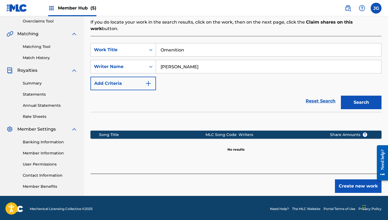
scroll to position [116, 0]
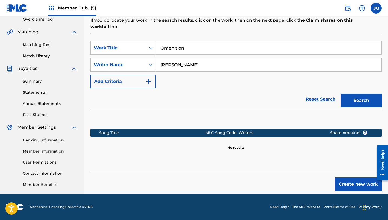
click at [338, 188] on div "Register Work Search Enter Work Details Add Writers Add Publishers & Shares Add…" at bounding box center [236, 54] width 304 height 280
click at [344, 177] on button "Create new work" at bounding box center [358, 184] width 47 height 14
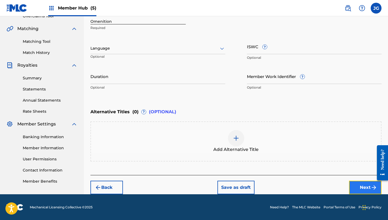
click at [355, 183] on button "Next" at bounding box center [365, 188] width 33 height 14
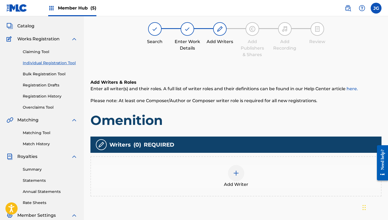
scroll to position [24, 0]
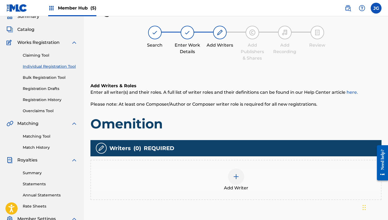
click at [243, 169] on div "Add Writer" at bounding box center [236, 180] width 290 height 23
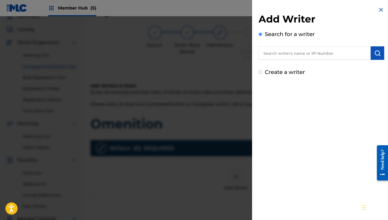
click at [345, 55] on input "text" at bounding box center [315, 53] width 112 height 14
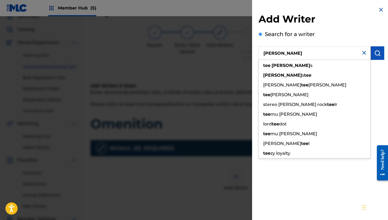
type input "[PERSON_NAME]"
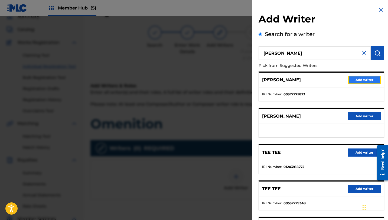
click at [358, 80] on button "Add writer" at bounding box center [364, 80] width 33 height 8
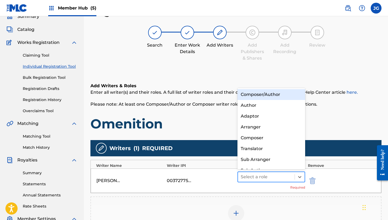
click at [252, 178] on div at bounding box center [266, 177] width 51 height 8
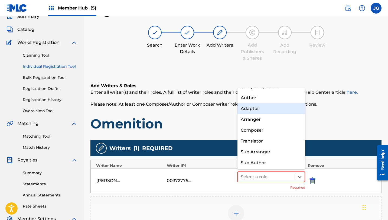
scroll to position [0, 0]
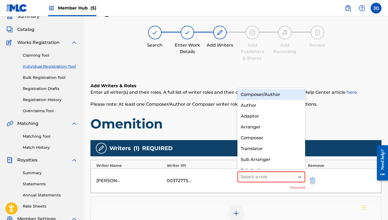
drag, startPoint x: 273, startPoint y: 101, endPoint x: 273, endPoint y: 95, distance: 6.5
click at [273, 95] on div "Composer/Author Author Adaptor Arranger Composer Translator Sub Arranger Sub Au…" at bounding box center [272, 128] width 68 height 81
click at [273, 95] on div "Composer/Author" at bounding box center [272, 94] width 68 height 11
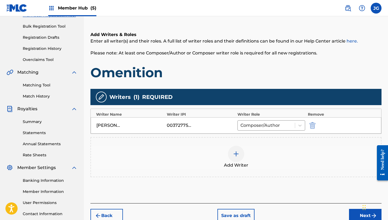
scroll to position [80, 0]
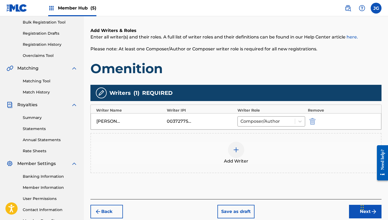
click at [363, 212] on div "Chat Widget" at bounding box center [372, 207] width 27 height 26
click at [355, 218] on button "Next" at bounding box center [365, 212] width 33 height 14
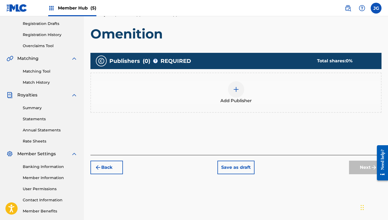
scroll to position [95, 0]
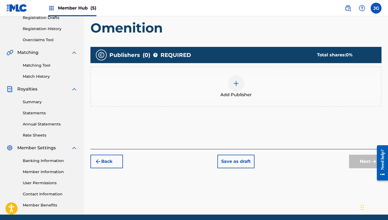
click at [230, 78] on div "Add Publisher" at bounding box center [236, 86] width 290 height 23
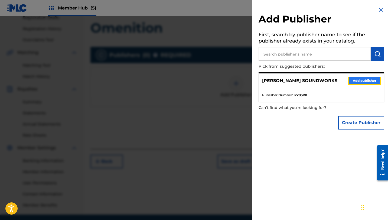
click at [364, 82] on button "Add publisher" at bounding box center [364, 81] width 33 height 8
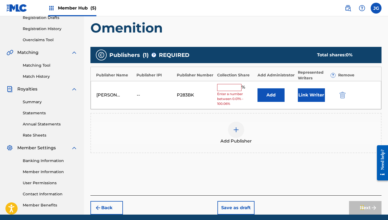
click at [239, 84] on input "text" at bounding box center [229, 87] width 24 height 7
type input "80"
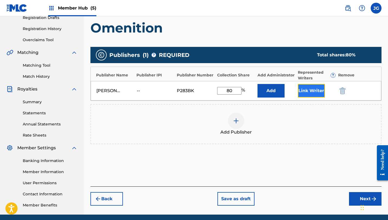
click at [306, 92] on button "Link Writer" at bounding box center [311, 91] width 27 height 14
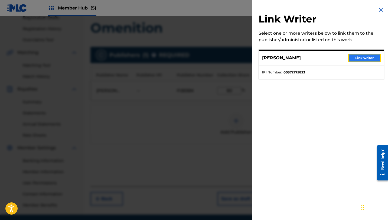
click at [354, 59] on button "Link writer" at bounding box center [364, 58] width 33 height 8
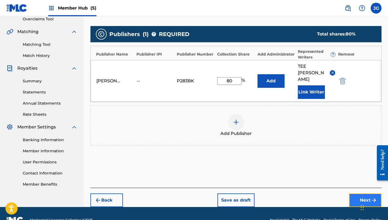
click at [359, 193] on button "Next" at bounding box center [365, 200] width 33 height 14
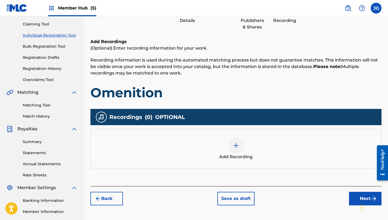
scroll to position [59, 0]
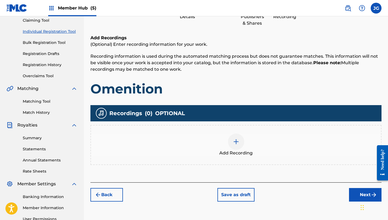
click at [342, 188] on div "Back Save as draft Next" at bounding box center [236, 191] width 291 height 19
click at [352, 189] on button "Next" at bounding box center [365, 195] width 33 height 14
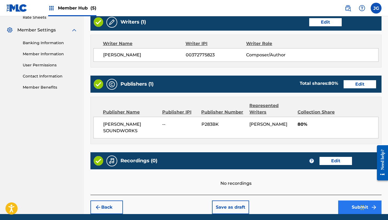
scroll to position [233, 0]
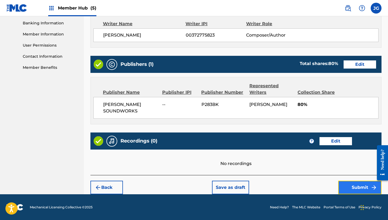
click at [345, 182] on button "Submit" at bounding box center [359, 188] width 43 height 14
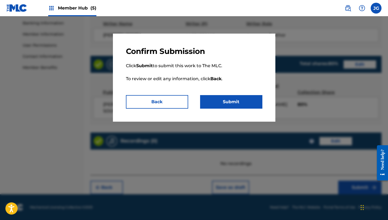
click at [244, 112] on div "Confirm Submission Click Submit to submit this work to The MLC. To review or ed…" at bounding box center [194, 78] width 163 height 88
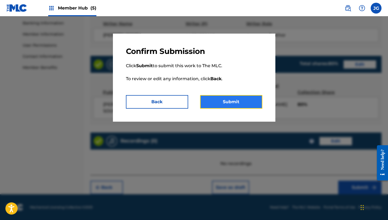
click at [244, 105] on button "Submit" at bounding box center [231, 102] width 62 height 14
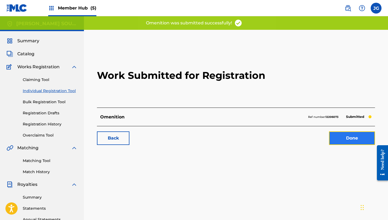
click at [330, 140] on link "Done" at bounding box center [352, 138] width 46 height 14
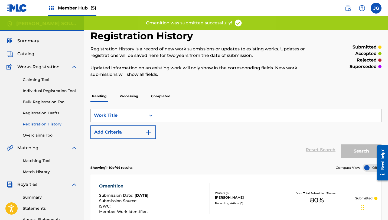
click at [30, 58] on div "Summary Catalog Works Registration Claiming Tool Individual Registration Tool B…" at bounding box center [42, 170] width 84 height 279
click at [29, 55] on span "Catalog" at bounding box center [25, 54] width 17 height 7
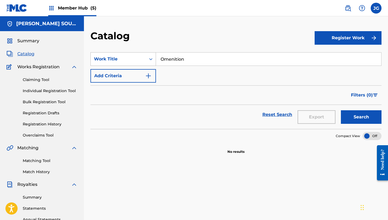
drag, startPoint x: 190, startPoint y: 59, endPoint x: 153, endPoint y: 57, distance: 37.2
click at [153, 57] on div "SearchWithCriteriaf6d80c93-b07b-4fd5-9034-ce5edcffc197 Work Title Omenition" at bounding box center [236, 59] width 291 height 14
paste input "Sector 7 (mission select theme)"
click at [341, 110] on button "Search" at bounding box center [361, 117] width 41 height 14
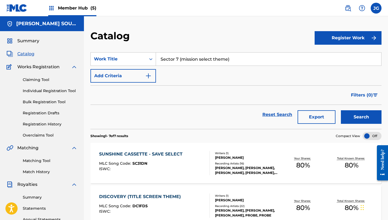
drag, startPoint x: 234, startPoint y: 63, endPoint x: 178, endPoint y: 59, distance: 55.7
click at [179, 60] on input "Sector 7 (mission select theme)" at bounding box center [268, 59] width 225 height 13
type input "Sector 7"
click at [341, 110] on button "Search" at bounding box center [361, 117] width 41 height 14
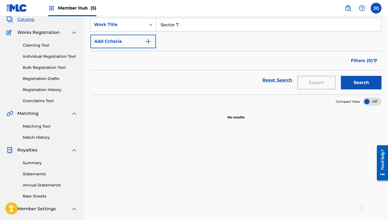
scroll to position [35, 0]
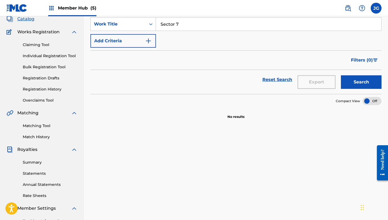
click at [44, 59] on div "Claiming Tool Individual Registration Tool Bulk Registration Tool Registration …" at bounding box center [42, 69] width 71 height 68
click at [44, 59] on link "Individual Registration Tool" at bounding box center [50, 56] width 55 height 6
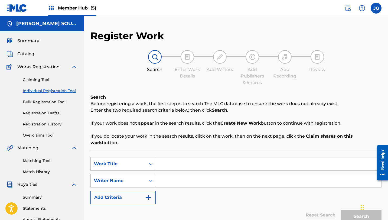
click at [164, 157] on input "Search Form" at bounding box center [268, 163] width 225 height 13
type input "c"
paste input "Sector 7 (mission select theme)"
type input "Sector 7 (mission select theme)"
click at [177, 174] on input "Search Form" at bounding box center [268, 180] width 225 height 13
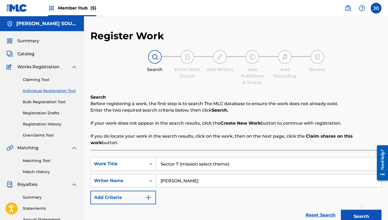
type input "[PERSON_NAME]"
click at [341, 210] on button "Search" at bounding box center [361, 217] width 41 height 14
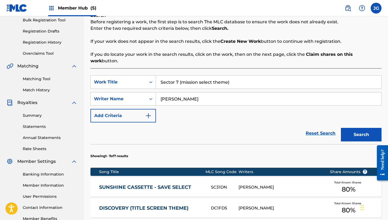
scroll to position [74, 0]
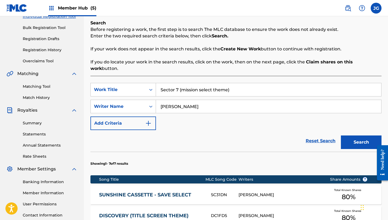
drag, startPoint x: 237, startPoint y: 83, endPoint x: 179, endPoint y: 81, distance: 57.5
click at [179, 83] on input "Sector 7 (mission select theme)" at bounding box center [268, 89] width 225 height 13
type input "Sector 7"
click at [341, 135] on button "Search" at bounding box center [361, 142] width 41 height 14
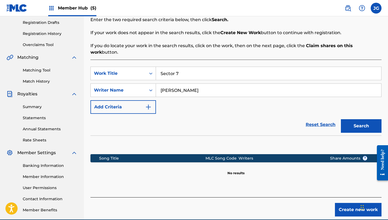
scroll to position [78, 0]
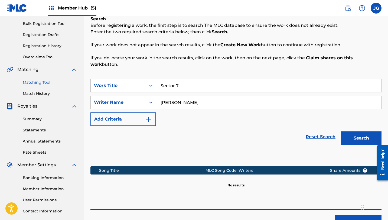
click at [43, 84] on link "Matching Tool" at bounding box center [50, 83] width 55 height 6
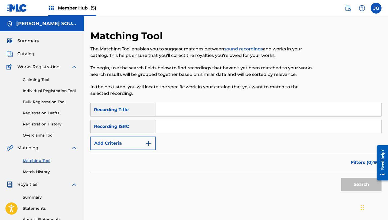
click at [175, 114] on input "Search Form" at bounding box center [268, 109] width 225 height 13
paste input "Sector 7 (mission select theme)"
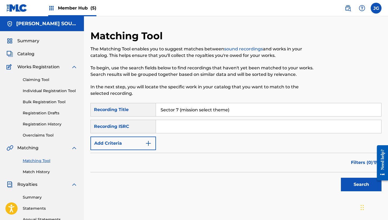
type input "Sector 7 (mission select theme)"
click at [341, 178] on button "Search" at bounding box center [361, 185] width 41 height 14
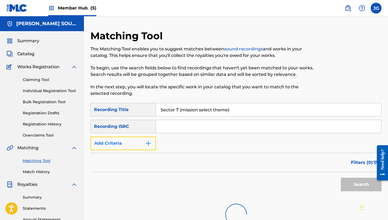
click at [140, 148] on button "Add Criteria" at bounding box center [124, 144] width 66 height 14
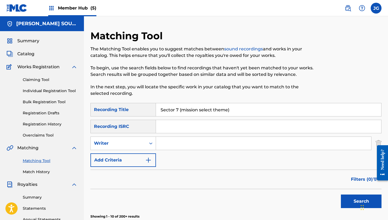
click at [180, 148] on input "Search Form" at bounding box center [263, 143] width 215 height 13
type input "[PERSON_NAME]"
click at [341, 195] on button "Search" at bounding box center [361, 202] width 41 height 14
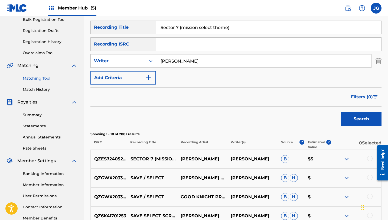
scroll to position [85, 0]
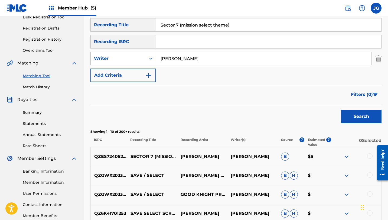
drag, startPoint x: 231, startPoint y: 27, endPoint x: 179, endPoint y: 25, distance: 52.0
click at [179, 25] on input "Sector 7 (mission select theme)" at bounding box center [268, 24] width 225 height 13
type input "Sector 7"
click at [341, 110] on button "Search" at bounding box center [361, 117] width 41 height 14
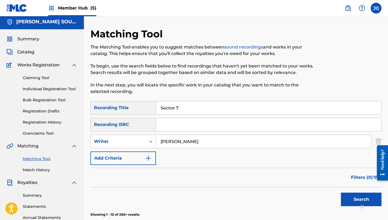
scroll to position [0, 0]
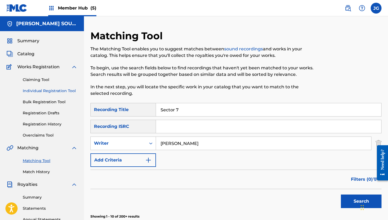
click at [35, 90] on link "Individual Registration Tool" at bounding box center [50, 91] width 55 height 6
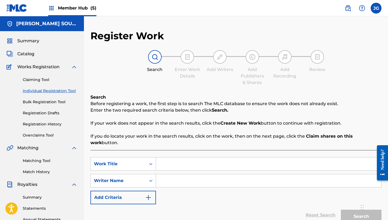
click at [176, 157] on input "Search Form" at bounding box center [268, 163] width 225 height 13
paste input "Sector 7 (mission select theme)"
type input "Sector 7 (mission select theme)"
click at [161, 174] on input "Search Form" at bounding box center [268, 180] width 225 height 13
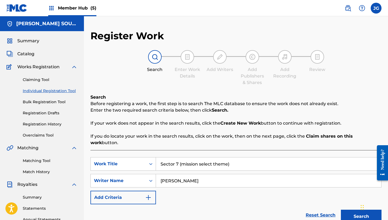
type input "[PERSON_NAME]"
click at [341, 210] on button "Search" at bounding box center [361, 217] width 41 height 14
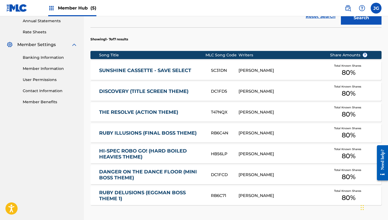
scroll to position [270, 0]
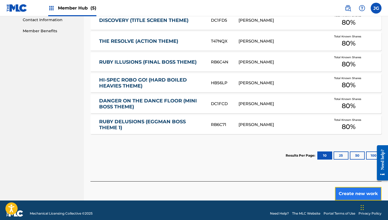
click at [346, 188] on button "Create new work" at bounding box center [358, 194] width 47 height 14
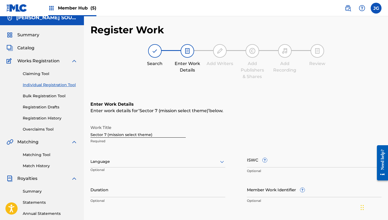
scroll to position [119, 0]
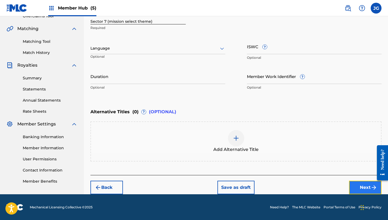
click at [363, 193] on button "Next" at bounding box center [365, 188] width 33 height 14
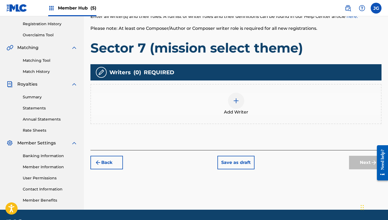
scroll to position [116, 0]
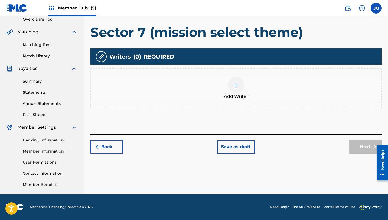
click at [246, 84] on div "Add Writer" at bounding box center [236, 88] width 290 height 23
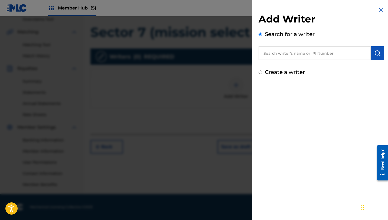
click at [307, 49] on input "text" at bounding box center [315, 53] width 112 height 14
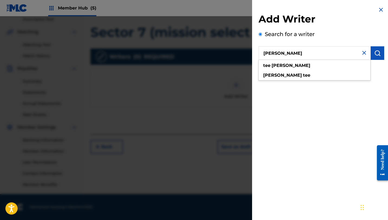
type input "[PERSON_NAME]"
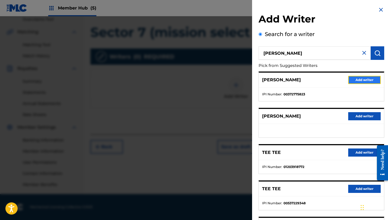
click at [362, 80] on button "Add writer" at bounding box center [364, 80] width 33 height 8
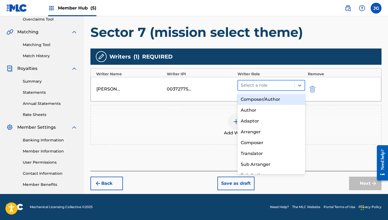
click at [254, 90] on div "Select a role" at bounding box center [266, 85] width 57 height 10
click at [254, 101] on div "Composer/Author" at bounding box center [272, 99] width 68 height 11
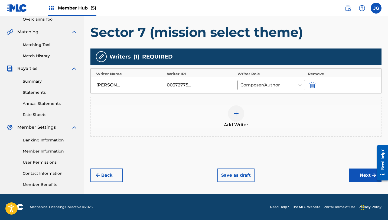
click at [356, 182] on div "Register Work Search Enter Work Details Add Writers Add Publishers & Shares Add…" at bounding box center [236, 54] width 304 height 280
click at [356, 177] on button "Next" at bounding box center [365, 176] width 33 height 14
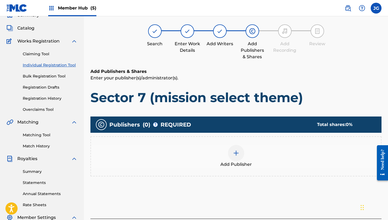
scroll to position [24, 0]
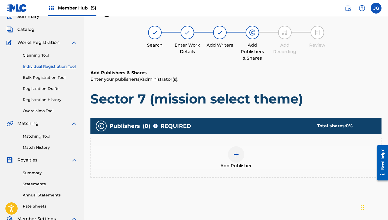
click at [239, 158] on div at bounding box center [236, 154] width 16 height 16
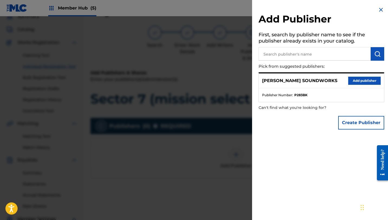
click at [349, 76] on div "[PERSON_NAME] SOUNDWORKS Add publisher" at bounding box center [321, 80] width 125 height 15
click at [350, 79] on button "Add publisher" at bounding box center [364, 81] width 33 height 8
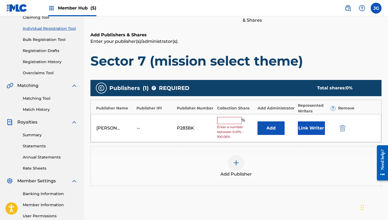
scroll to position [69, 0]
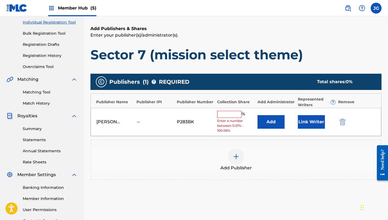
click at [228, 115] on input "text" at bounding box center [229, 114] width 24 height 7
type input "80"
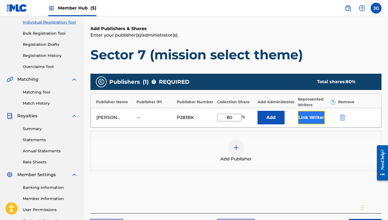
click at [303, 119] on button "Link Writer" at bounding box center [311, 118] width 27 height 14
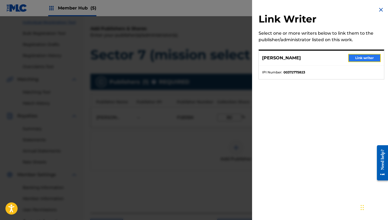
click at [367, 57] on button "Link writer" at bounding box center [364, 58] width 33 height 8
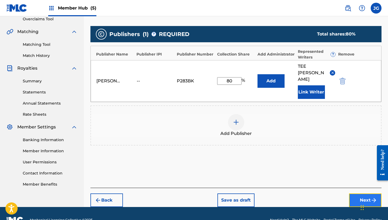
click at [356, 193] on button "Next" at bounding box center [365, 200] width 33 height 14
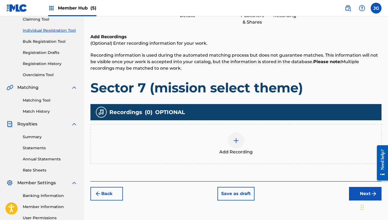
scroll to position [116, 0]
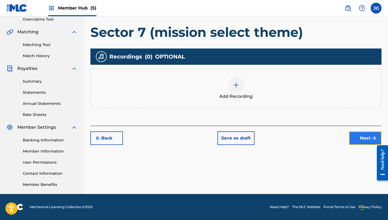
click at [363, 139] on button "Next" at bounding box center [365, 138] width 33 height 14
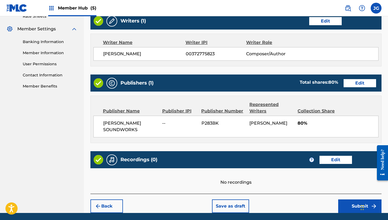
scroll to position [233, 0]
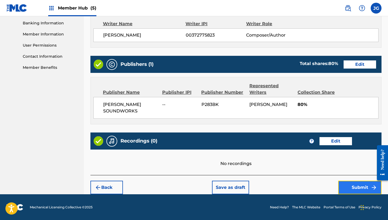
click at [360, 187] on button "Submit" at bounding box center [359, 188] width 43 height 14
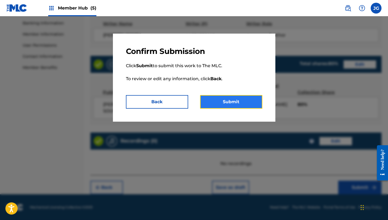
click at [254, 108] on button "Submit" at bounding box center [231, 102] width 62 height 14
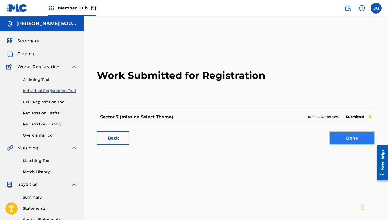
click at [345, 135] on link "Done" at bounding box center [352, 138] width 46 height 14
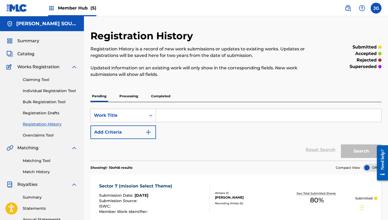
click at [83, 17] on div "[PERSON_NAME] SOUNDWORKS" at bounding box center [42, 23] width 84 height 15
click at [82, 8] on span "Member Hub (5)" at bounding box center [77, 8] width 38 height 6
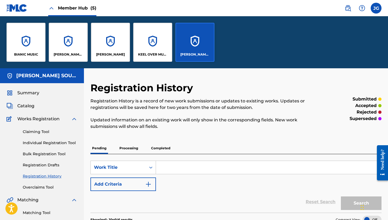
click at [192, 57] on div "[PERSON_NAME] SOUNDWORKS" at bounding box center [195, 42] width 39 height 39
